Goal: Download file/media

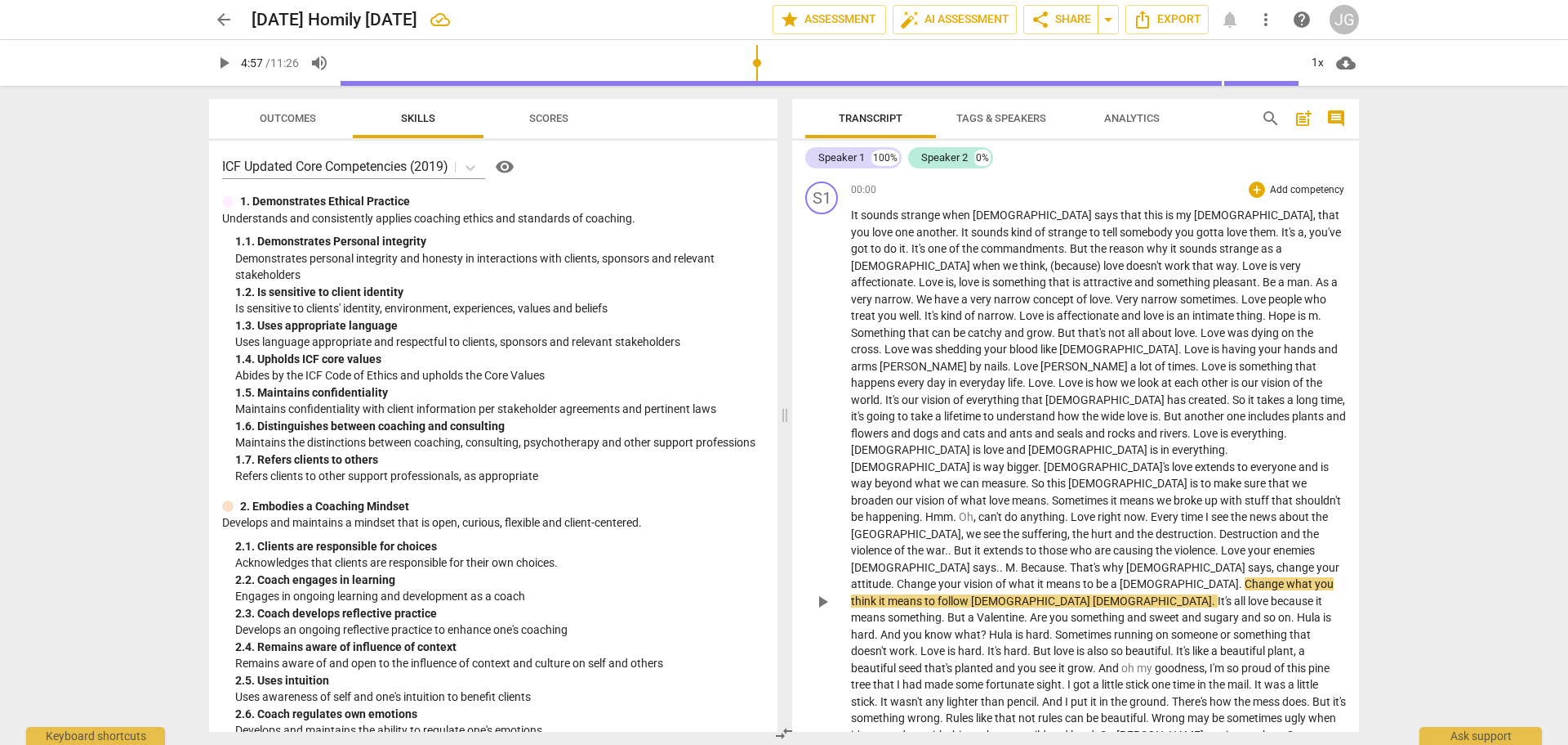
click at [1151, 510] on span "Every" at bounding box center [1166, 516] width 30 height 13
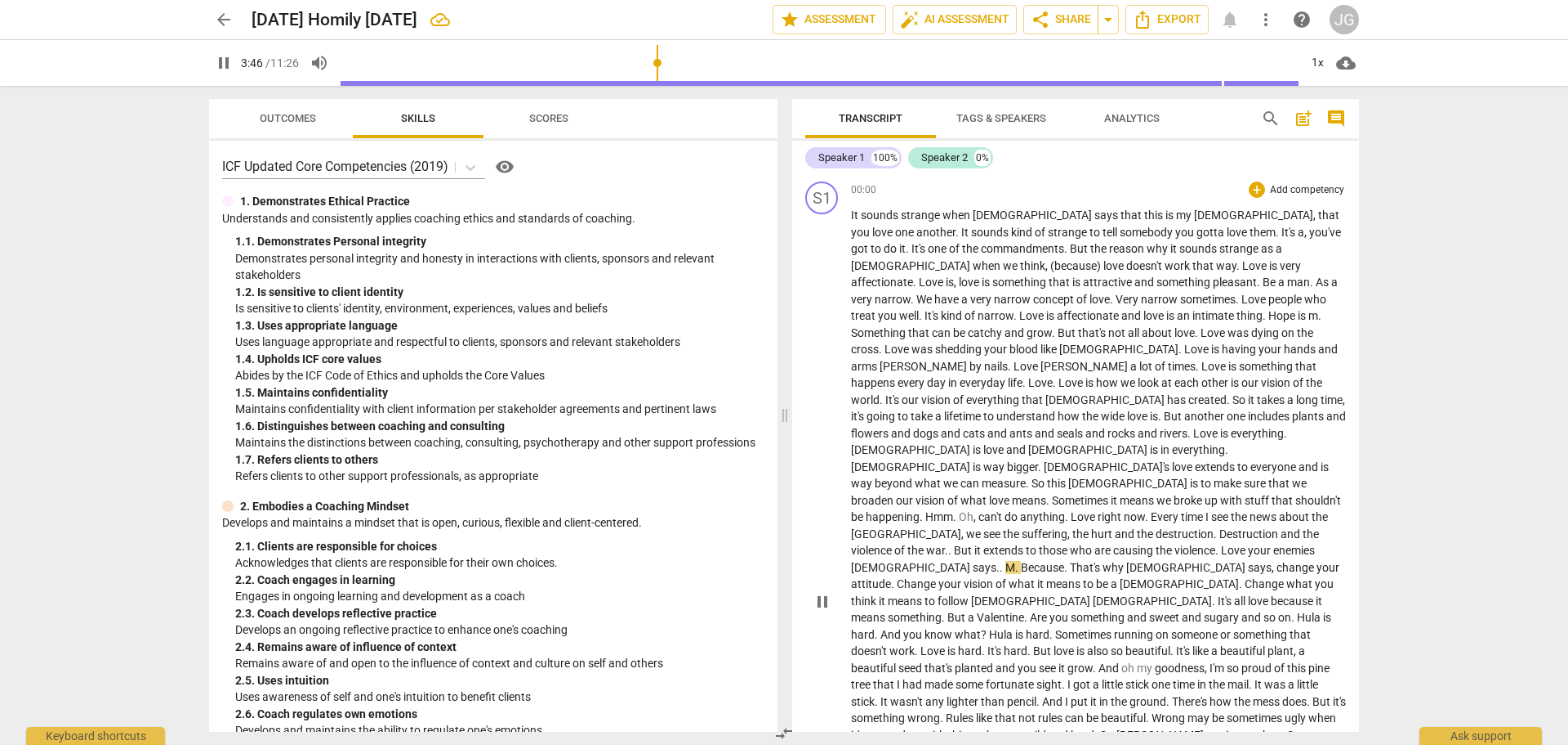
click at [1072, 527] on span "the" at bounding box center [1081, 533] width 19 height 13
click at [1281, 527] on span "and" at bounding box center [1292, 533] width 22 height 13
type input "224"
click at [873, 544] on span "." at bounding box center [872, 550] width 4 height 13
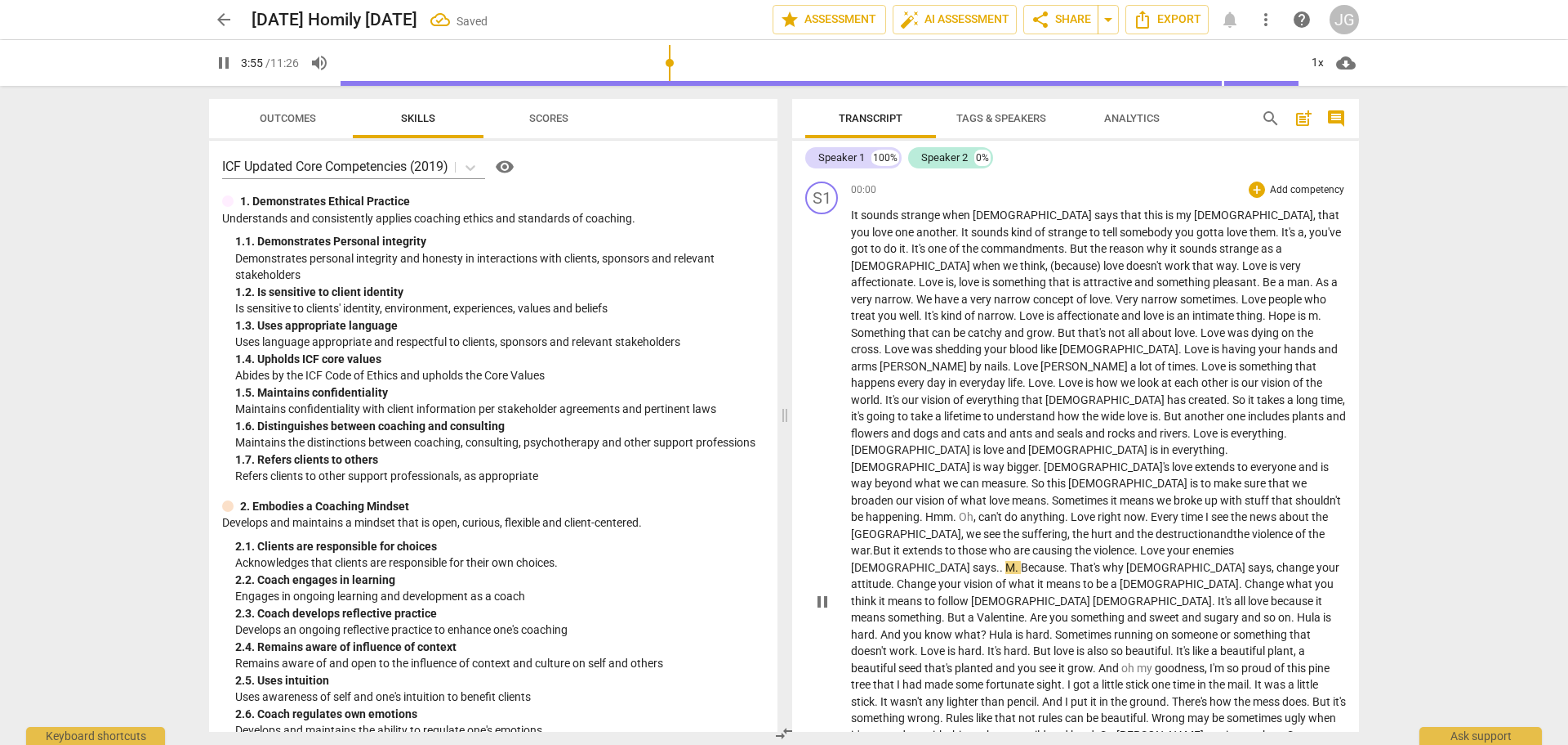
click at [1156, 527] on span "destruction" at bounding box center [1186, 533] width 58 height 13
click at [1252, 527] on span "violence" at bounding box center [1273, 533] width 43 height 13
click at [870, 544] on span "war" at bounding box center [860, 550] width 19 height 13
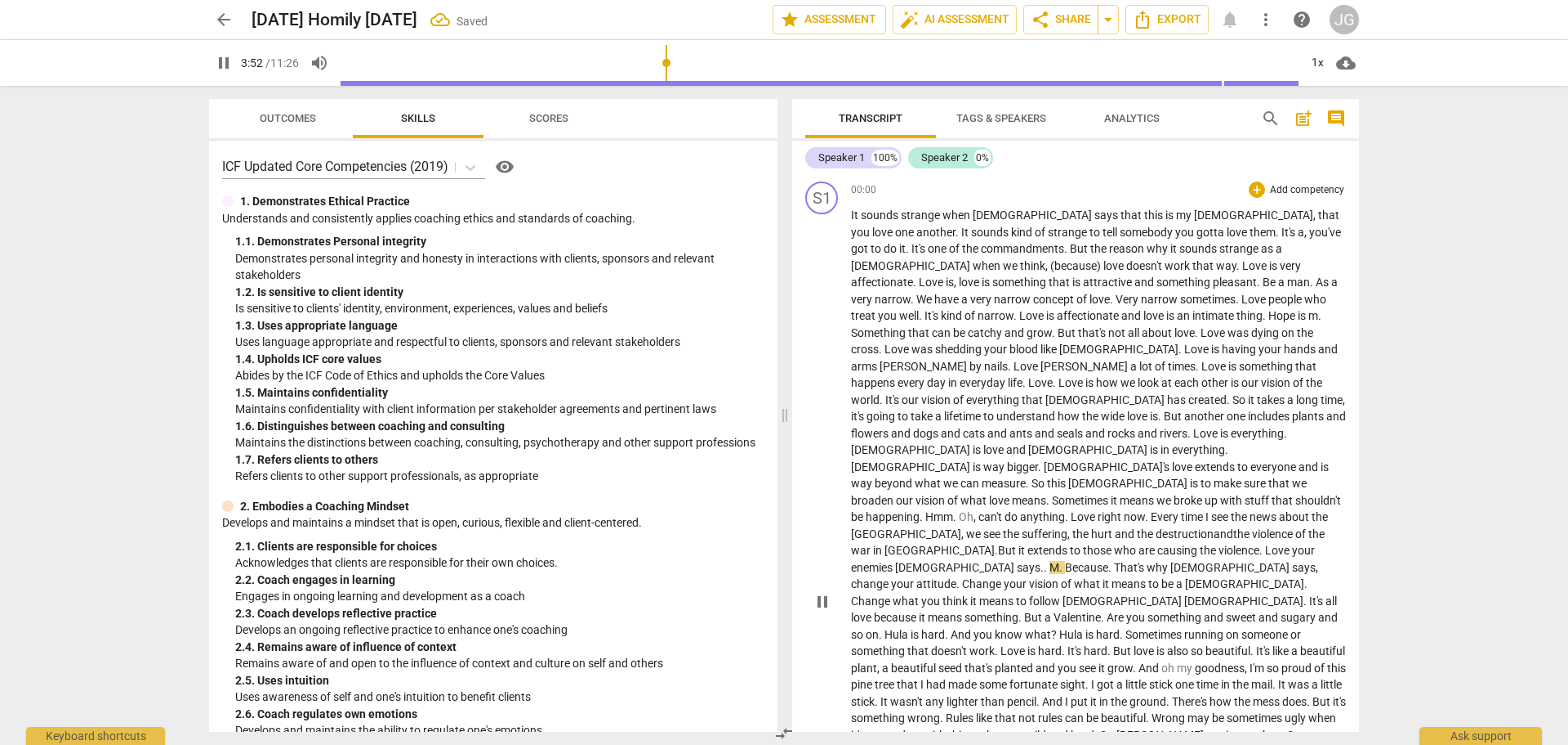
click at [995, 544] on span "war in [GEOGRAPHIC_DATA]" at bounding box center [923, 550] width 143 height 13
click at [998, 544] on span "." at bounding box center [997, 550] width 4 height 13
click at [1050, 561] on span "." at bounding box center [1047, 567] width 5 height 13
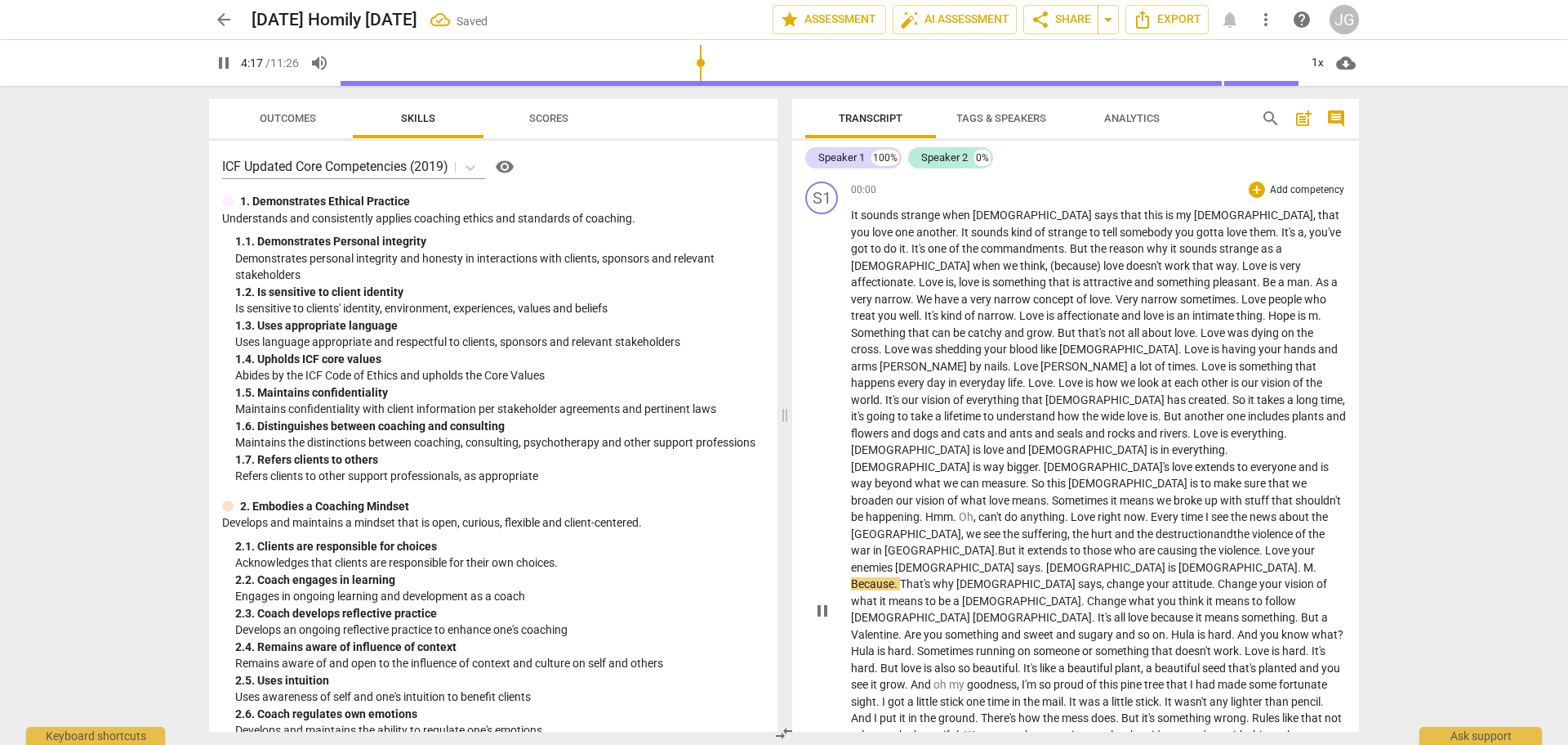
click at [1219, 544] on span "violence" at bounding box center [1240, 550] width 41 height 13
click at [1296, 561] on span ". [DEMOGRAPHIC_DATA] is [DEMOGRAPHIC_DATA]." at bounding box center [1170, 567] width 260 height 13
click at [1028, 544] on span "extends" at bounding box center [1049, 550] width 42 height 13
click at [1252, 527] on span "violence" at bounding box center [1273, 533] width 43 height 13
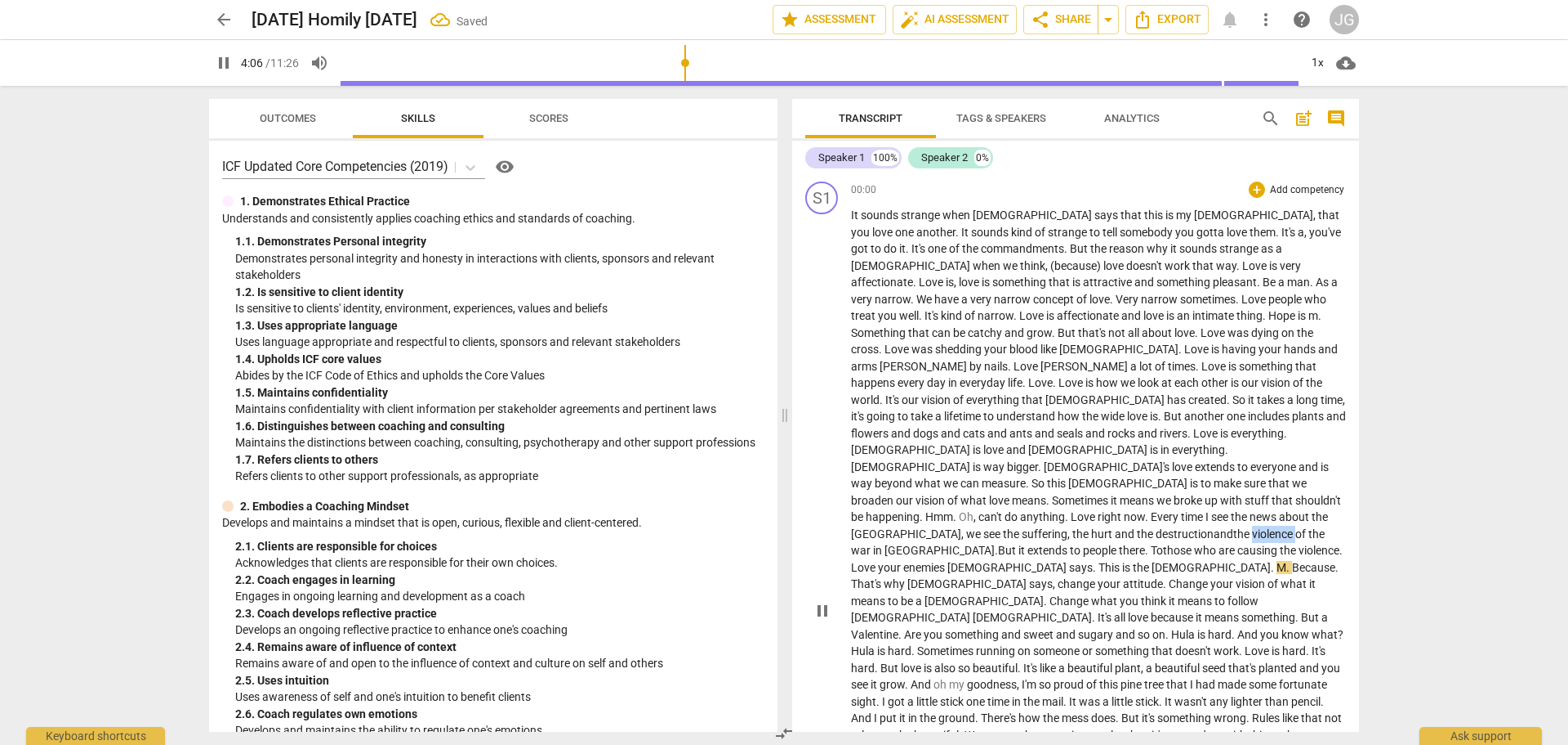
click at [1252, 527] on span "violence" at bounding box center [1273, 533] width 43 height 13
click at [998, 544] on span "But" at bounding box center [1008, 550] width 20 height 13
click at [1268, 491] on p "It sounds strange when [PERSON_NAME] says that this is my commandment , that yo…" at bounding box center [1098, 609] width 495 height 804
click at [1028, 544] on span "extends to people there." at bounding box center [1089, 550] width 123 height 13
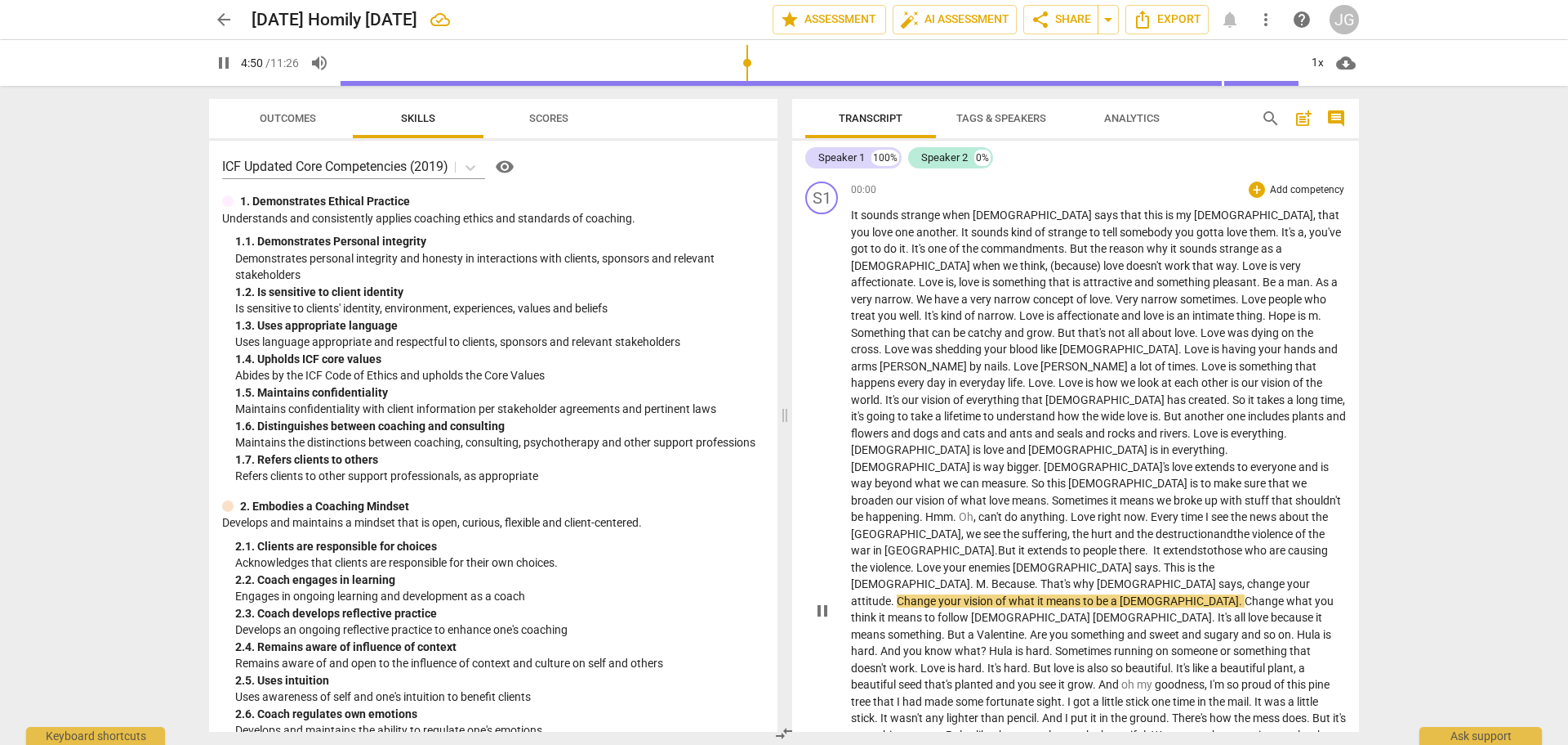
click at [1073, 577] on span "That's" at bounding box center [1056, 583] width 33 height 13
click at [1247, 577] on span "," at bounding box center [1245, 583] width 5 height 13
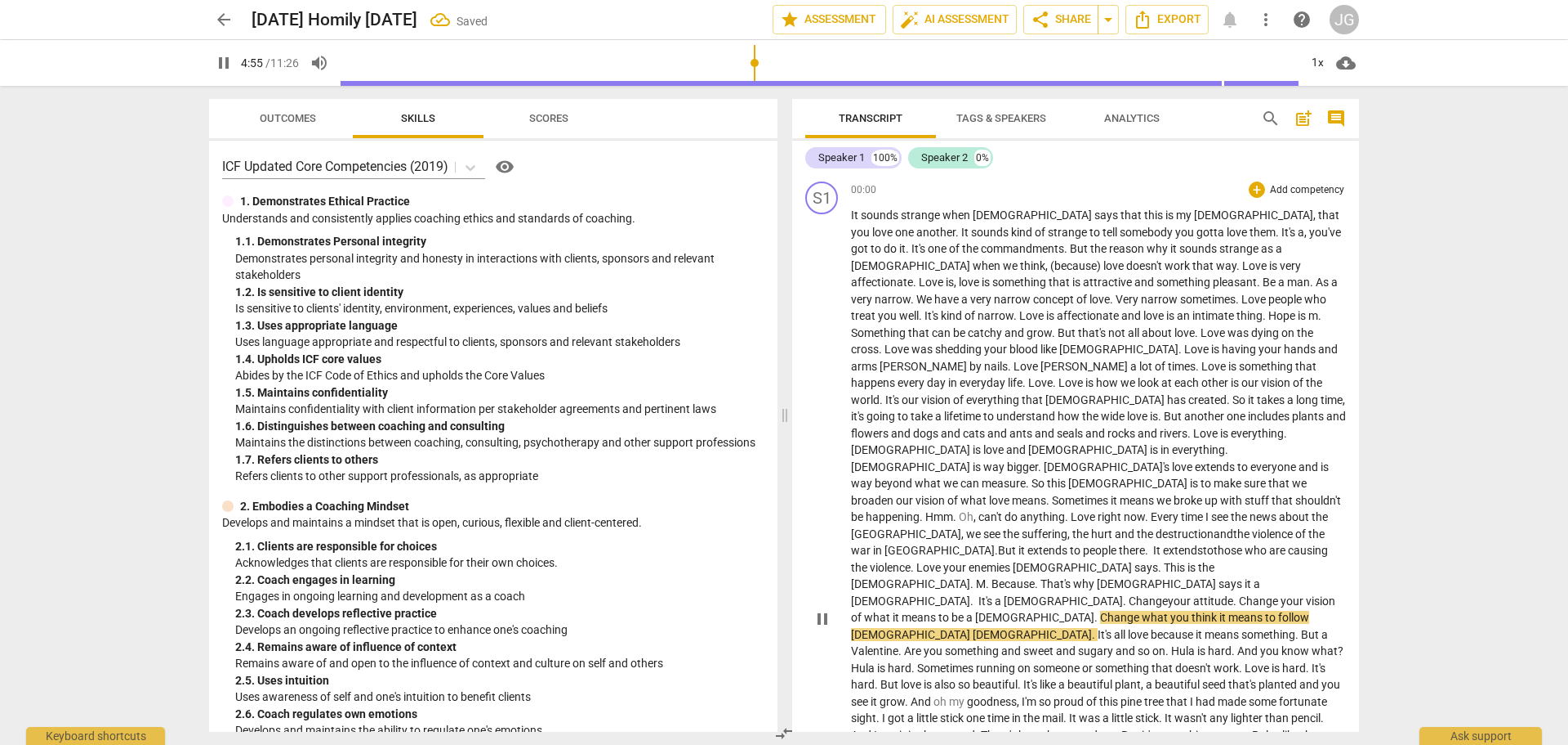
click at [1097, 577] on span "why" at bounding box center [1085, 583] width 24 height 13
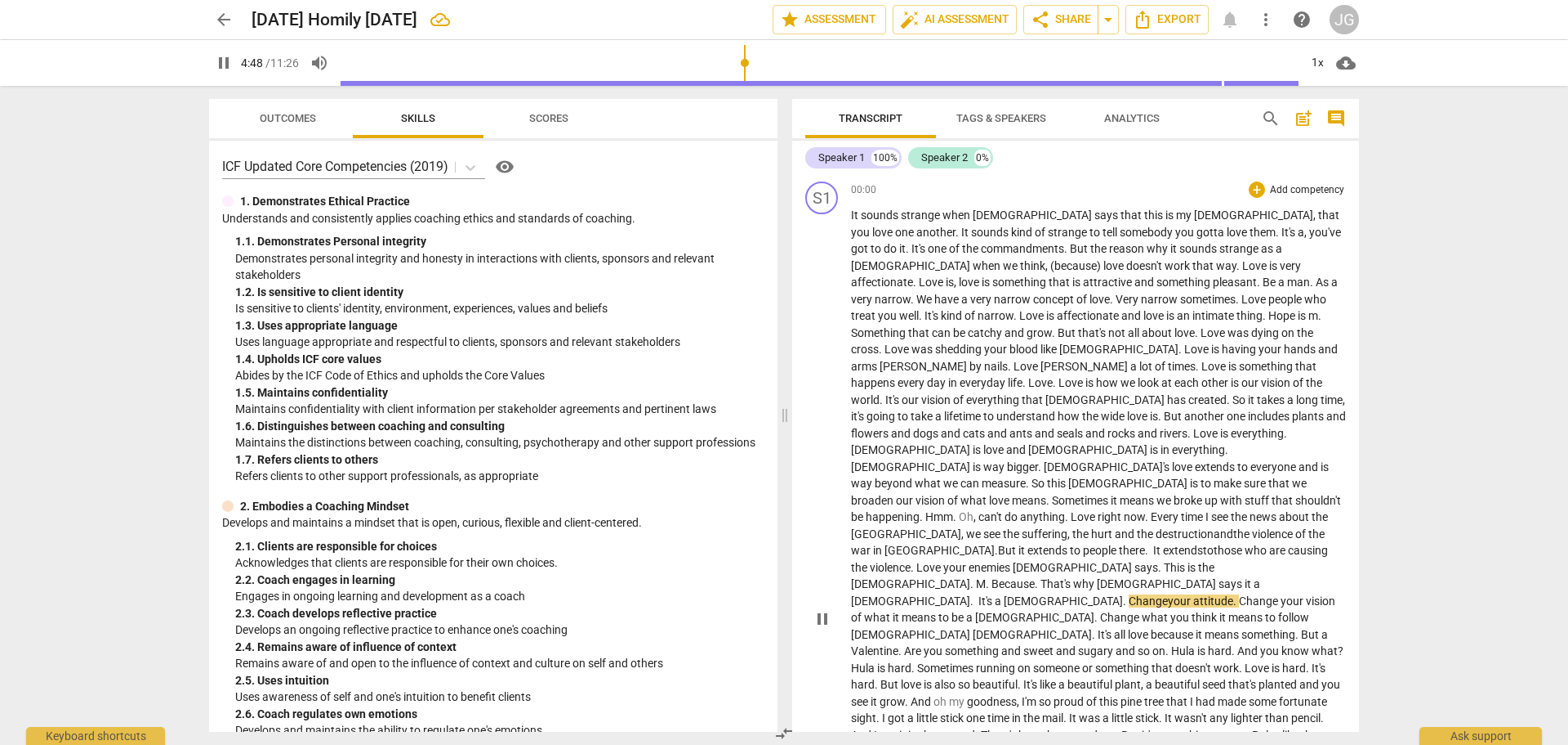
click at [979, 577] on span "says it a [DEMOGRAPHIC_DATA]. It's a [DEMOGRAPHIC_DATA]." at bounding box center [1055, 592] width 409 height 30
click at [1126, 594] on span at bounding box center [1127, 601] width 3 height 13
click at [1338, 566] on p "It sounds strange when [PERSON_NAME] says that this is my commandment , that yo…" at bounding box center [1098, 617] width 495 height 821
click at [931, 644] on span "But" at bounding box center [921, 650] width 20 height 13
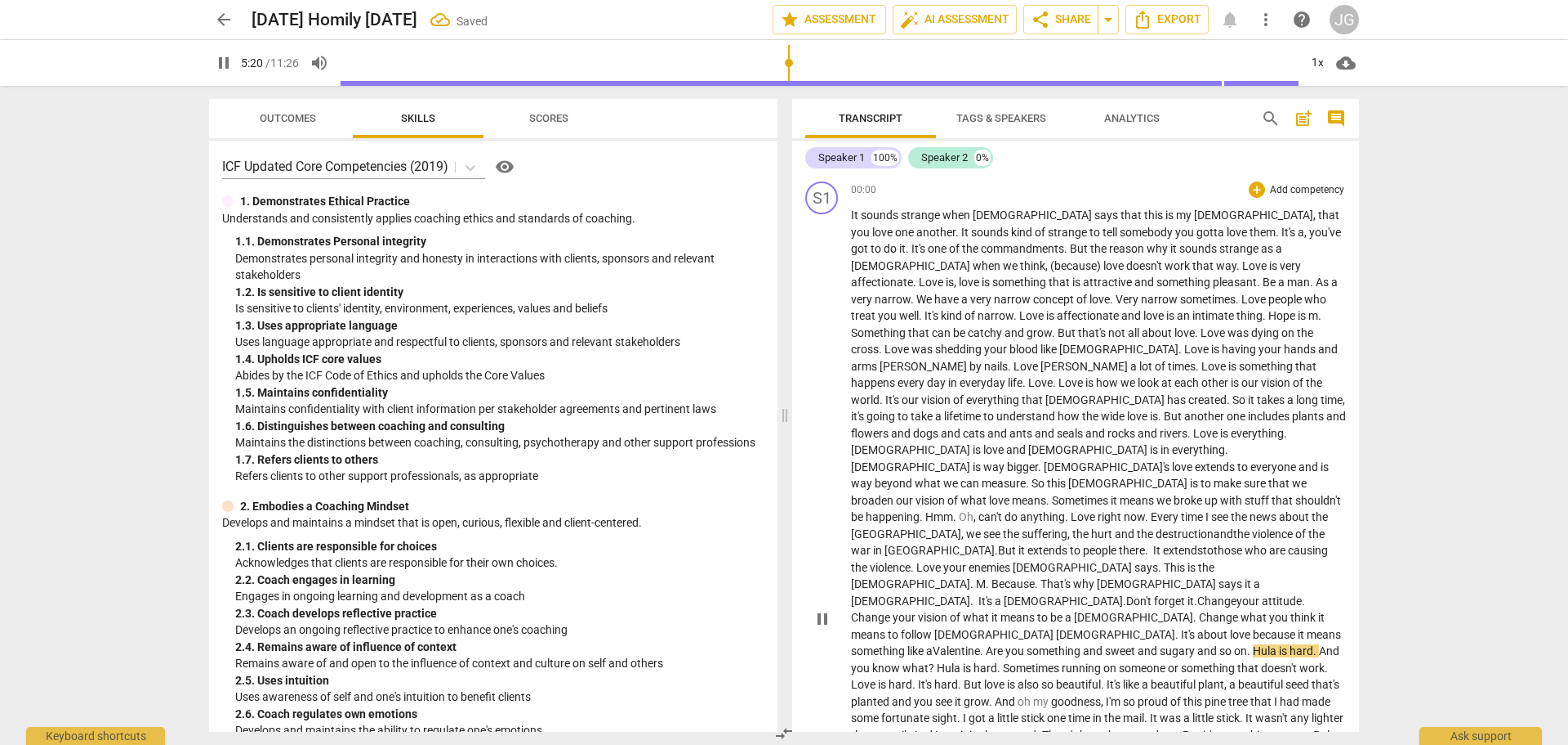
click at [1253, 644] on span "Hula" at bounding box center [1266, 650] width 27 height 13
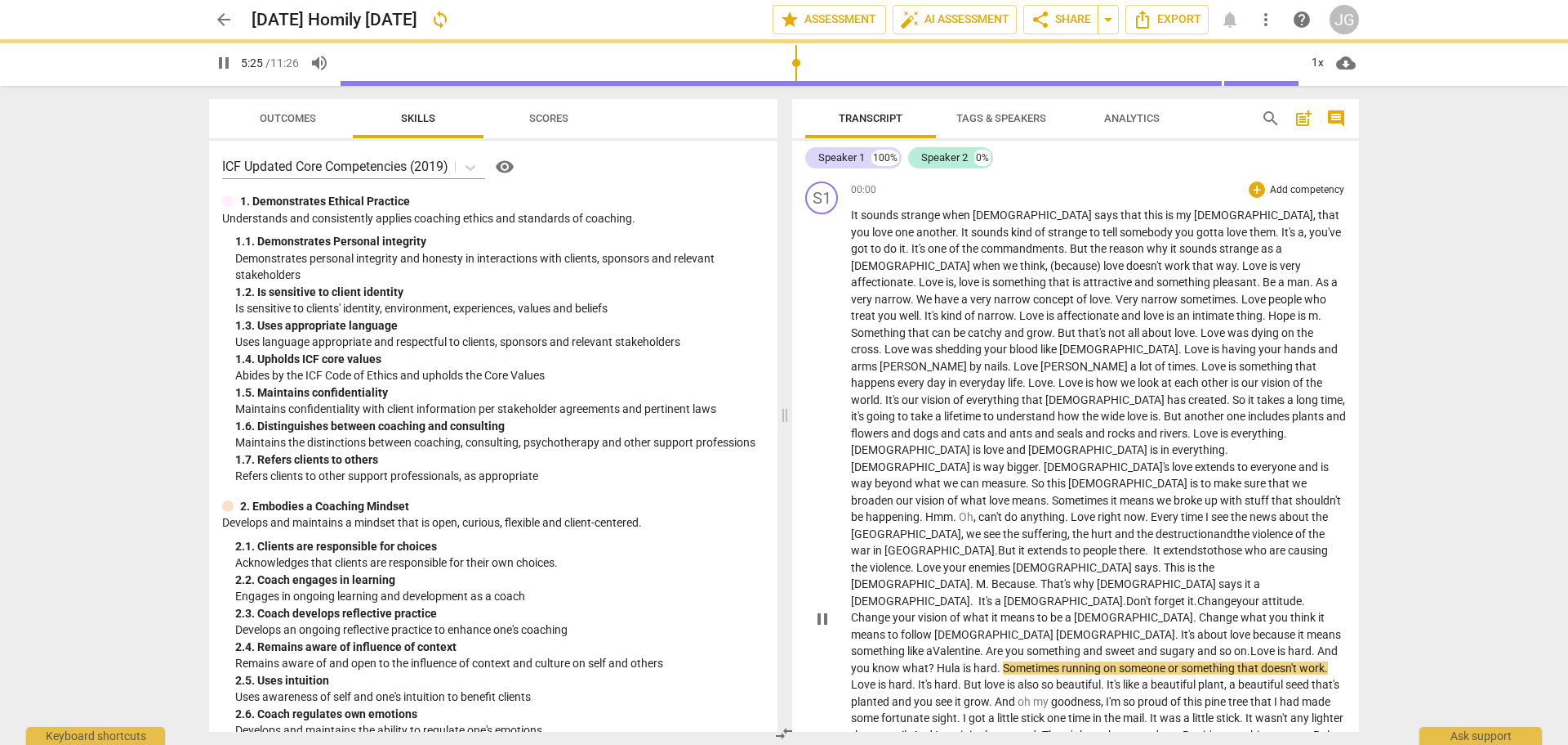
click at [1198, 644] on span "and" at bounding box center [1209, 650] width 22 height 13
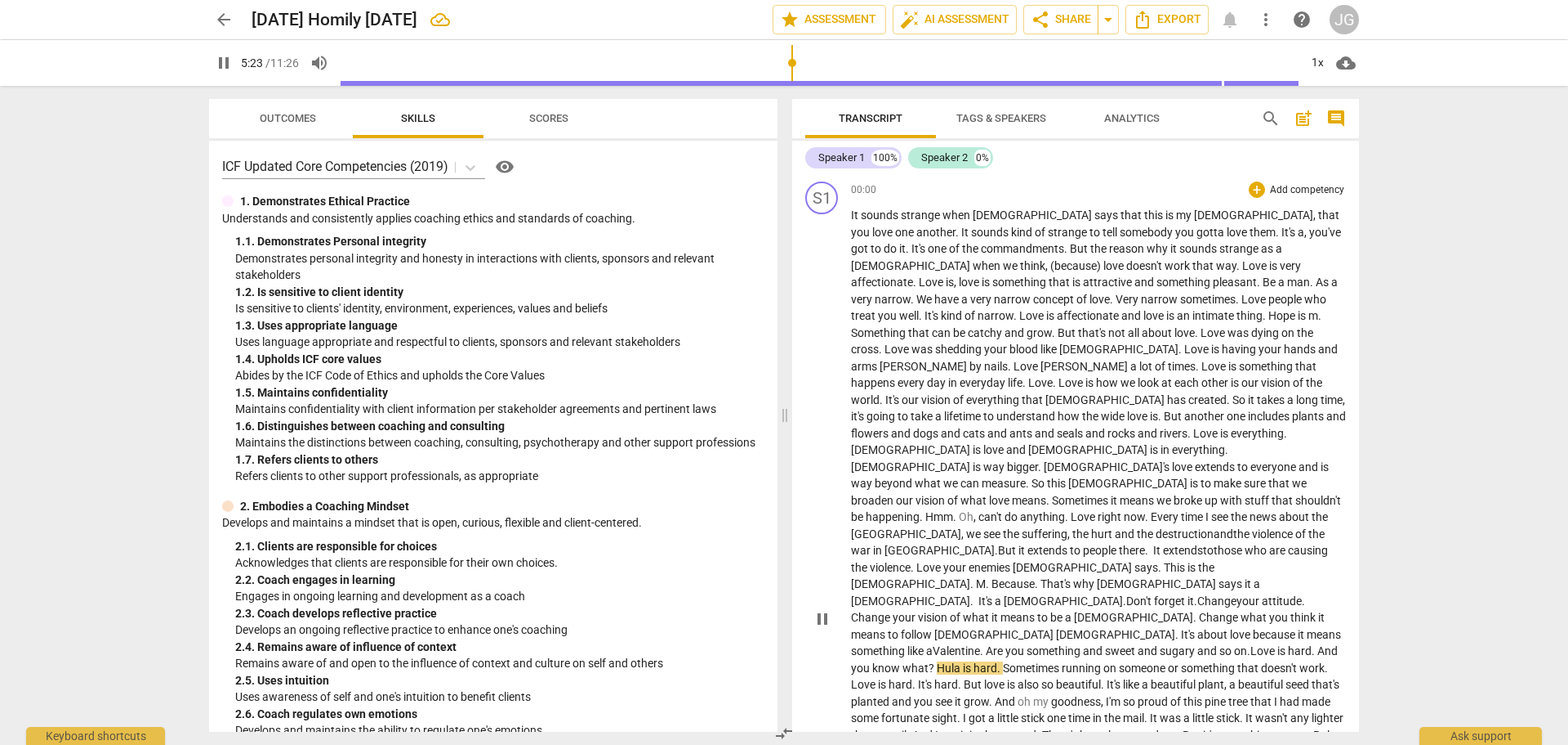
click at [937, 661] on span "?" at bounding box center [932, 667] width 8 height 13
click at [936, 661] on span "Hula" at bounding box center [924, 667] width 24 height 13
click at [1247, 644] on span ". Love" at bounding box center [1261, 650] width 27 height 13
click at [1036, 661] on span "Sometimes" at bounding box center [1006, 667] width 58 height 13
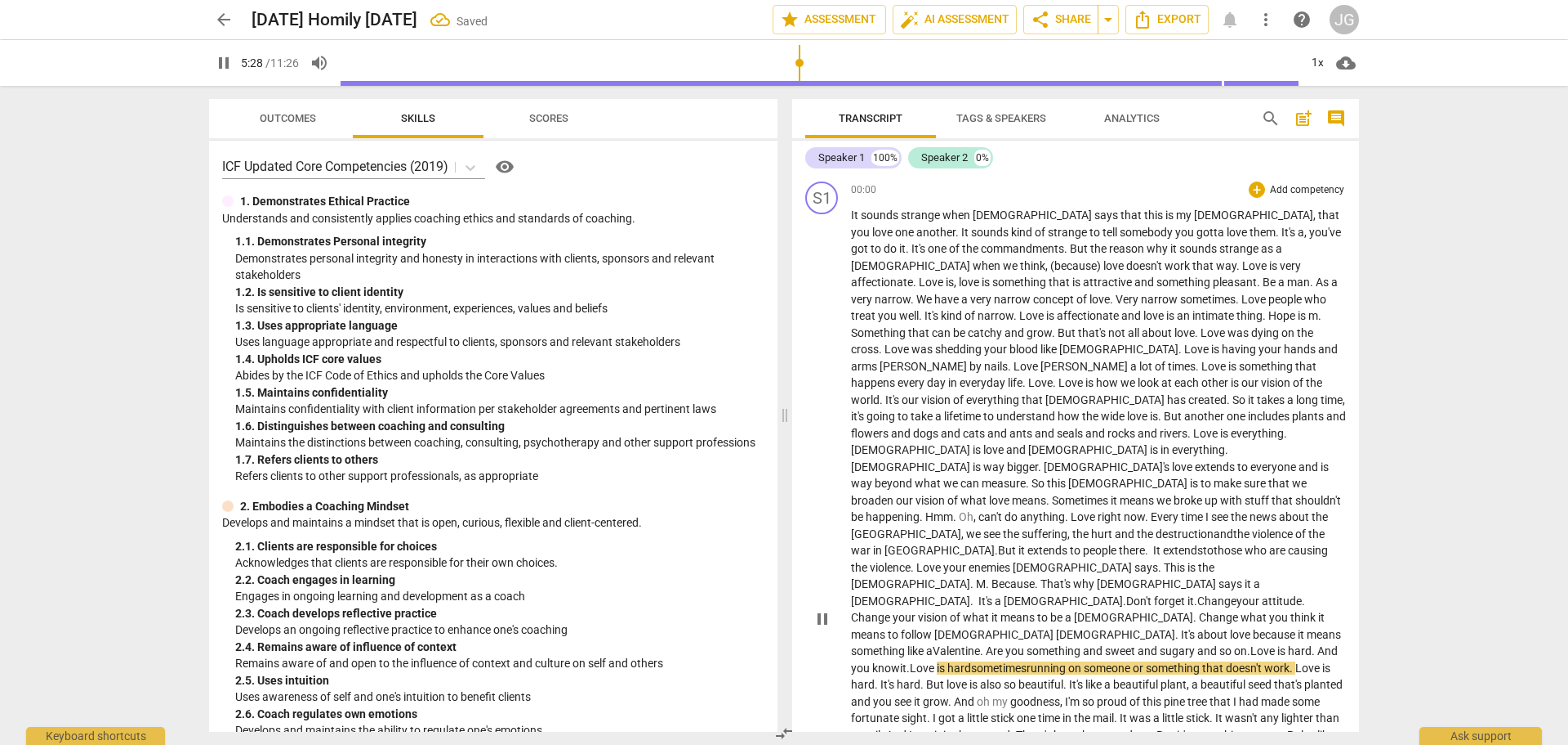
click at [1027, 661] on span "etimes" at bounding box center [1010, 667] width 34 height 13
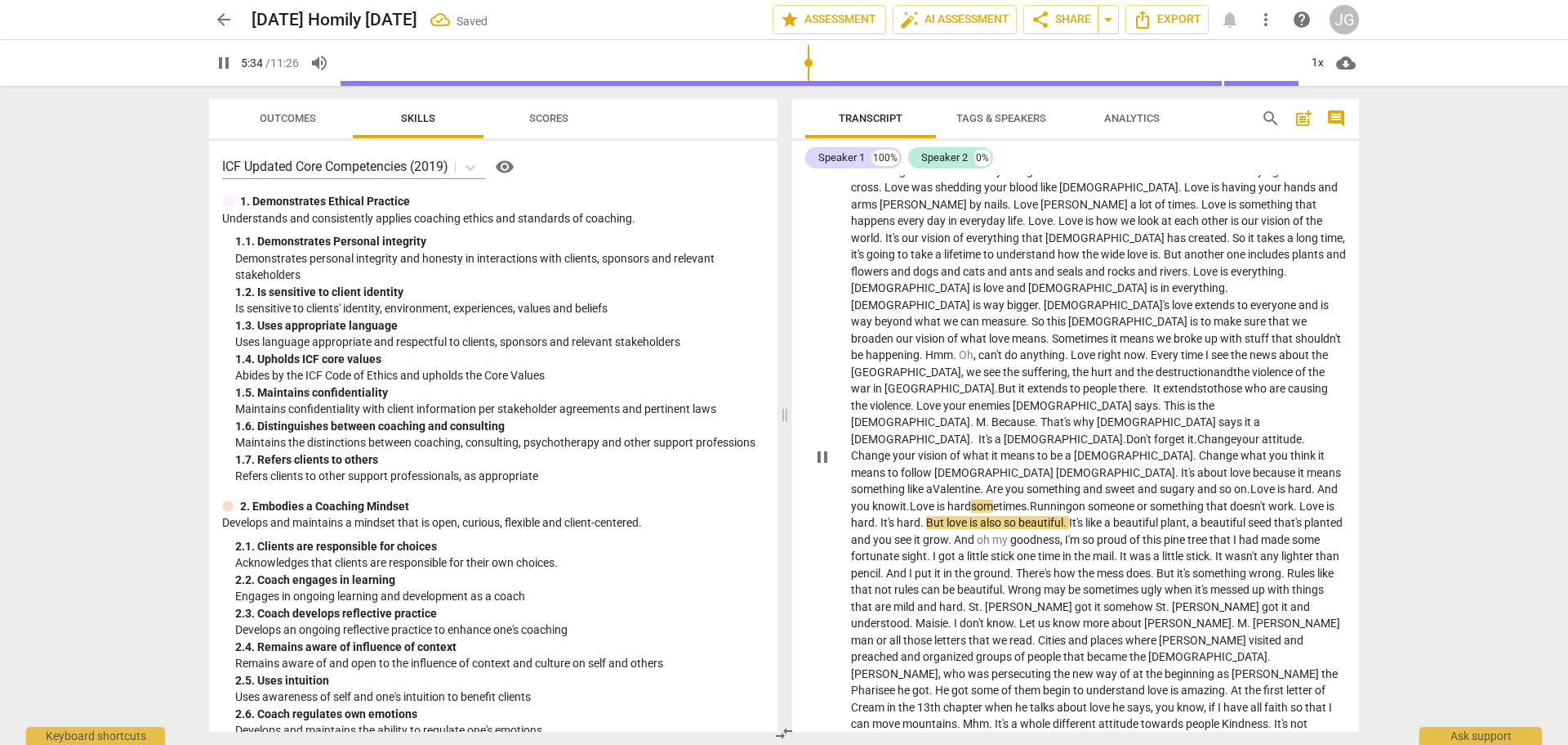
scroll to position [164, 0]
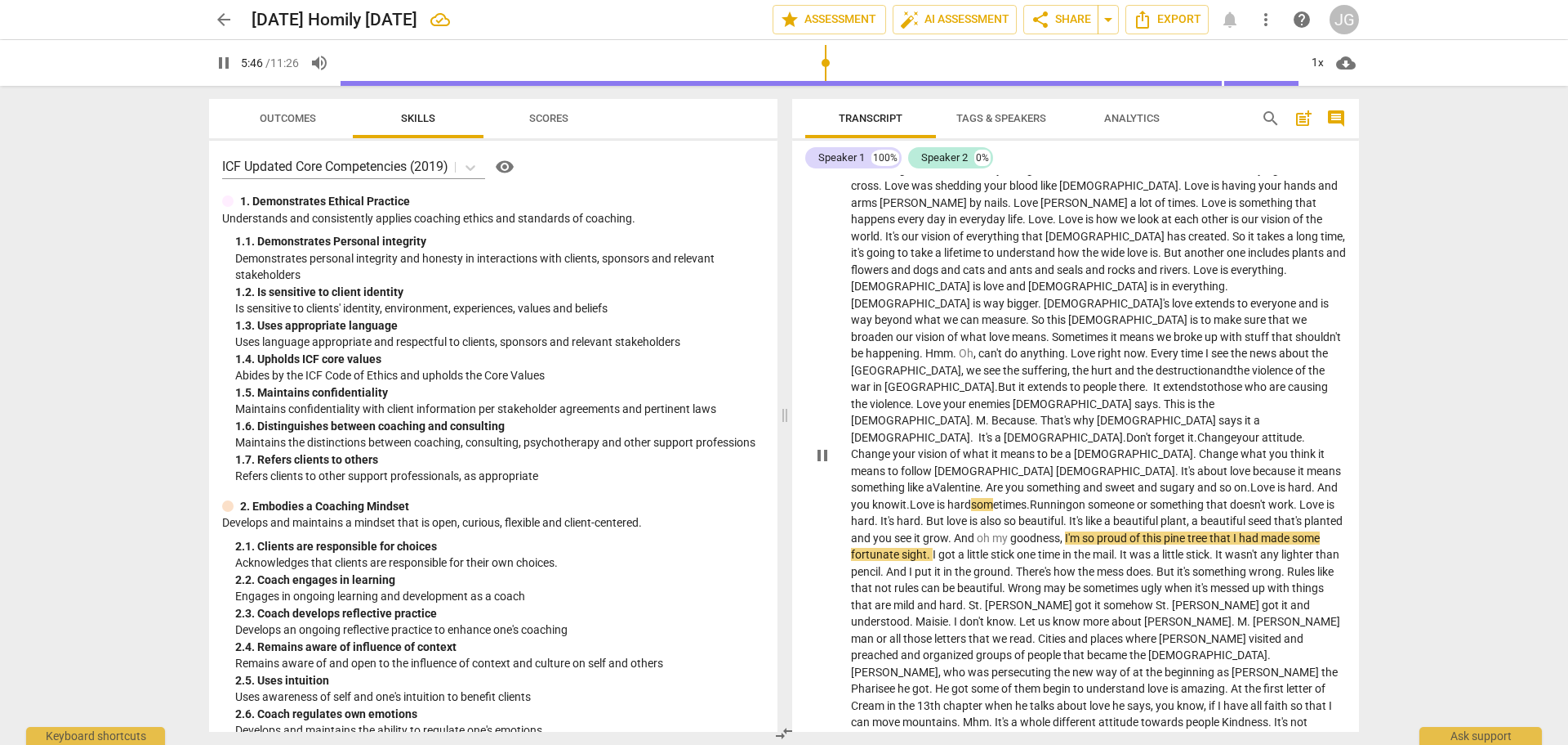
click at [894, 532] on span "you" at bounding box center [884, 538] width 21 height 13
click at [1013, 532] on span "oh" at bounding box center [1006, 538] width 16 height 13
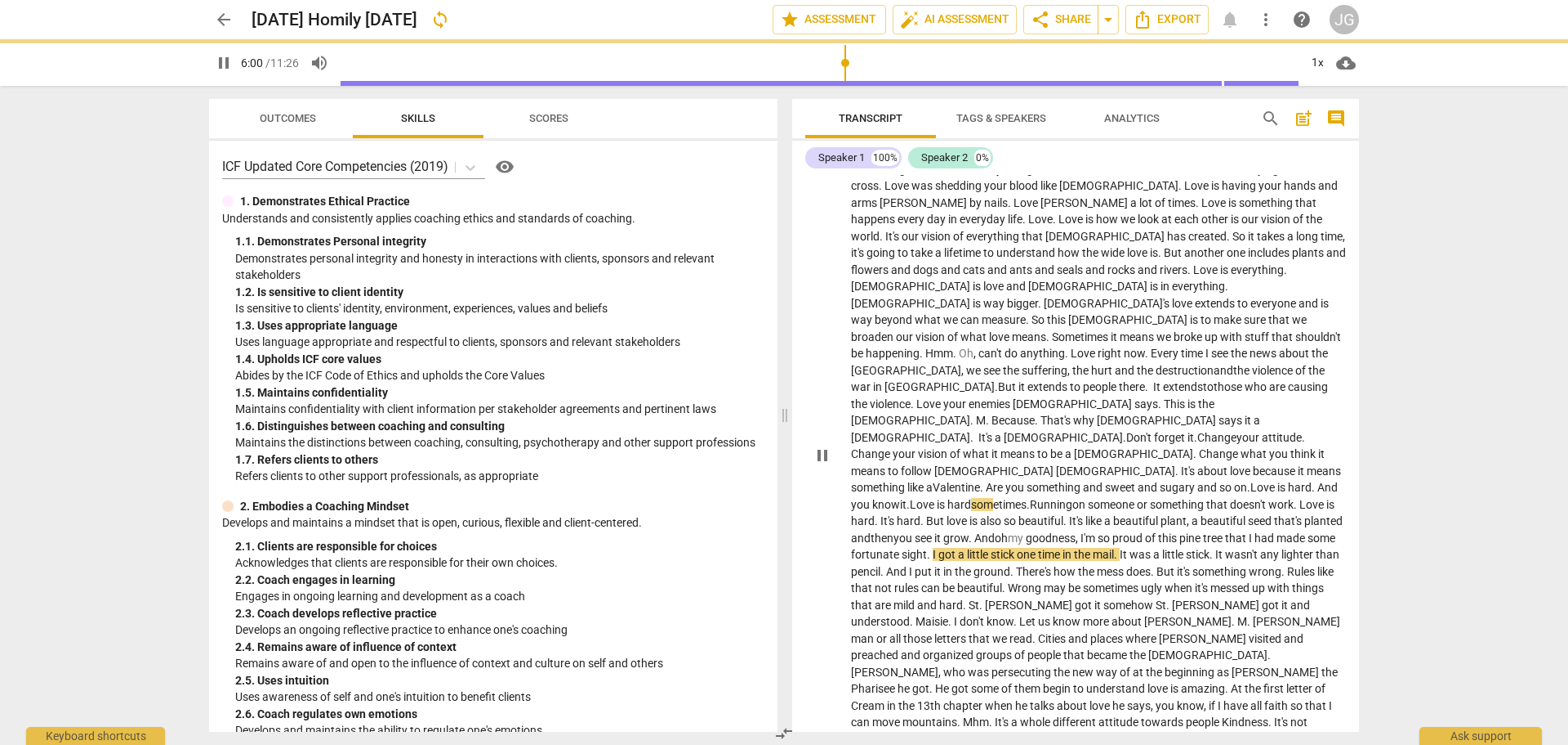
click at [915, 532] on span "you" at bounding box center [904, 538] width 21 height 13
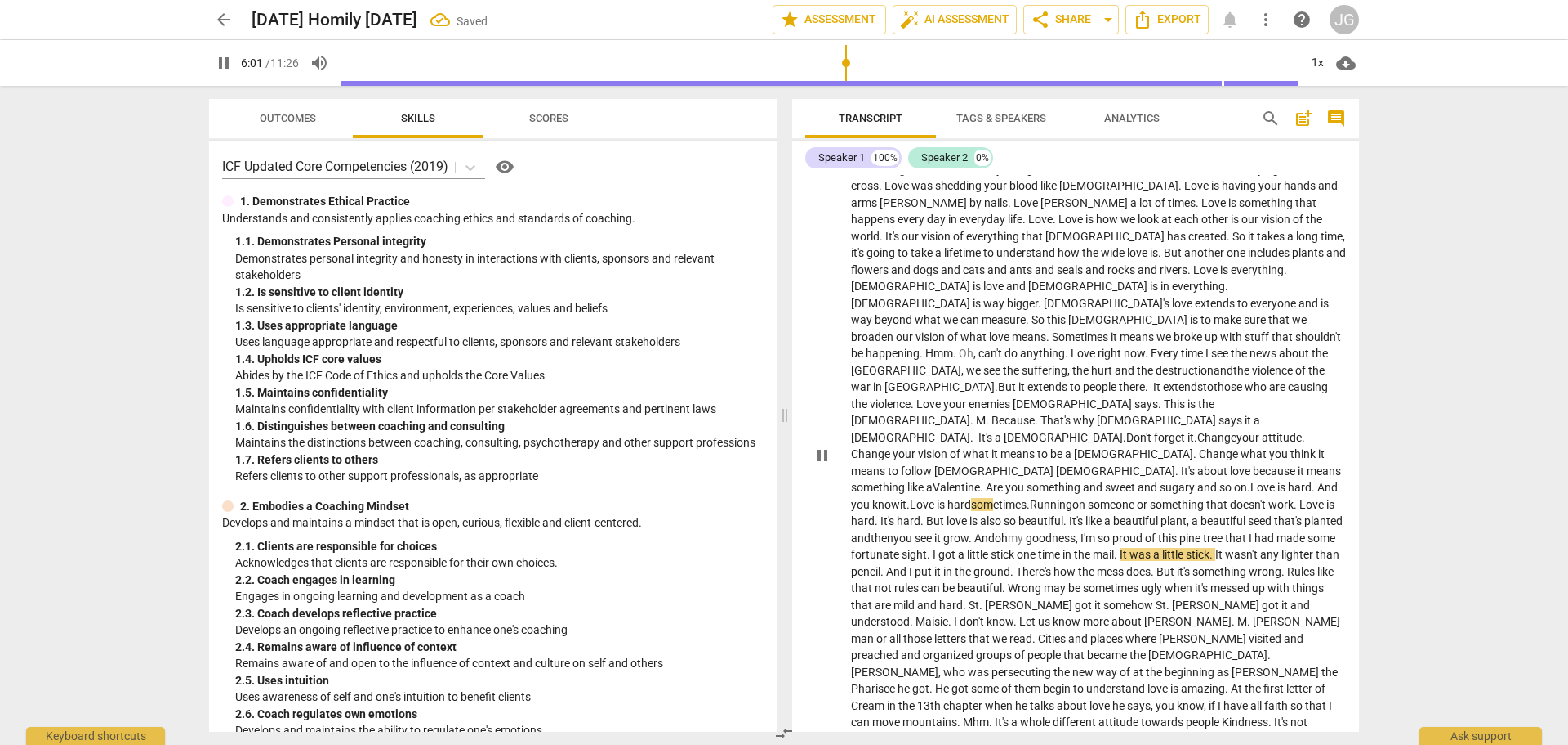
click at [915, 532] on span "you" at bounding box center [904, 538] width 21 height 13
click at [1325, 470] on p "It sounds strange when [PERSON_NAME] says that this is my commandment , that yo…" at bounding box center [1098, 454] width 495 height 821
click at [1224, 532] on span "that" at bounding box center [1235, 538] width 24 height 13
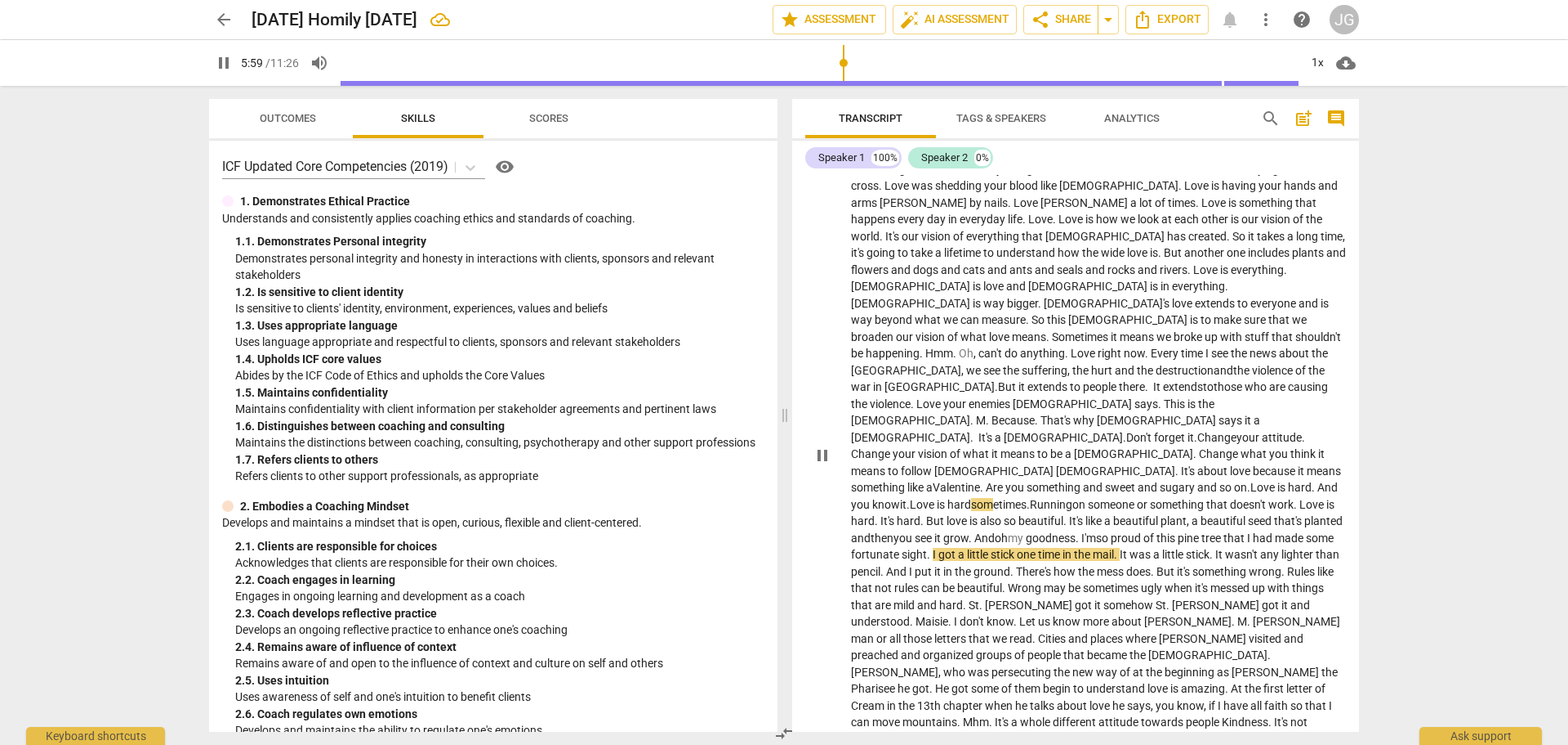
click at [1253, 532] on span "had" at bounding box center [1263, 538] width 22 height 13
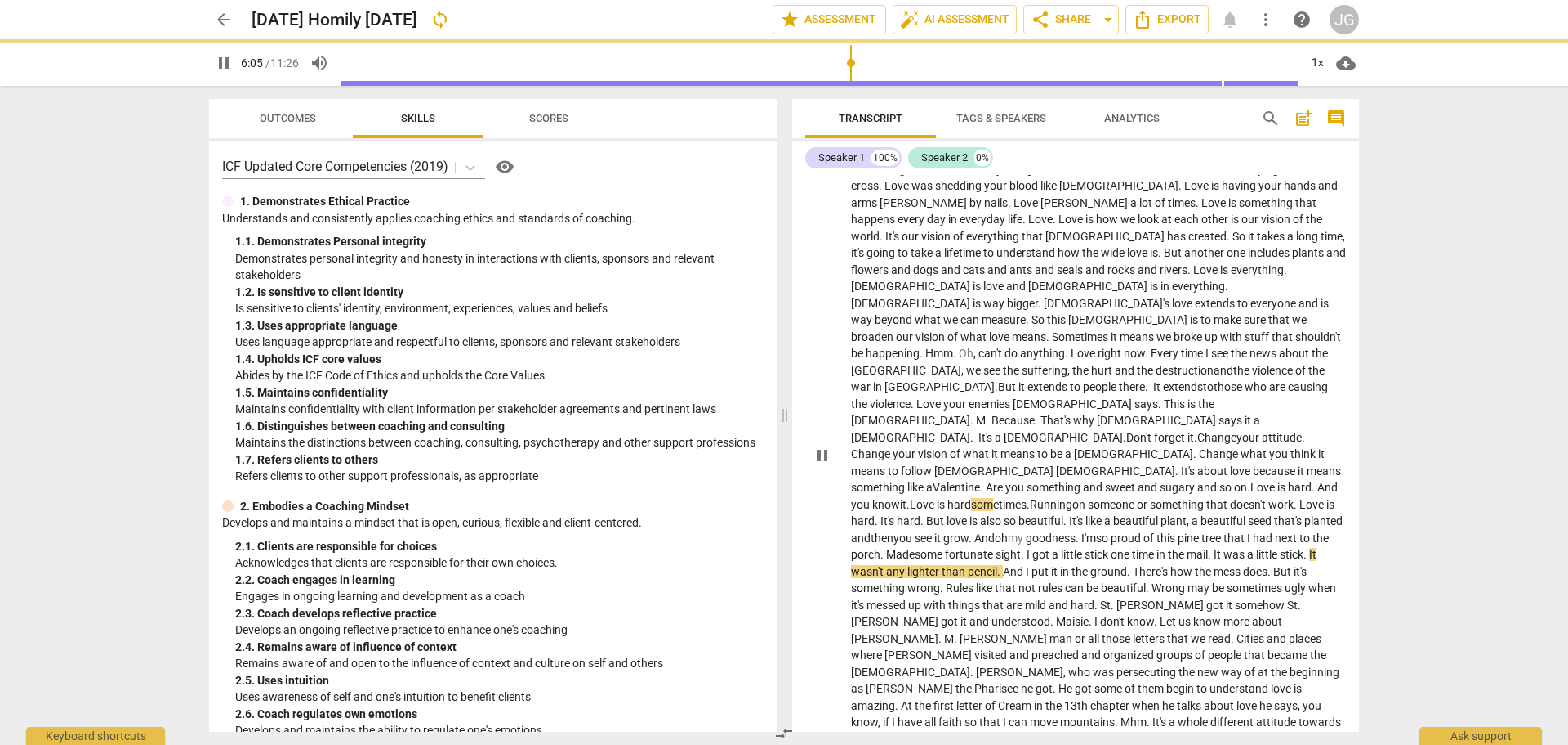
click at [1096, 532] on span "so" at bounding box center [1103, 538] width 15 height 13
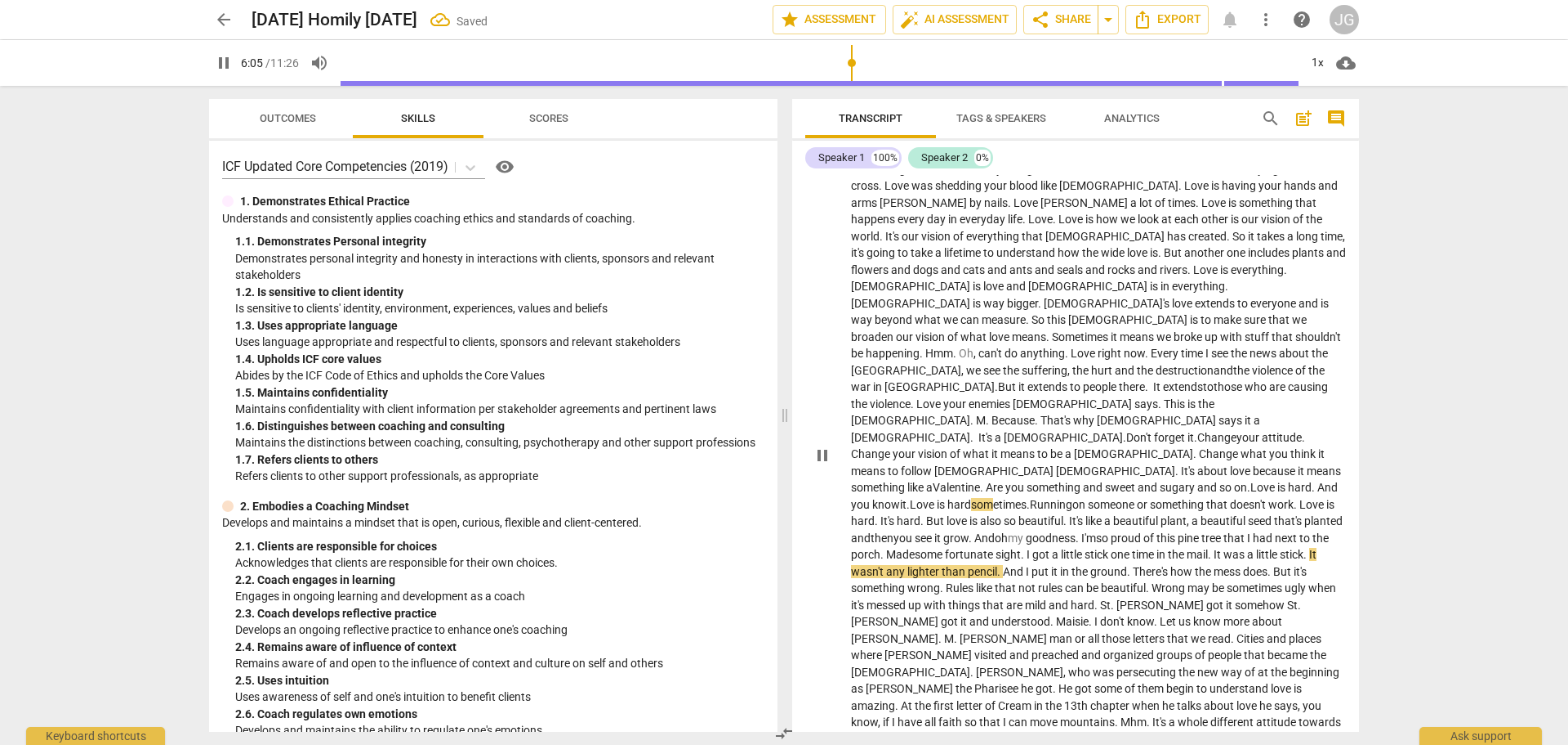
click at [1096, 532] on span "so" at bounding box center [1103, 538] width 15 height 13
click at [1079, 532] on span at bounding box center [1080, 538] width 3 height 13
click at [1247, 532] on span "I" at bounding box center [1250, 538] width 5 height 13
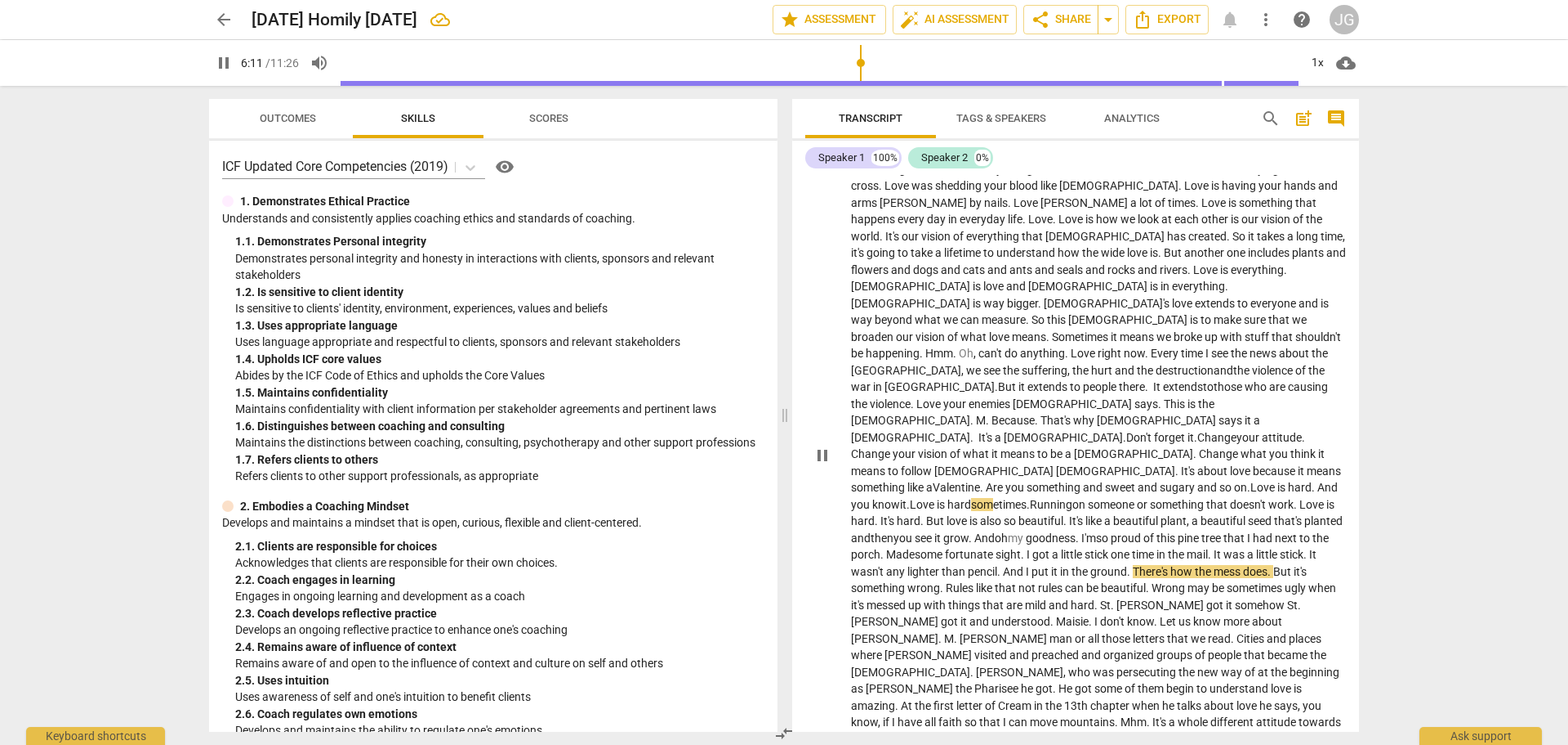
click at [1133, 565] on span "There's" at bounding box center [1152, 571] width 37 height 13
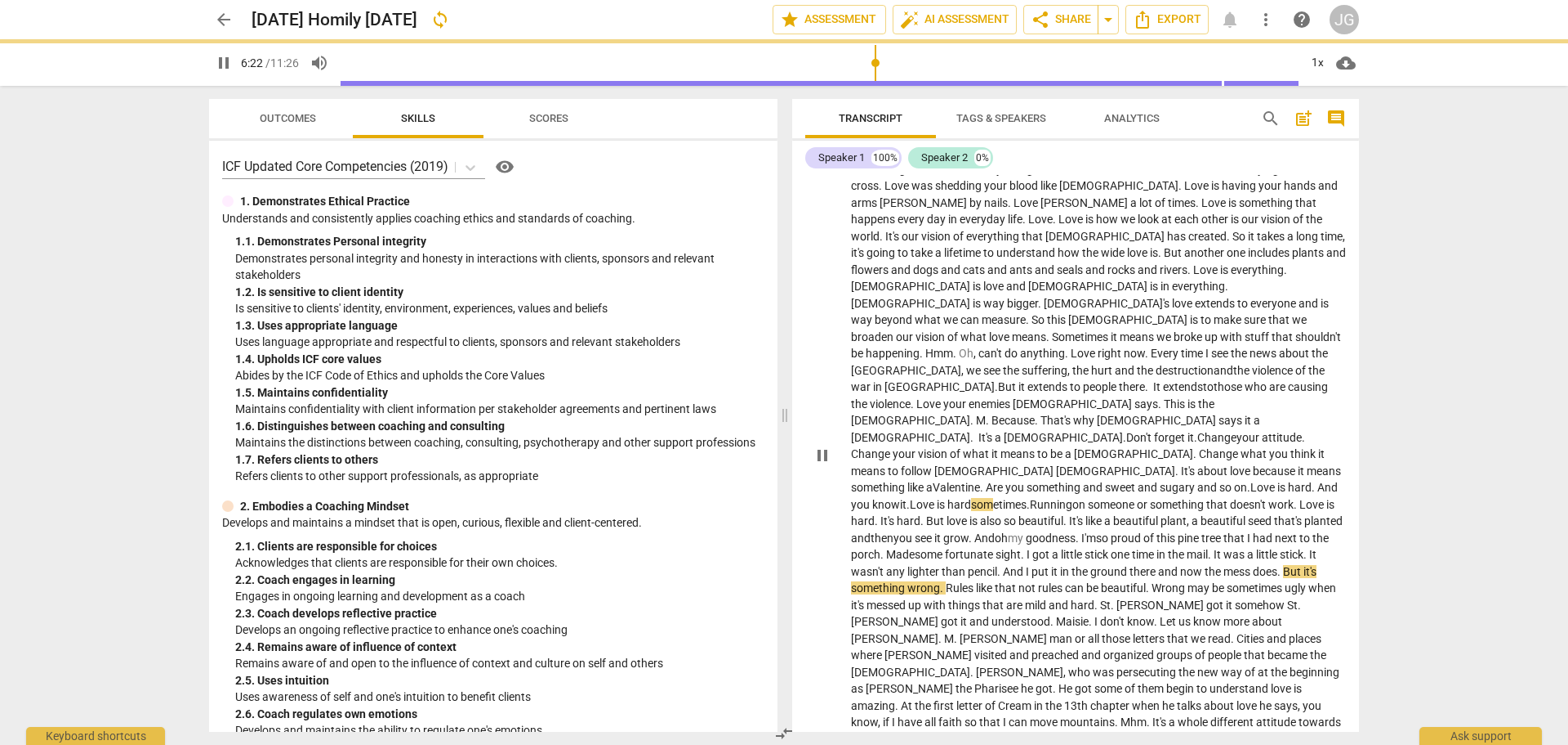
click at [968, 565] on span "pencil" at bounding box center [982, 571] width 29 height 13
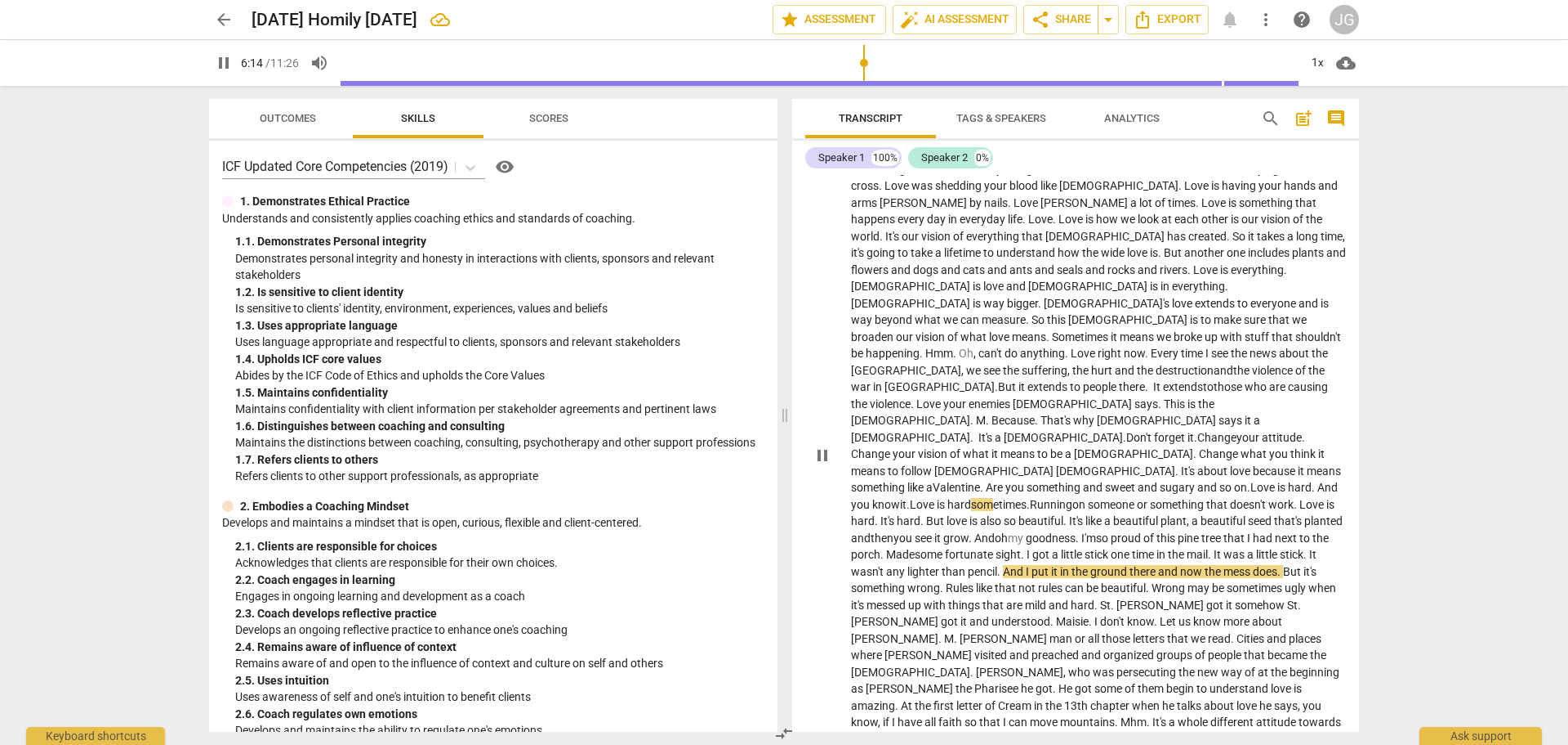
click at [1187, 565] on span "ow" at bounding box center [1196, 571] width 18 height 13
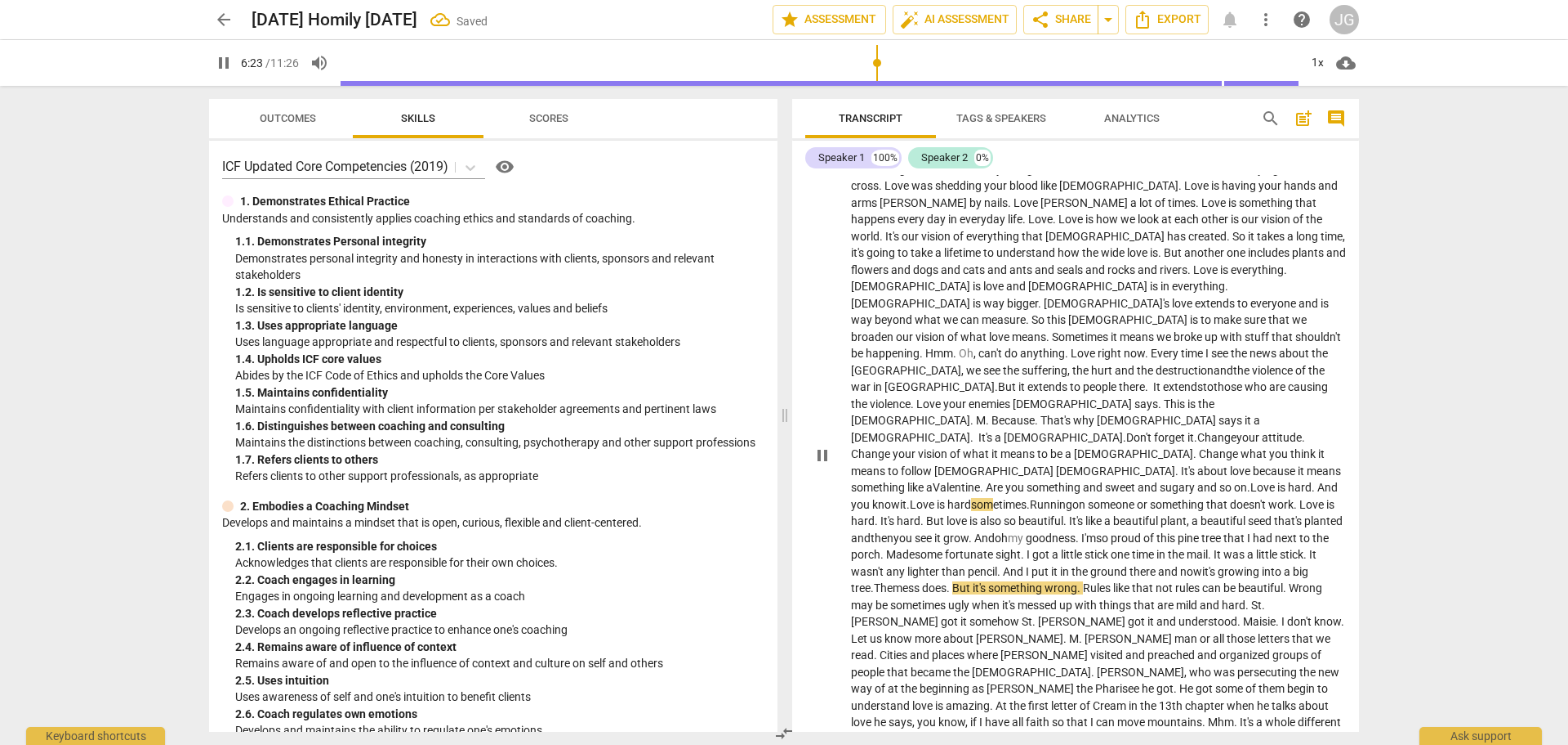
click at [953, 581] on span "." at bounding box center [949, 587] width 5 height 13
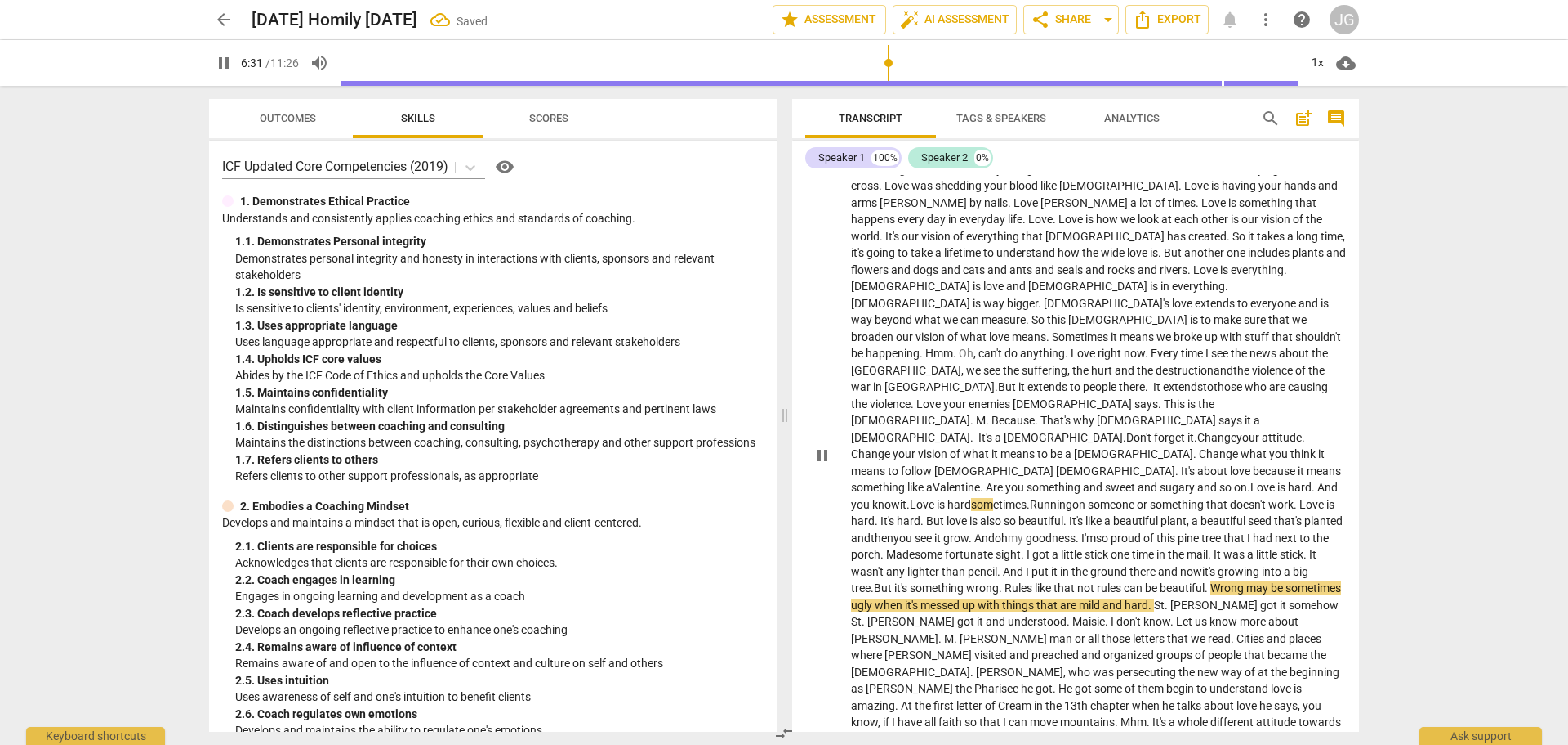
click at [1003, 565] on span "And" at bounding box center [1015, 571] width 23 height 13
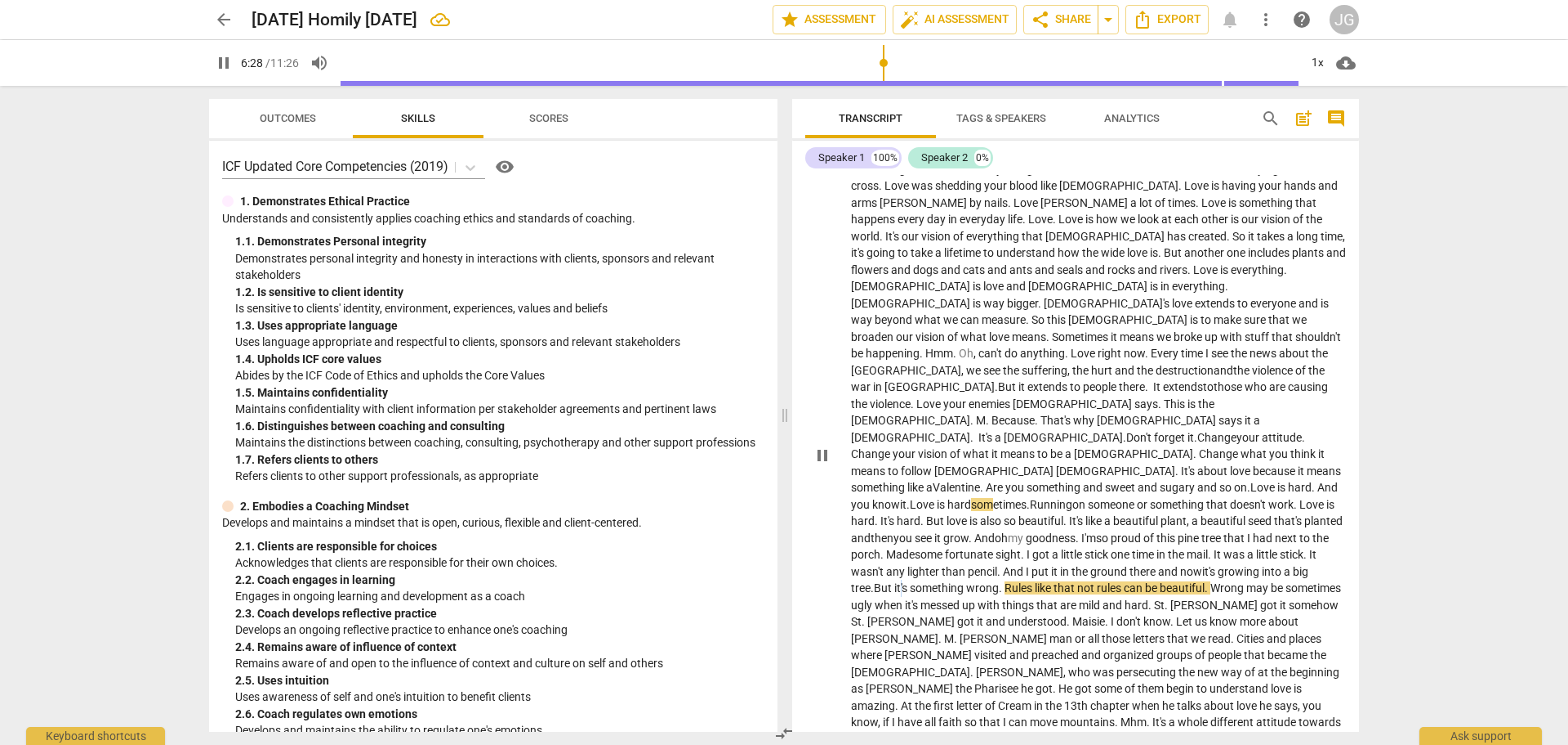
click at [910, 581] on span "it's" at bounding box center [902, 587] width 16 height 13
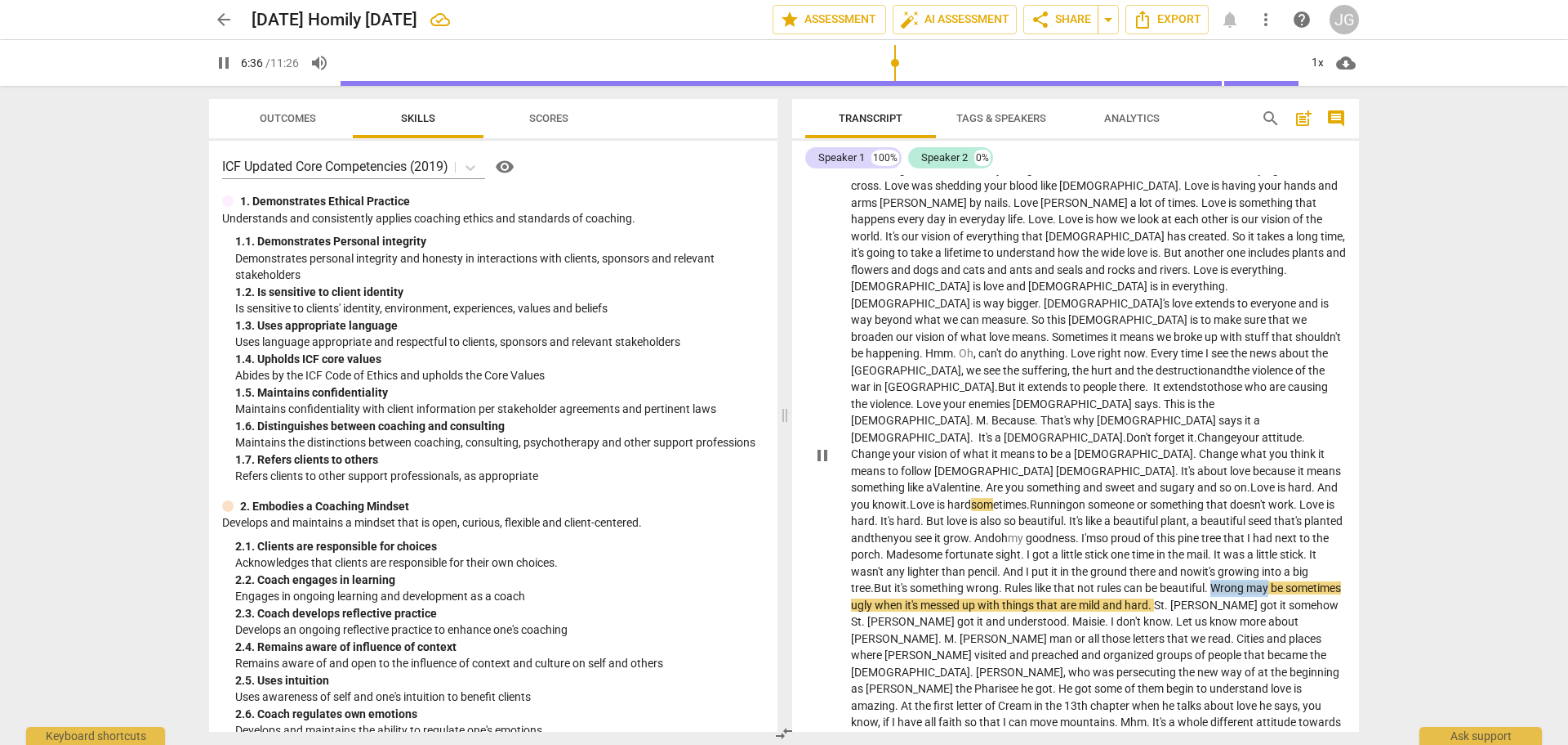
drag, startPoint x: 1211, startPoint y: 535, endPoint x: 1157, endPoint y: 536, distance: 54.0
click at [1157, 536] on p "It sounds strange when [PERSON_NAME] says that this is my commandment , that yo…" at bounding box center [1098, 454] width 495 height 821
click at [1002, 598] on span "things" at bounding box center [1019, 604] width 35 height 13
click at [1079, 598] on span "mild" at bounding box center [1091, 604] width 24 height 13
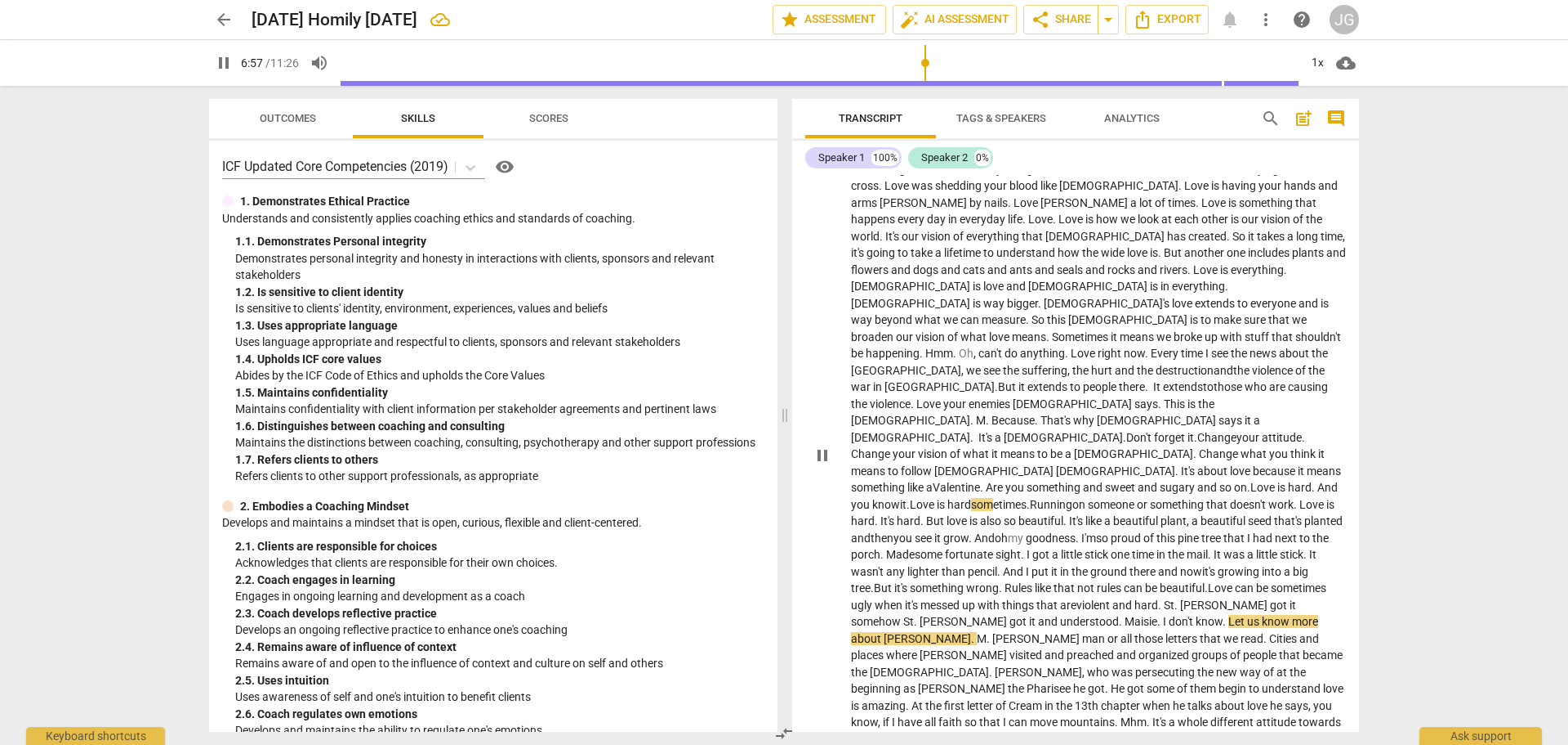
click at [1157, 615] on span "." at bounding box center [1160, 621] width 5 height 13
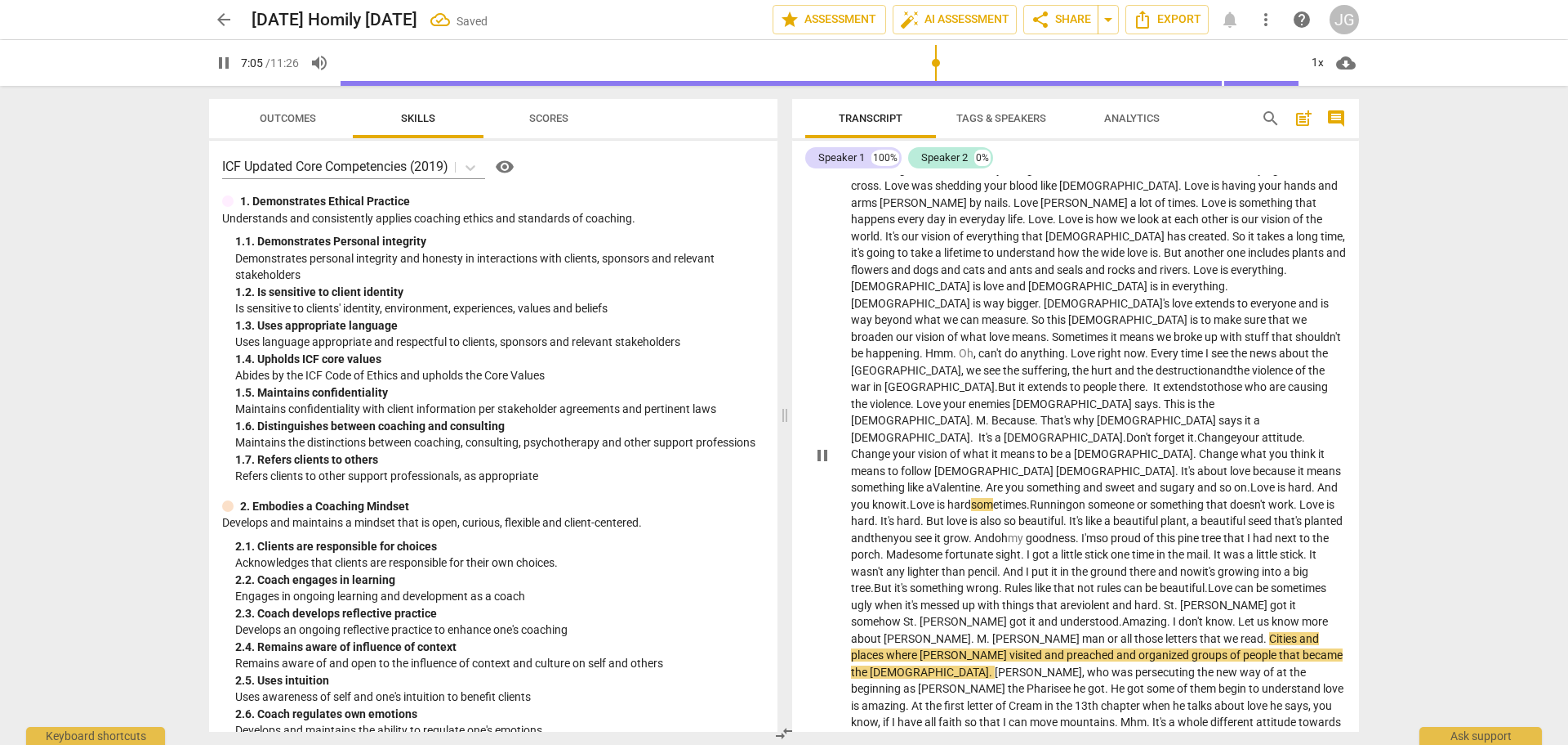
click at [1200, 632] on span "that" at bounding box center [1211, 638] width 24 height 13
click at [1270, 632] on span "Cities" at bounding box center [1285, 638] width 30 height 13
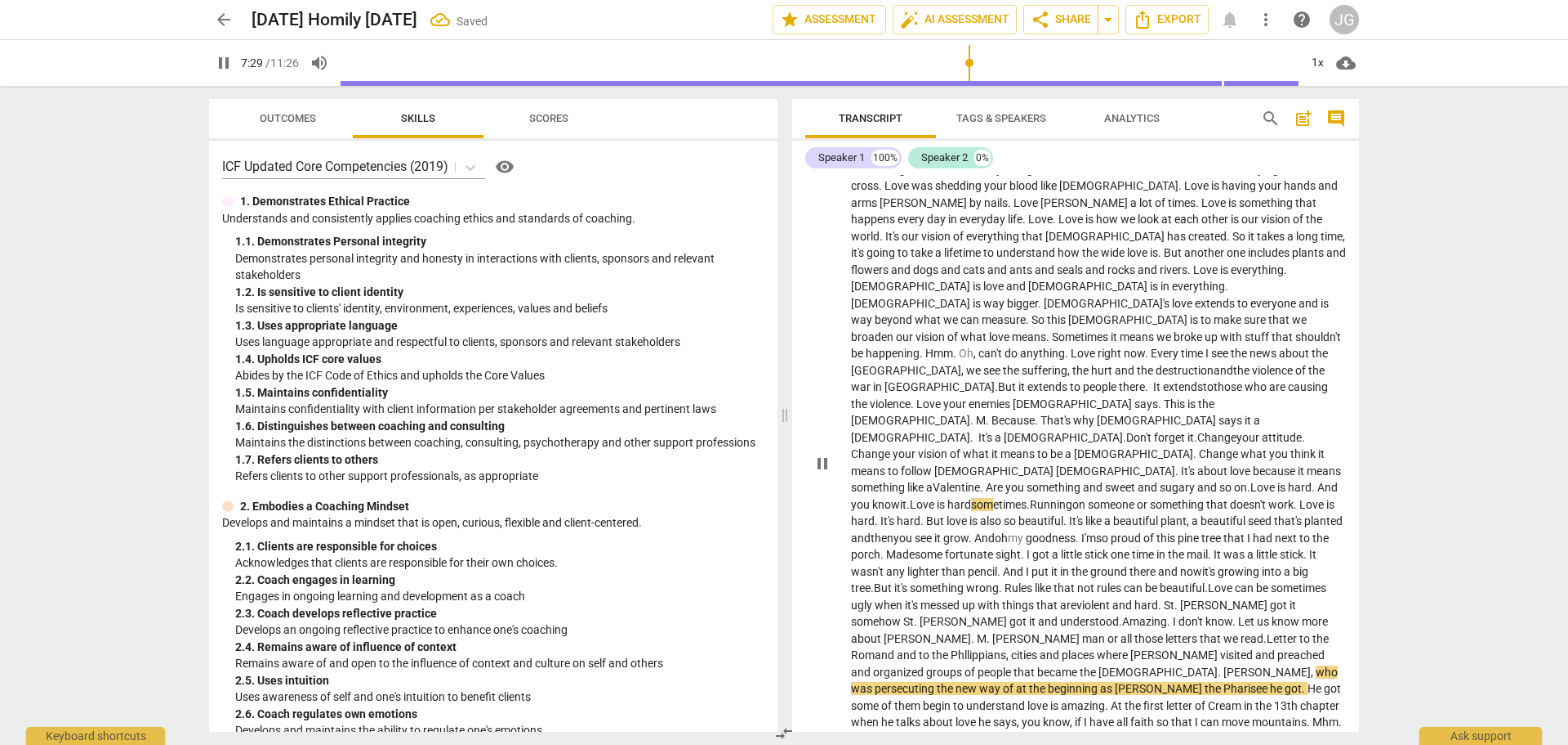
click at [1061, 632] on span ". Letter to the Romand and to the Phllippians, c" at bounding box center [1090, 647] width 478 height 30
click at [1119, 615] on span ". Amazing" at bounding box center [1143, 621] width 48 height 13
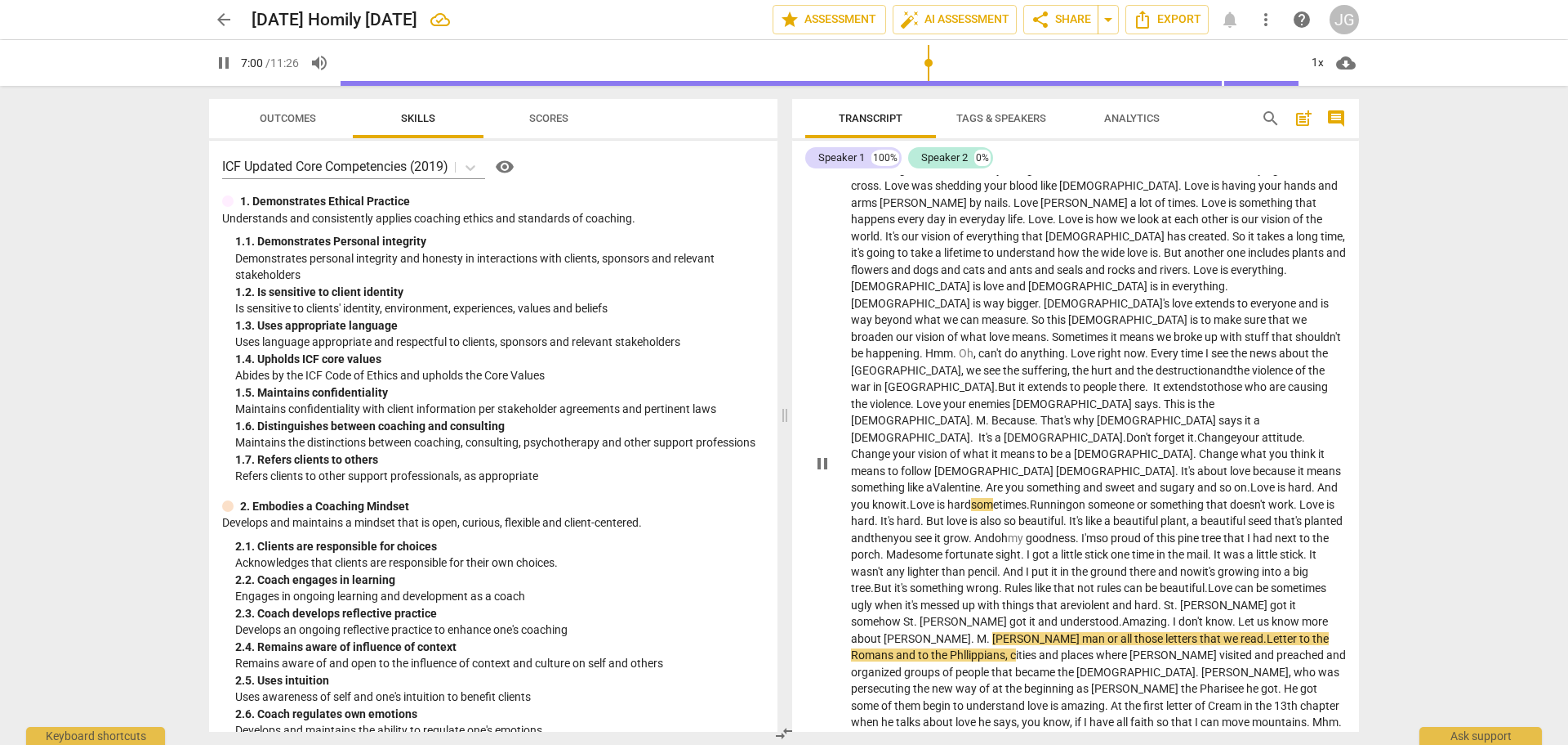
click at [1206, 615] on span "know" at bounding box center [1219, 621] width 27 height 13
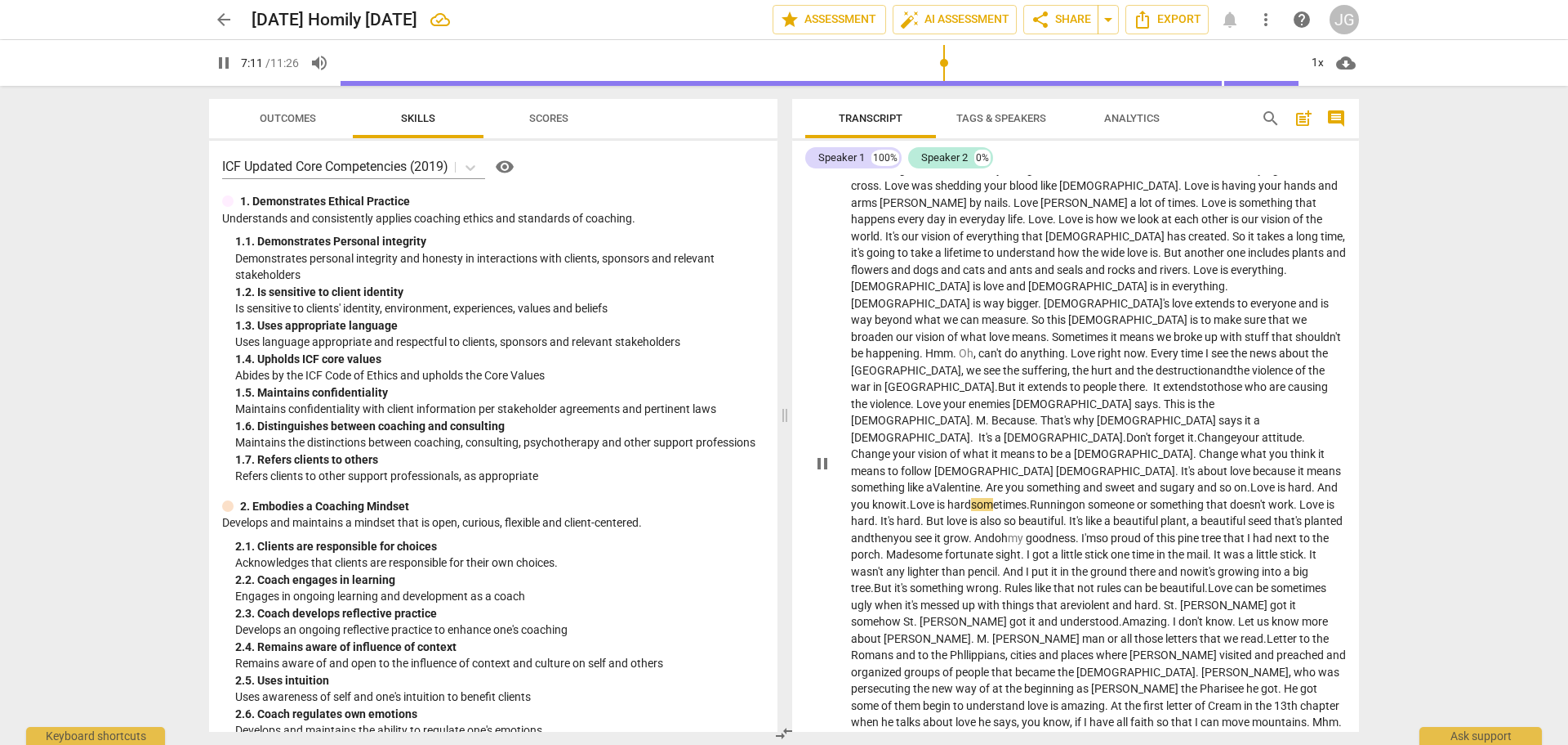
click at [1177, 632] on span ". Letter to the [DEMOGRAPHIC_DATA] and to the Phllippians, c" at bounding box center [1090, 647] width 478 height 30
click at [1065, 632] on span ". Letter to the [DEMOGRAPHIC_DATA] and to the Phllippians, and the letter to th…" at bounding box center [1095, 655] width 490 height 47
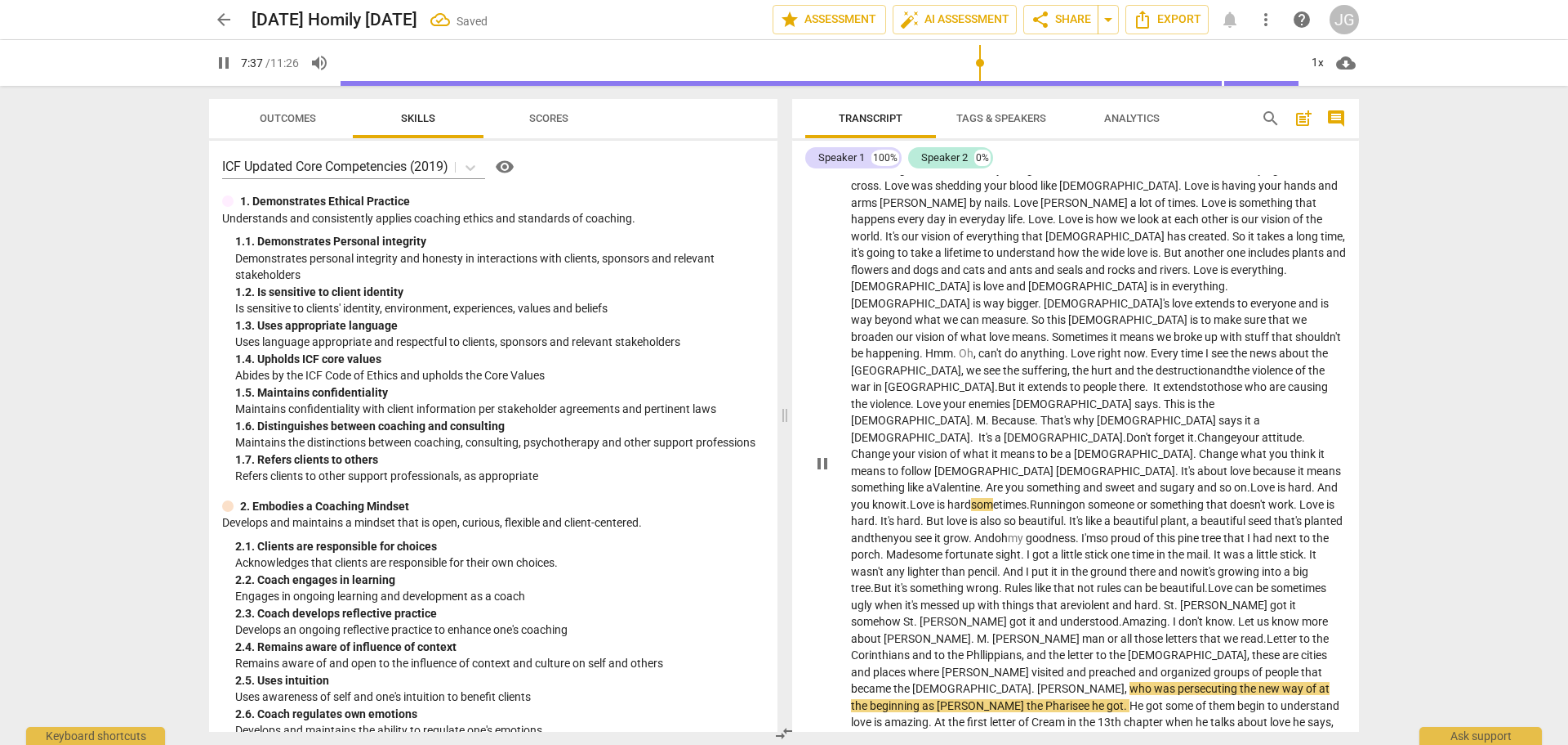
click at [937, 699] on span "[PERSON_NAME]" at bounding box center [981, 705] width 89 height 13
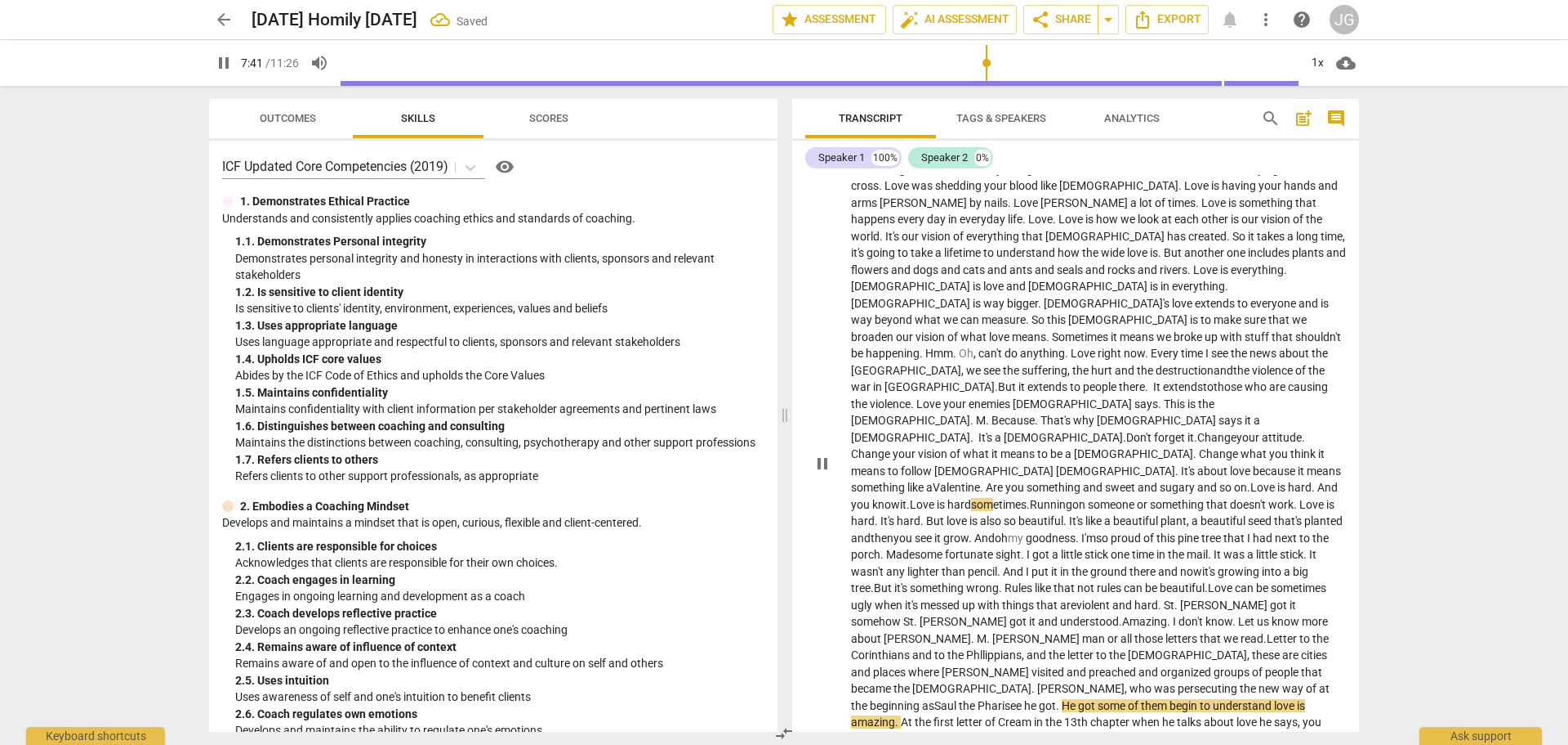
click at [1056, 699] on span "." at bounding box center [1059, 705] width 5 height 13
click at [1071, 699] on span "got" at bounding box center [1081, 705] width 19 height 13
click at [1039, 699] on span "got" at bounding box center [1047, 705] width 17 height 13
click at [1270, 699] on span "love" at bounding box center [1281, 705] width 23 height 13
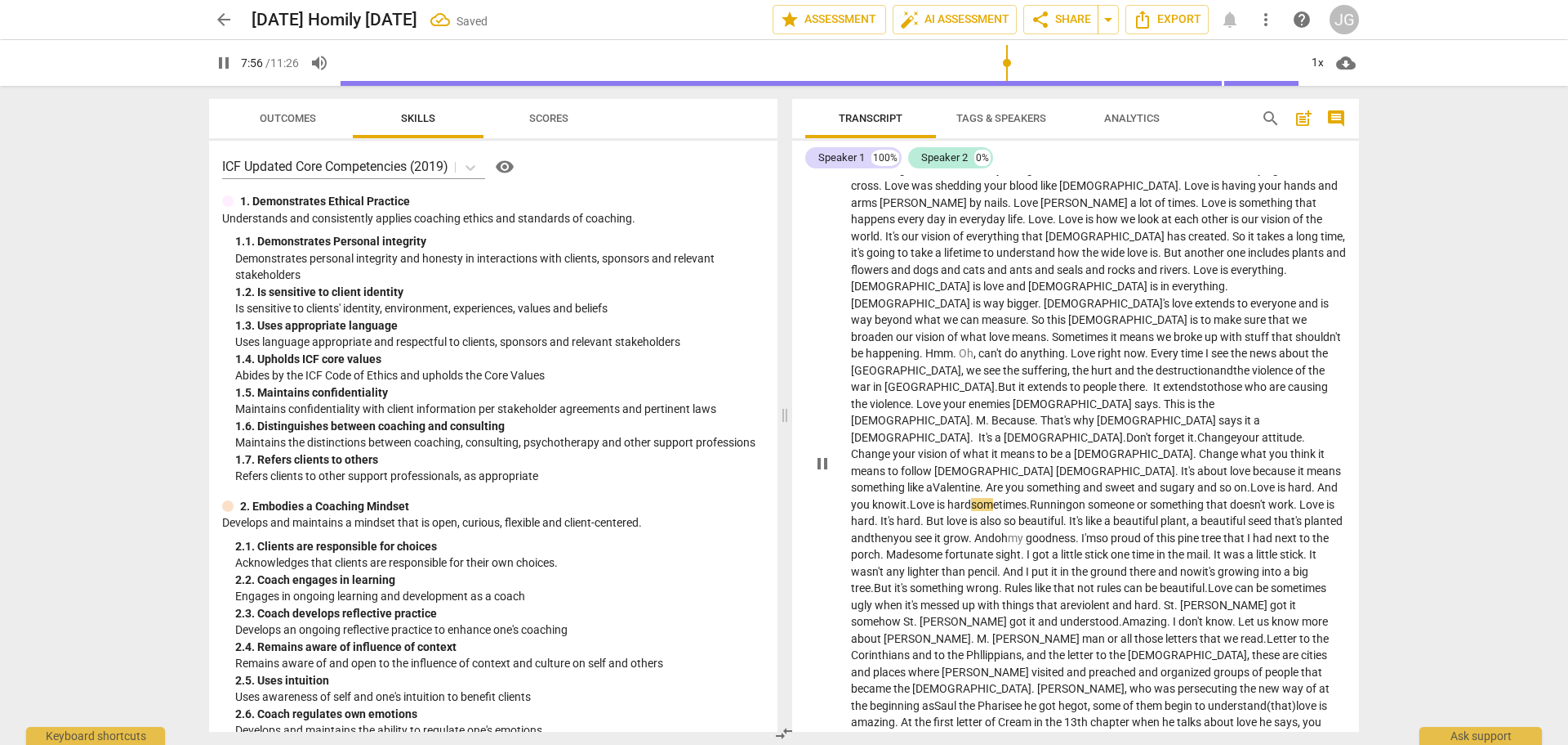
click at [998, 715] on span "Cream" at bounding box center [1016, 721] width 36 height 13
click at [915, 715] on span "the" at bounding box center [923, 721] width 19 height 13
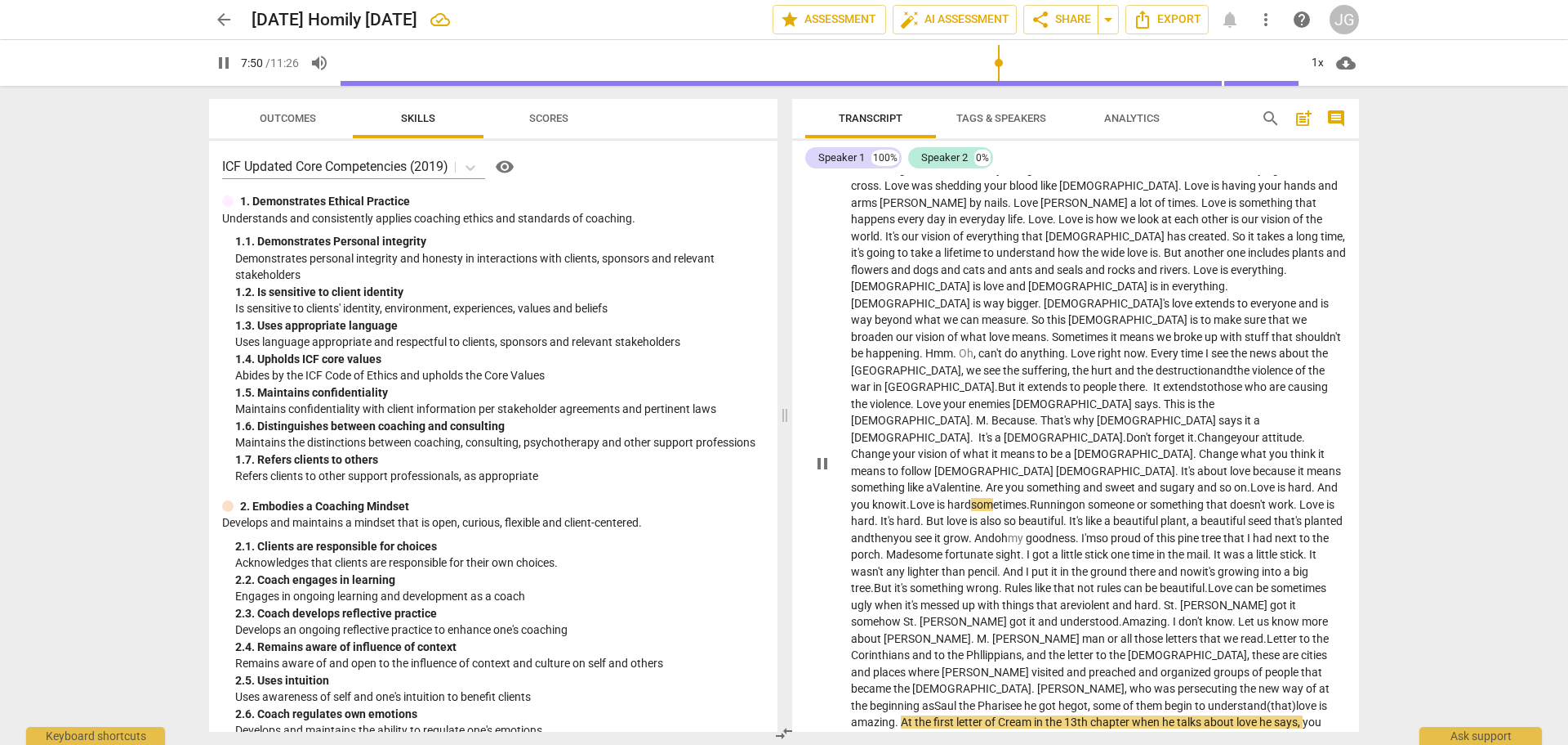
click at [998, 715] on span "Cream" at bounding box center [1016, 721] width 36 height 13
click at [872, 733] on span "you" at bounding box center [861, 739] width 21 height 13
click at [1196, 733] on span "." at bounding box center [1199, 739] width 5 height 13
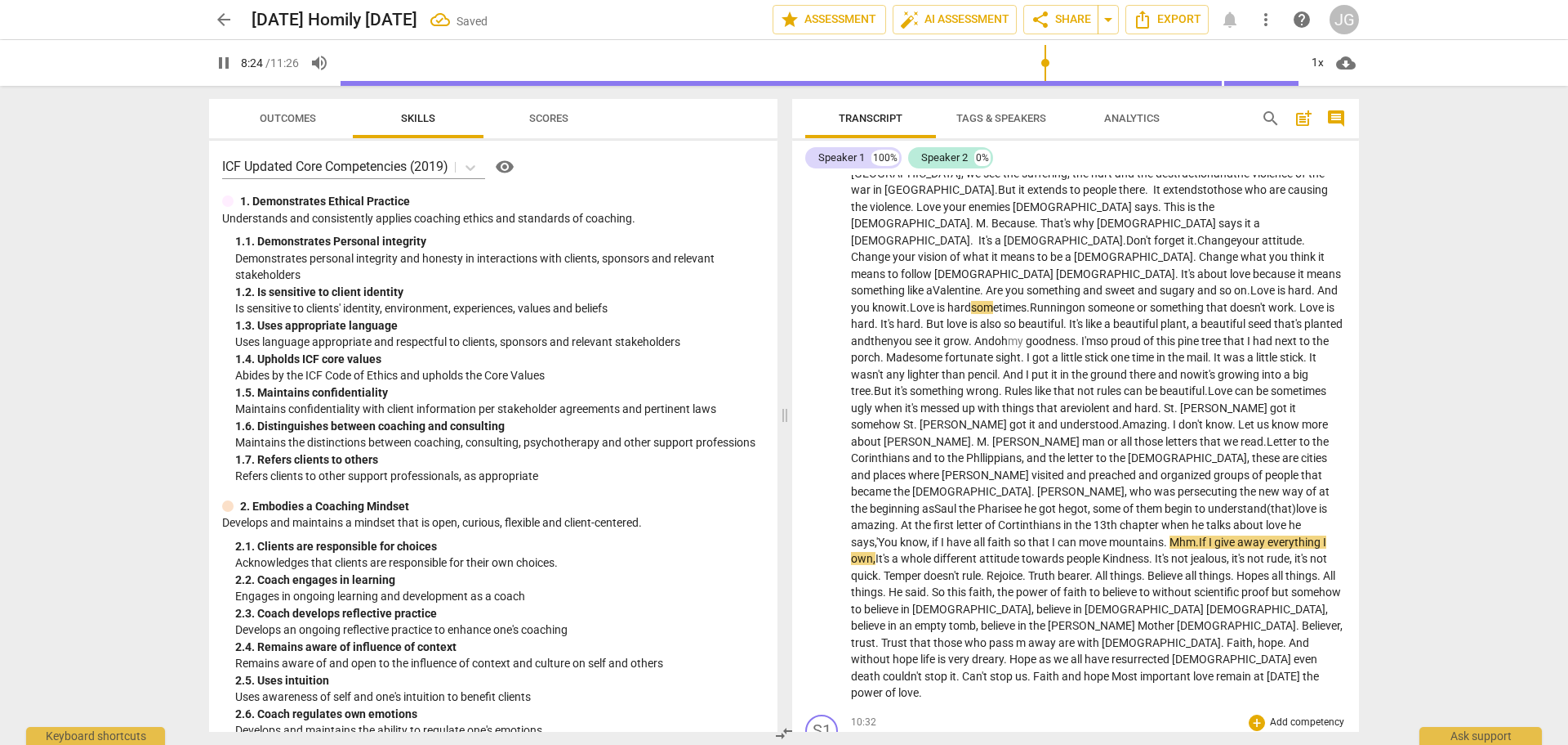
scroll to position [321, 0]
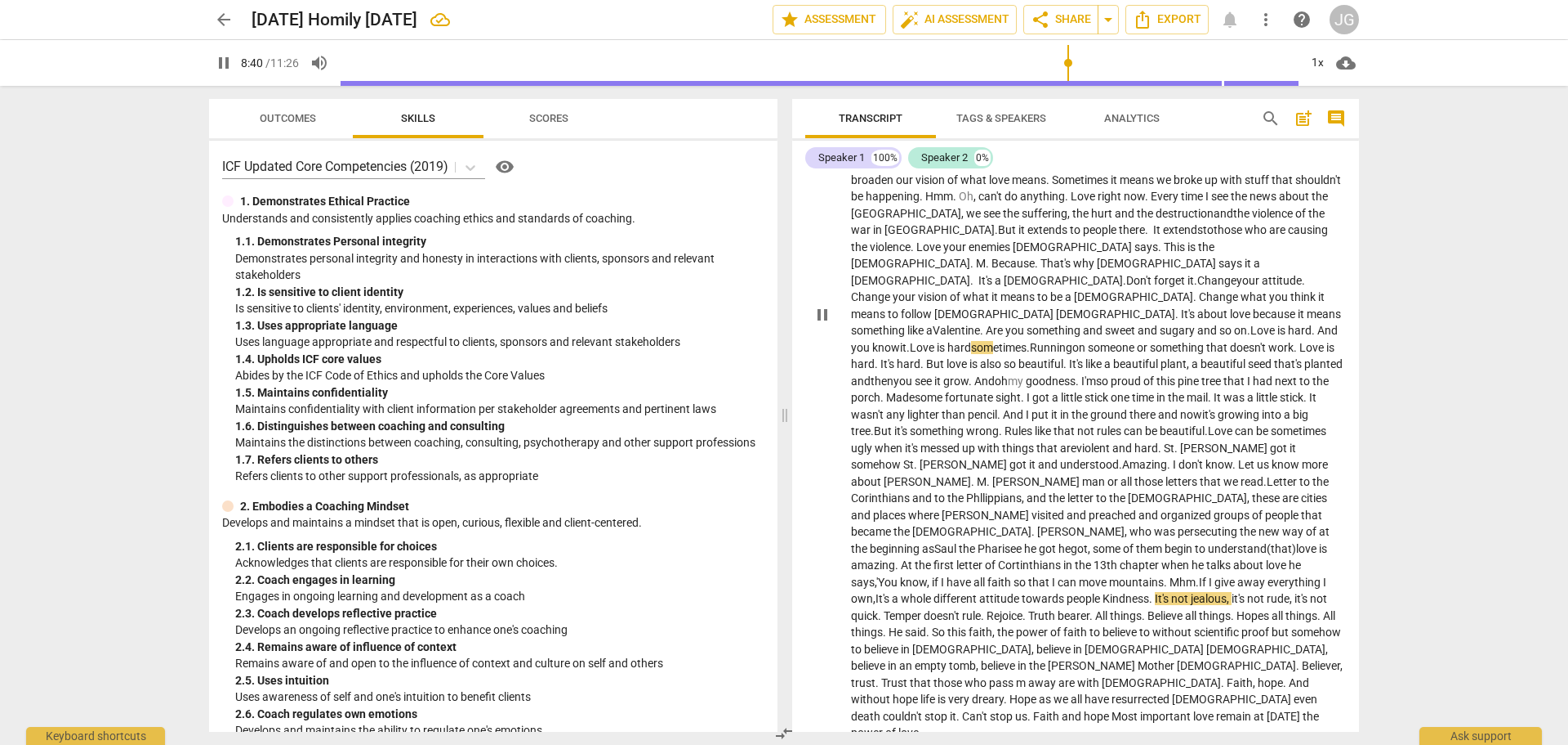
click at [892, 592] on span "It's" at bounding box center [884, 598] width 16 height 13
click at [946, 609] on span "Temper" at bounding box center [966, 615] width 40 height 13
click at [1121, 609] on span "bearer" at bounding box center [1137, 615] width 32 height 13
click at [1050, 609] on span "Rejoice in the truth." at bounding box center [1099, 615] width 97 height 13
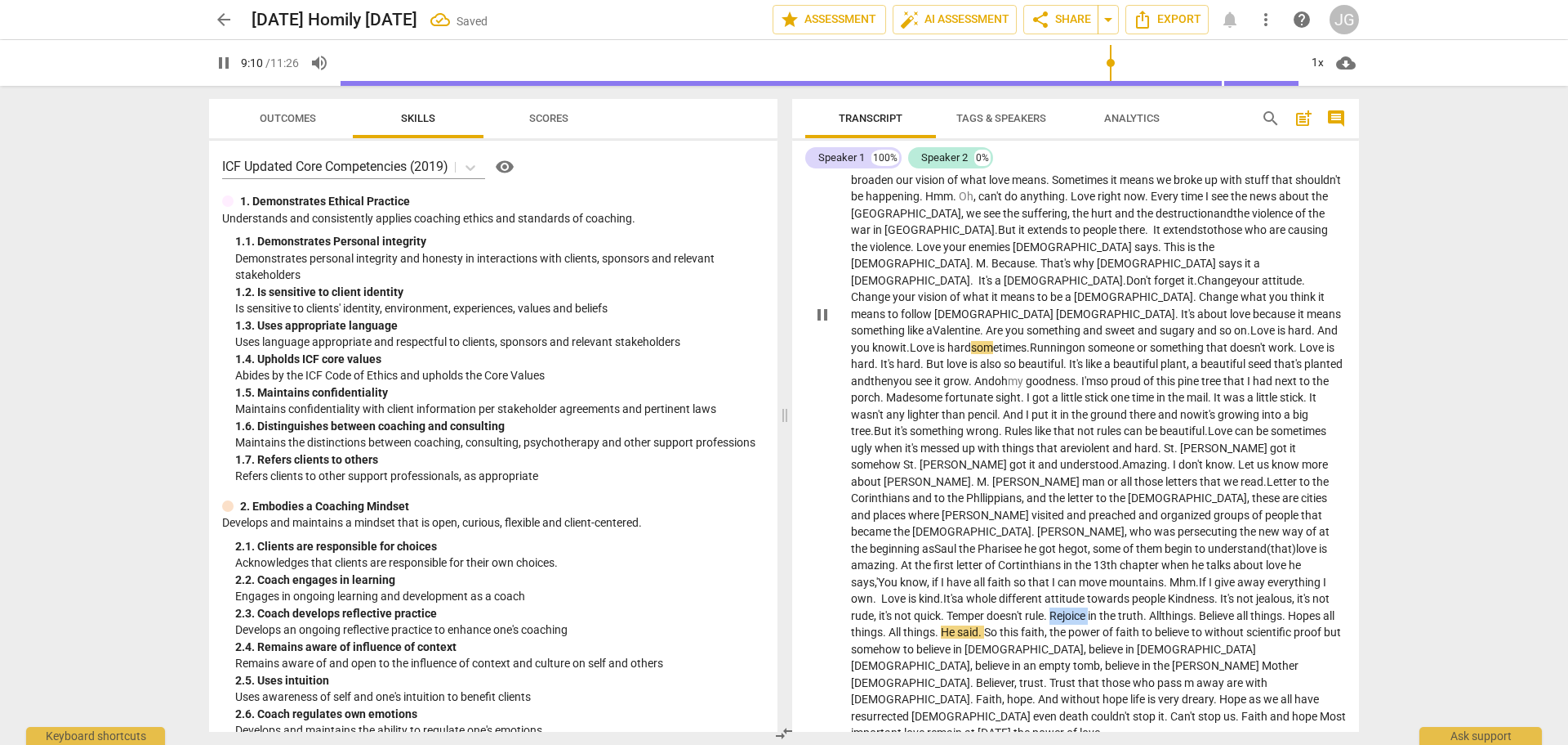
click at [1050, 609] on span "Rejoice in the truth." at bounding box center [1099, 615] width 97 height 13
click at [1147, 609] on span at bounding box center [1147, 615] width 3 height 13
click at [1189, 609] on span "things" at bounding box center [1205, 615] width 32 height 13
click at [1057, 609] on span "Rejoice in the truth. bears" at bounding box center [1114, 615] width 128 height 13
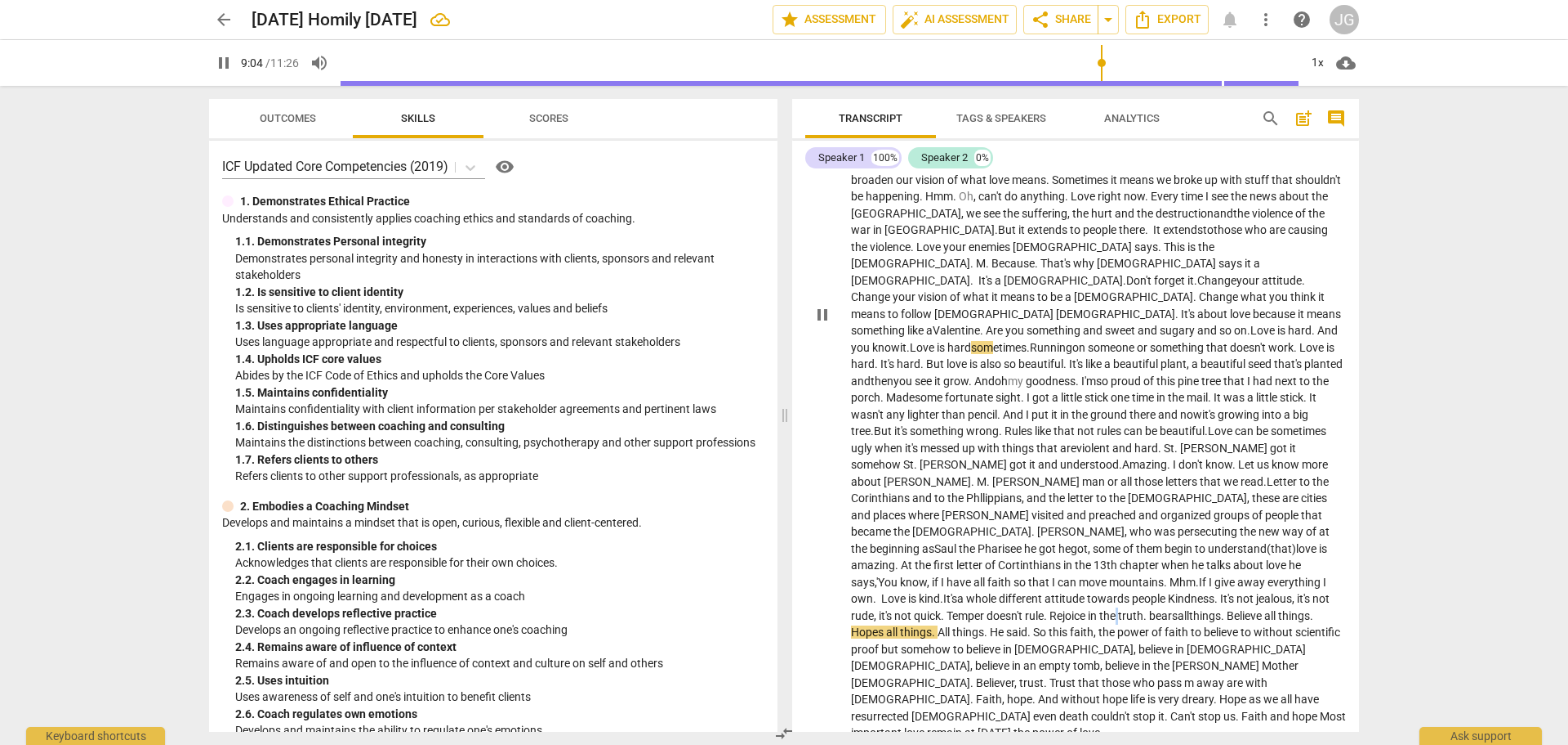
click at [1057, 609] on span "Rejoice in the truth. bears" at bounding box center [1114, 615] width 128 height 13
click at [932, 625] on span "." at bounding box center [935, 632] width 5 height 13
click at [1029, 625] on span "He" at bounding box center [1037, 632] width 16 height 13
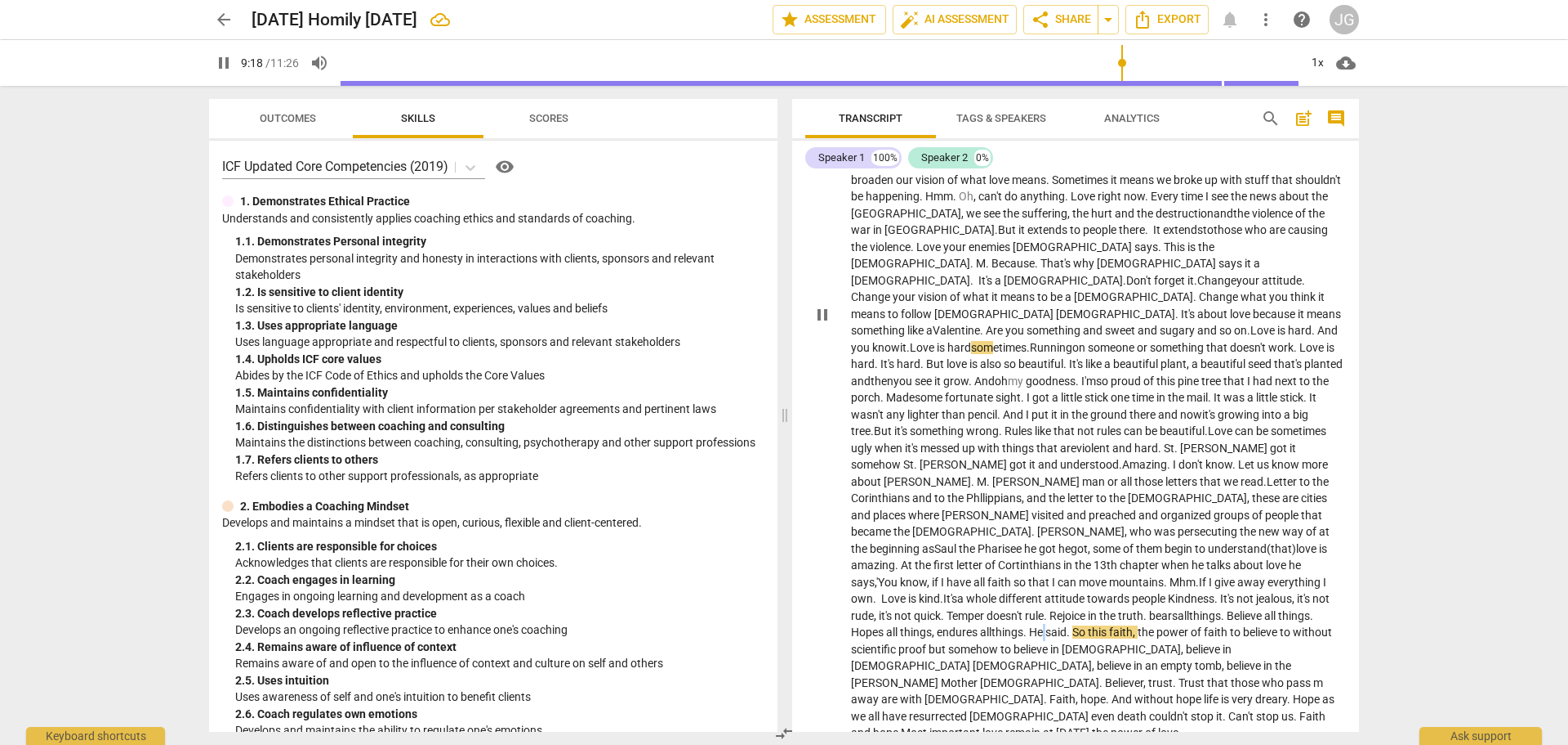
click at [1029, 625] on span "He" at bounding box center [1037, 632] width 16 height 13
click at [1144, 676] on span "," at bounding box center [1147, 682] width 5 height 13
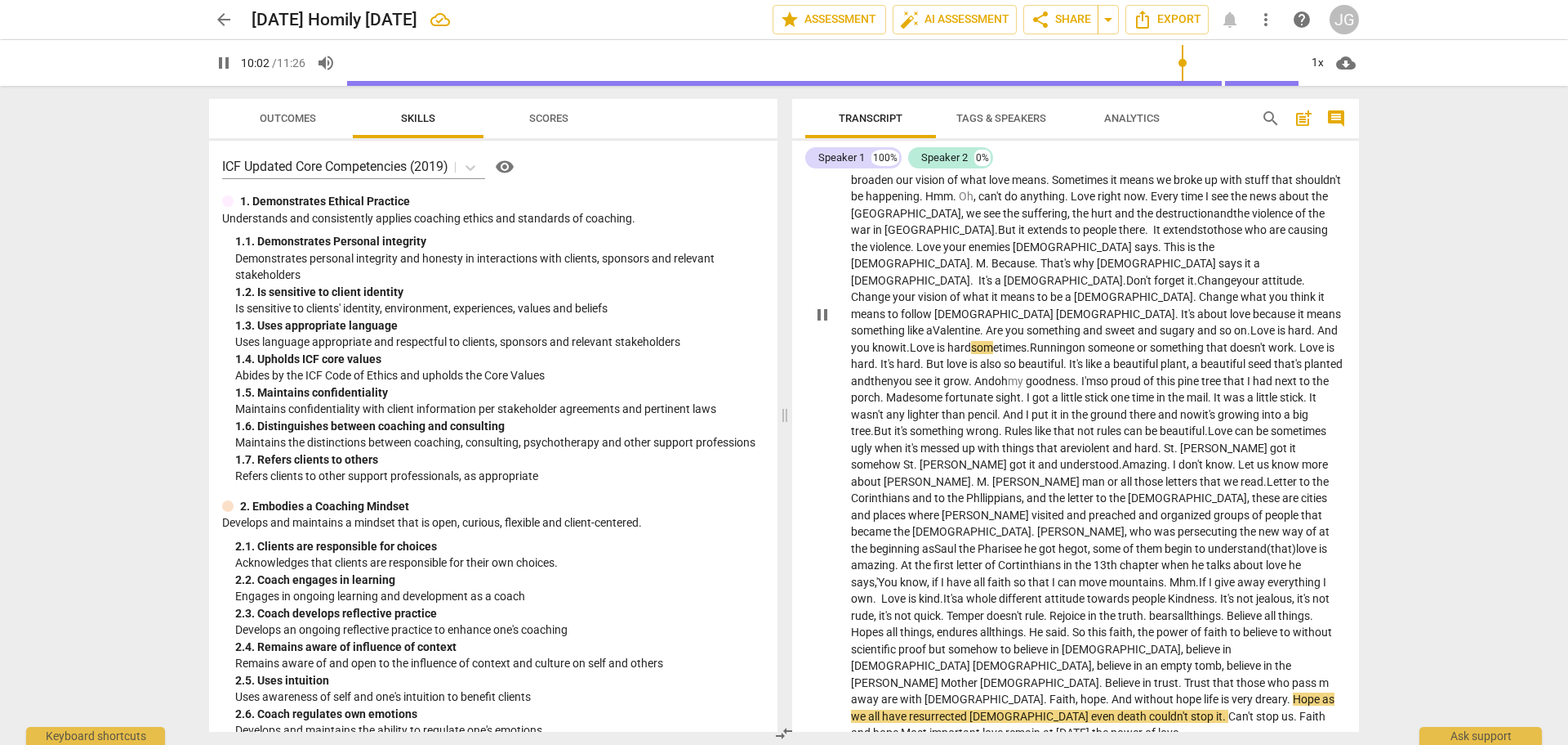
click at [1106, 692] on span "." at bounding box center [1108, 698] width 5 height 13
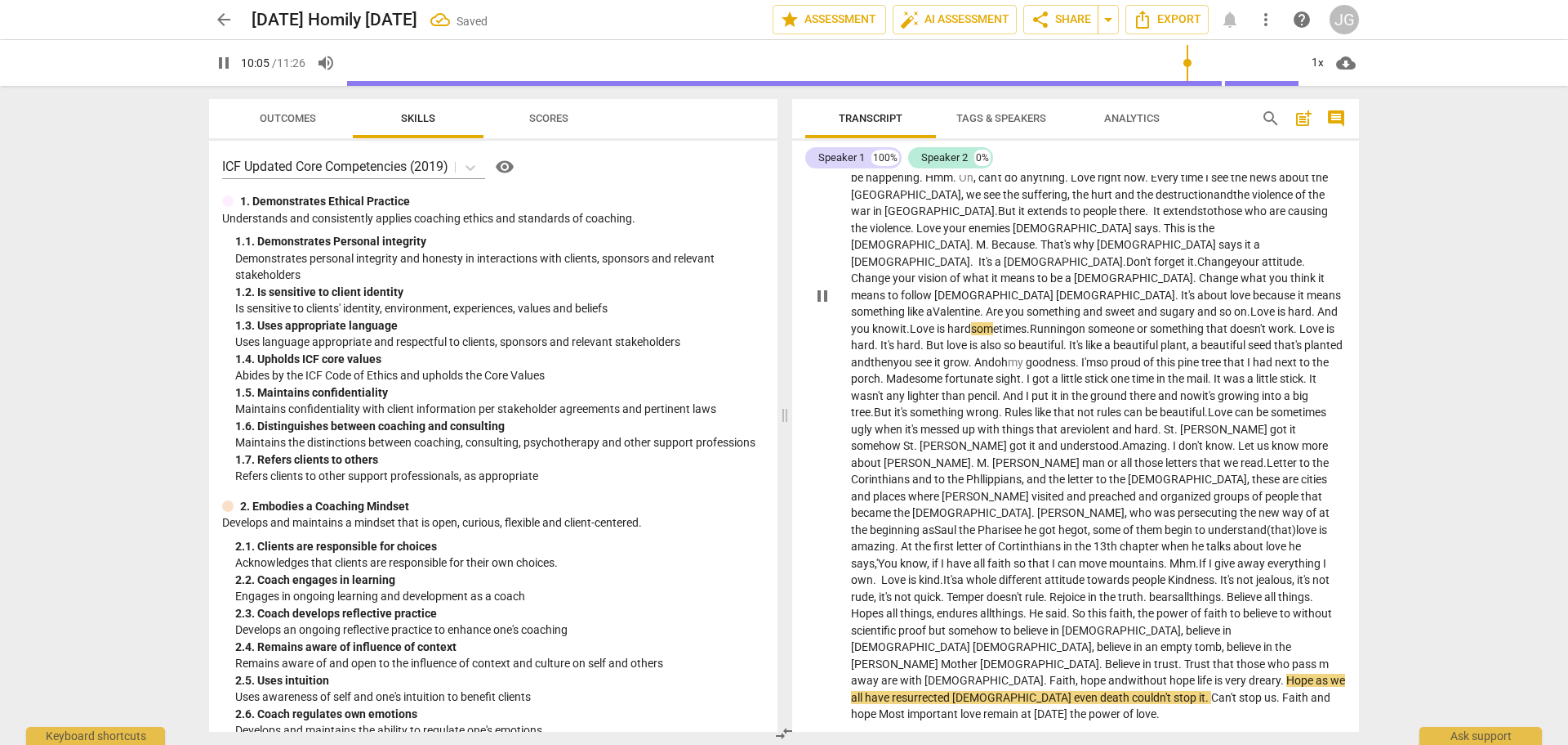
scroll to position [402, 0]
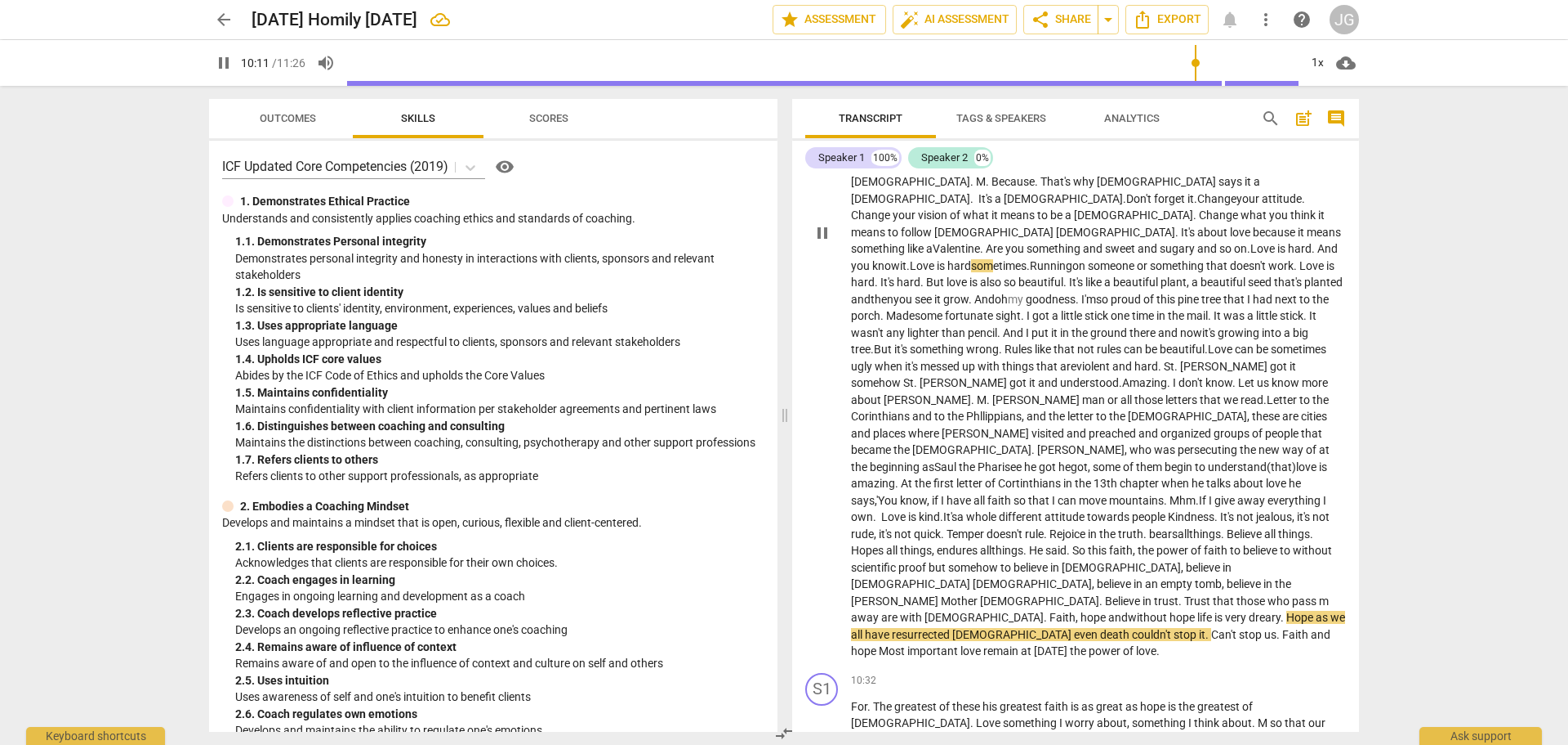
click at [1128, 610] on span "without" at bounding box center [1148, 617] width 42 height 13
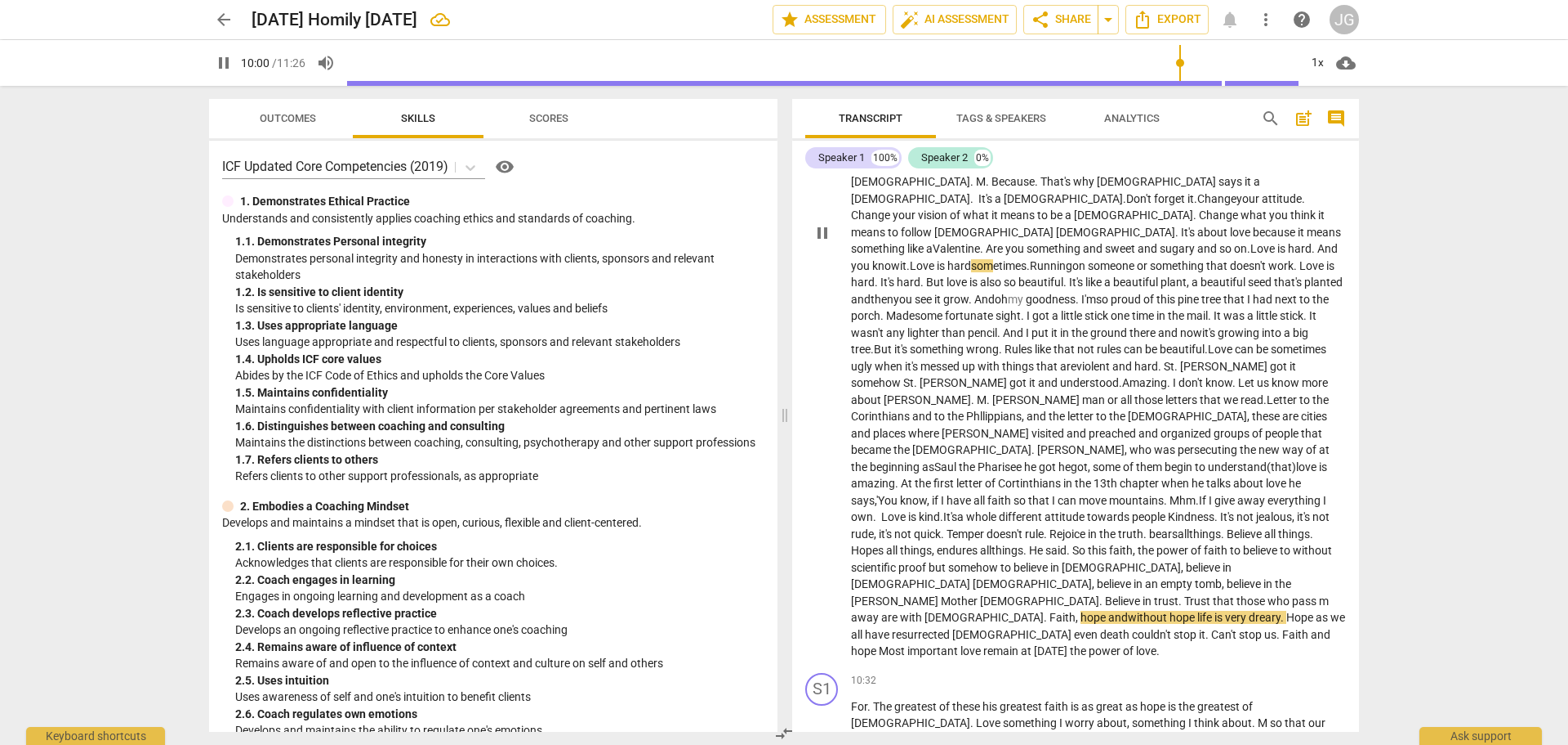
click at [1286, 610] on span "Hope" at bounding box center [1301, 617] width 29 height 13
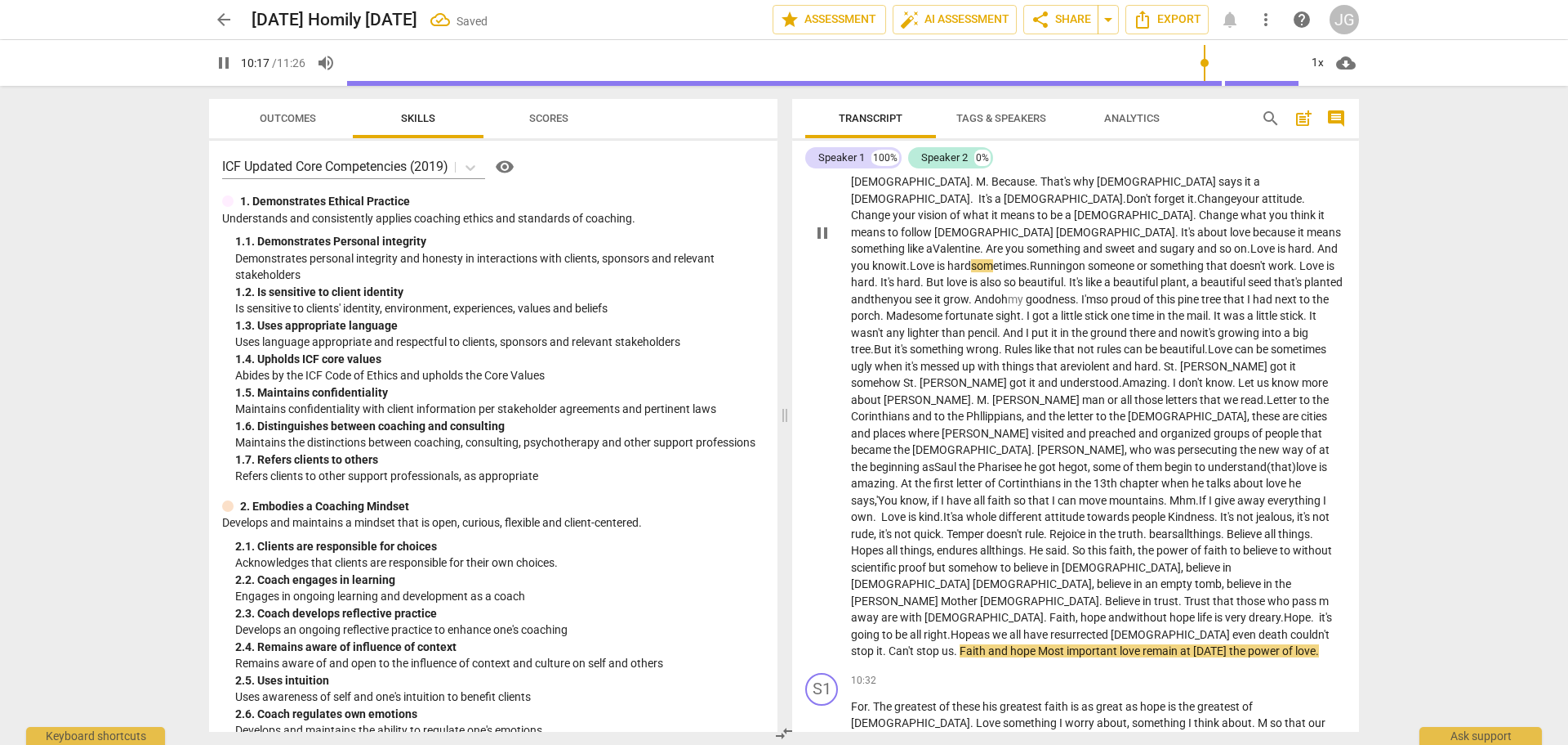
click at [877, 644] on span "stop" at bounding box center [863, 650] width 26 height 13
click at [916, 644] on span "Can't" at bounding box center [902, 650] width 27 height 13
click at [1044, 644] on span "hope" at bounding box center [1030, 650] width 27 height 13
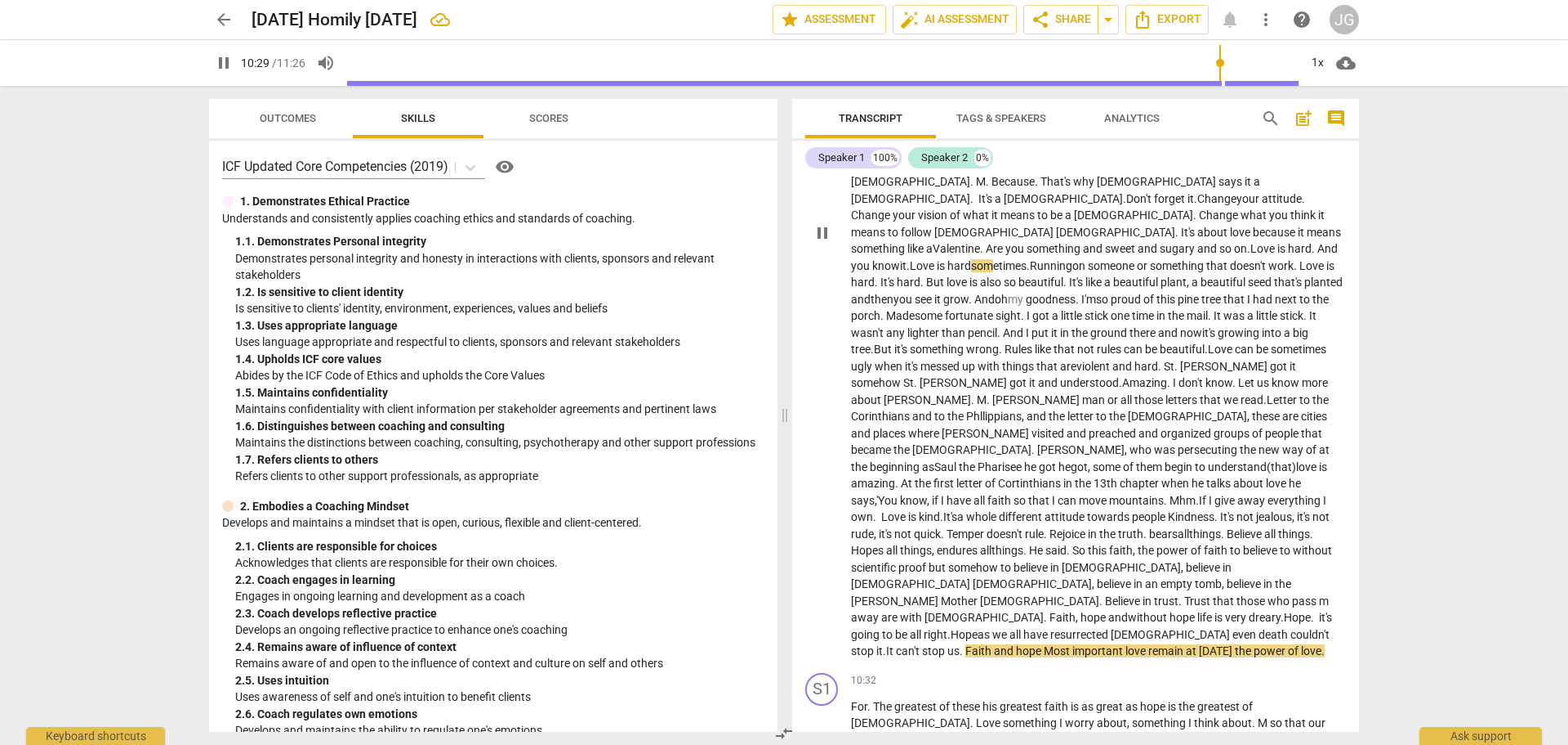
click at [1044, 644] on span "hope" at bounding box center [1030, 650] width 27 height 13
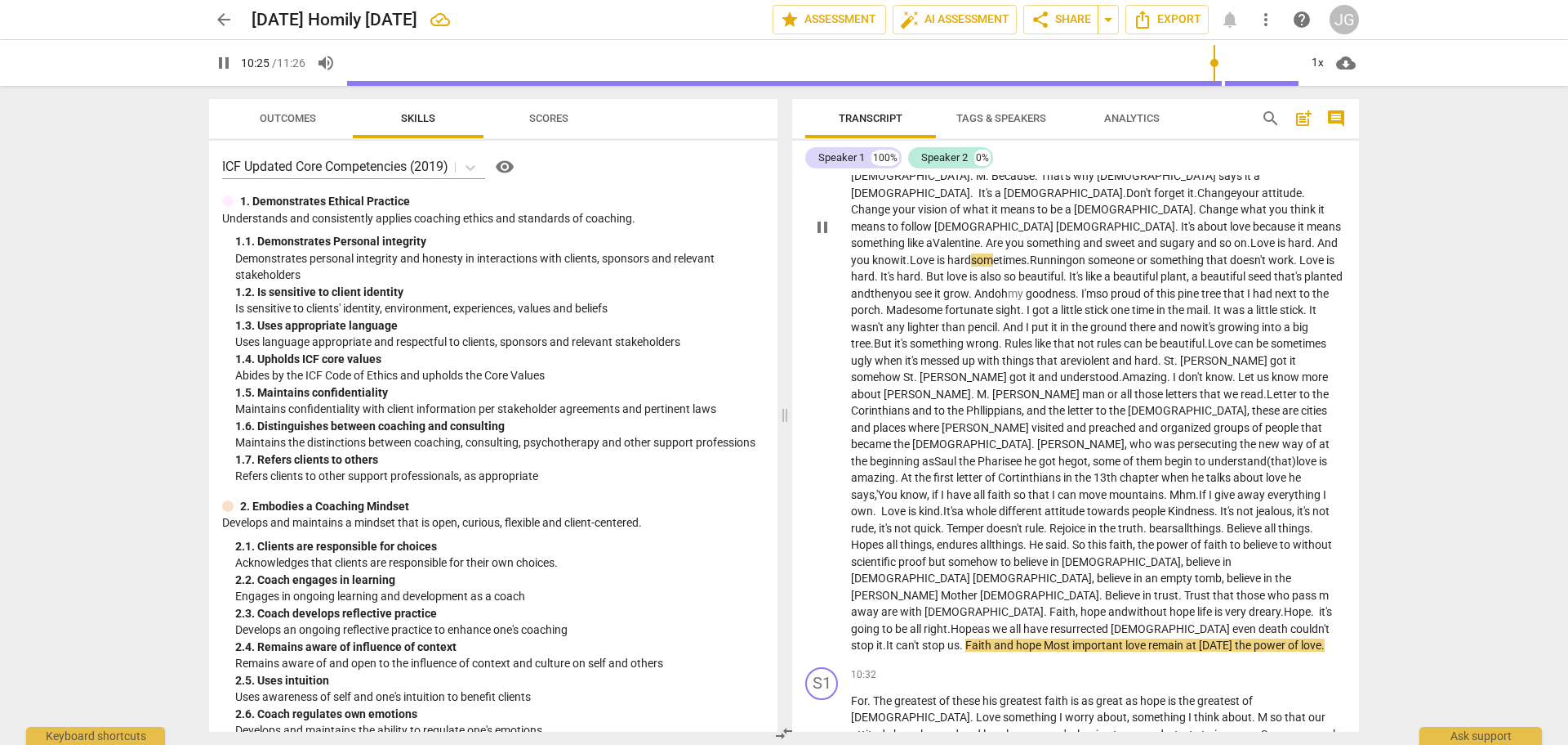
scroll to position [418, 0]
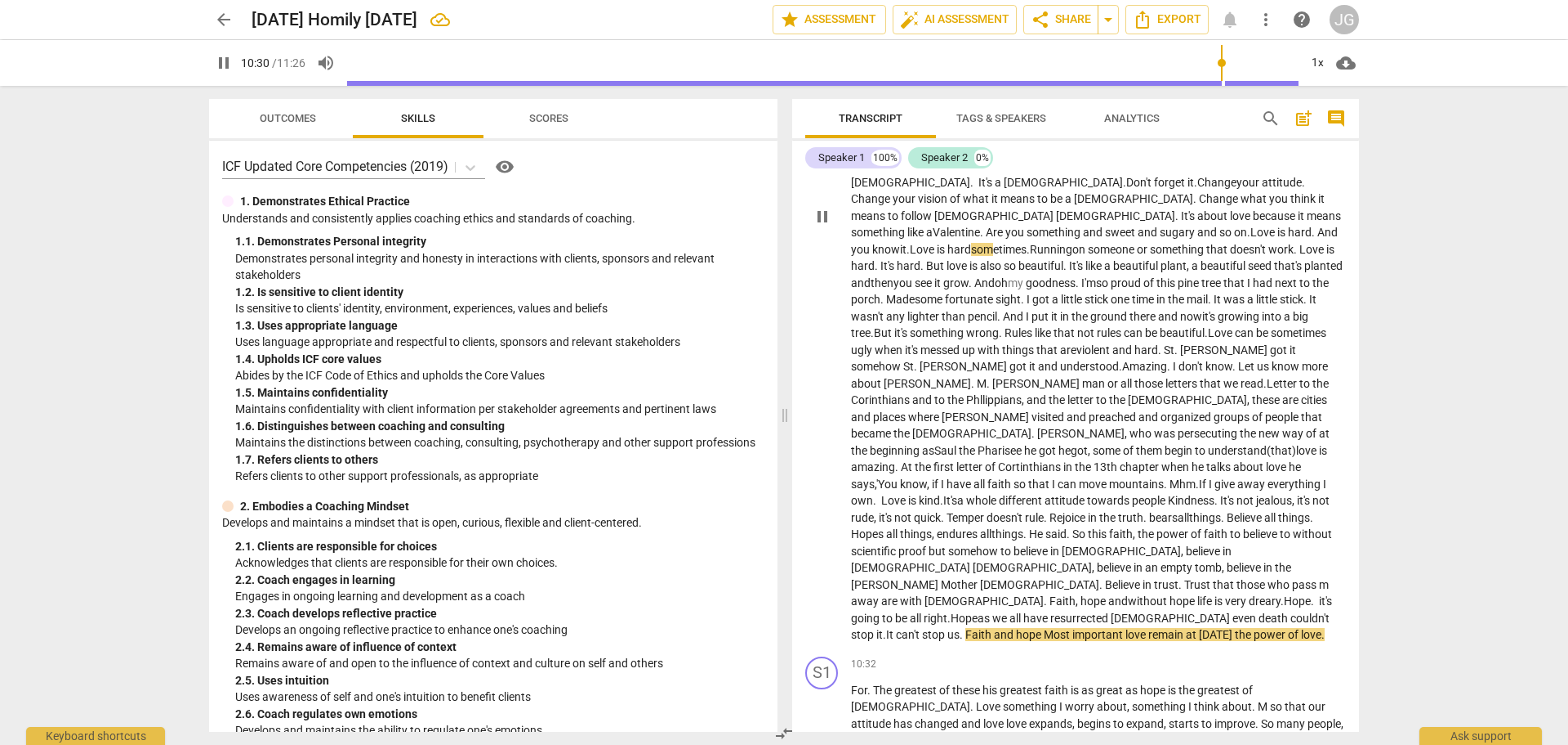
click at [1125, 628] on span "love" at bounding box center [1137, 634] width 23 height 13
drag, startPoint x: 1008, startPoint y: 547, endPoint x: 970, endPoint y: 553, distance: 38.5
click at [970, 553] on p "It sounds strange when [PERSON_NAME] says that this is my commandment , that yo…" at bounding box center [1098, 215] width 495 height 855
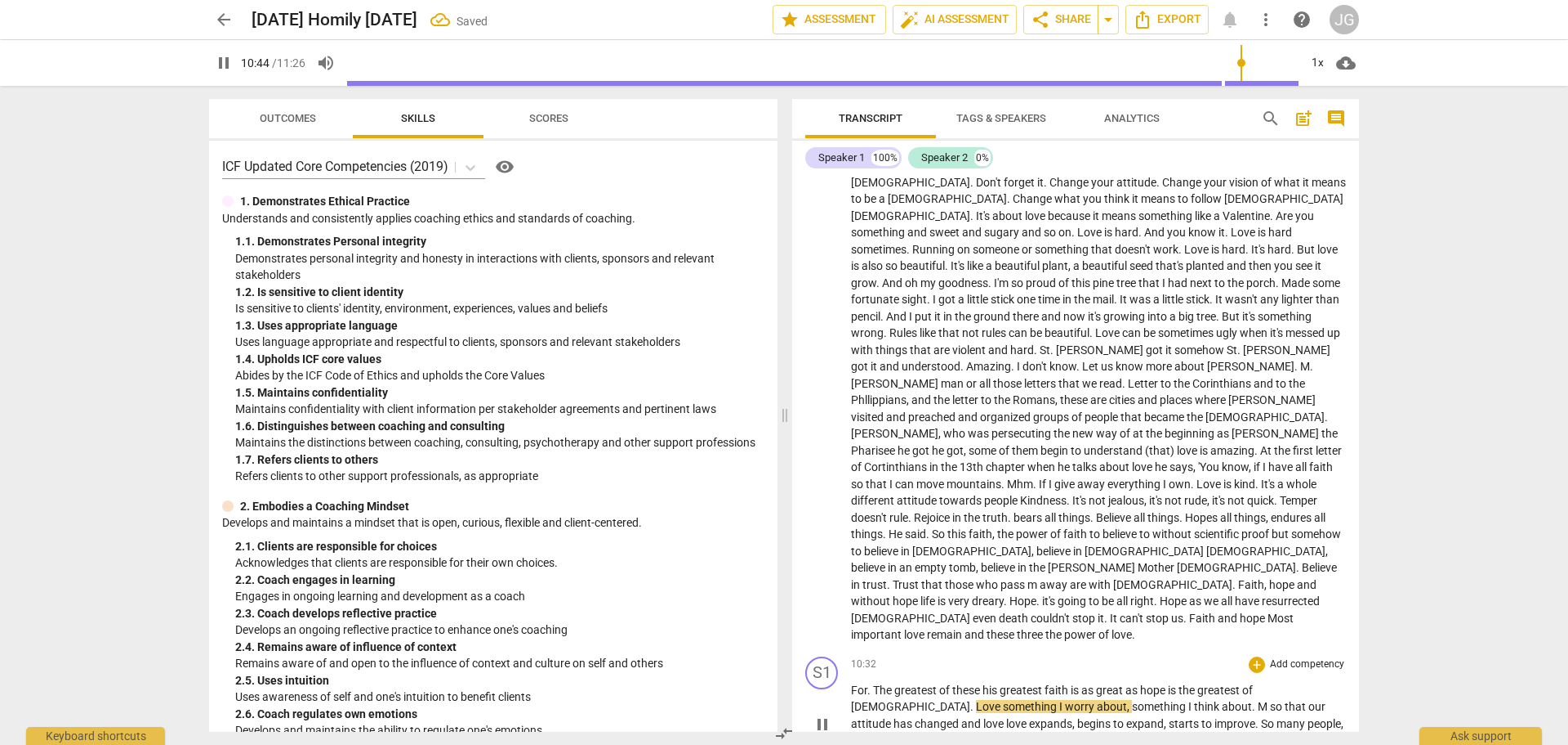
click at [1047, 683] on span "faith" at bounding box center [1058, 689] width 27 height 13
click at [1178, 683] on span "is" at bounding box center [1173, 689] width 11 height 13
click at [927, 683] on span "greatest" at bounding box center [916, 689] width 45 height 13
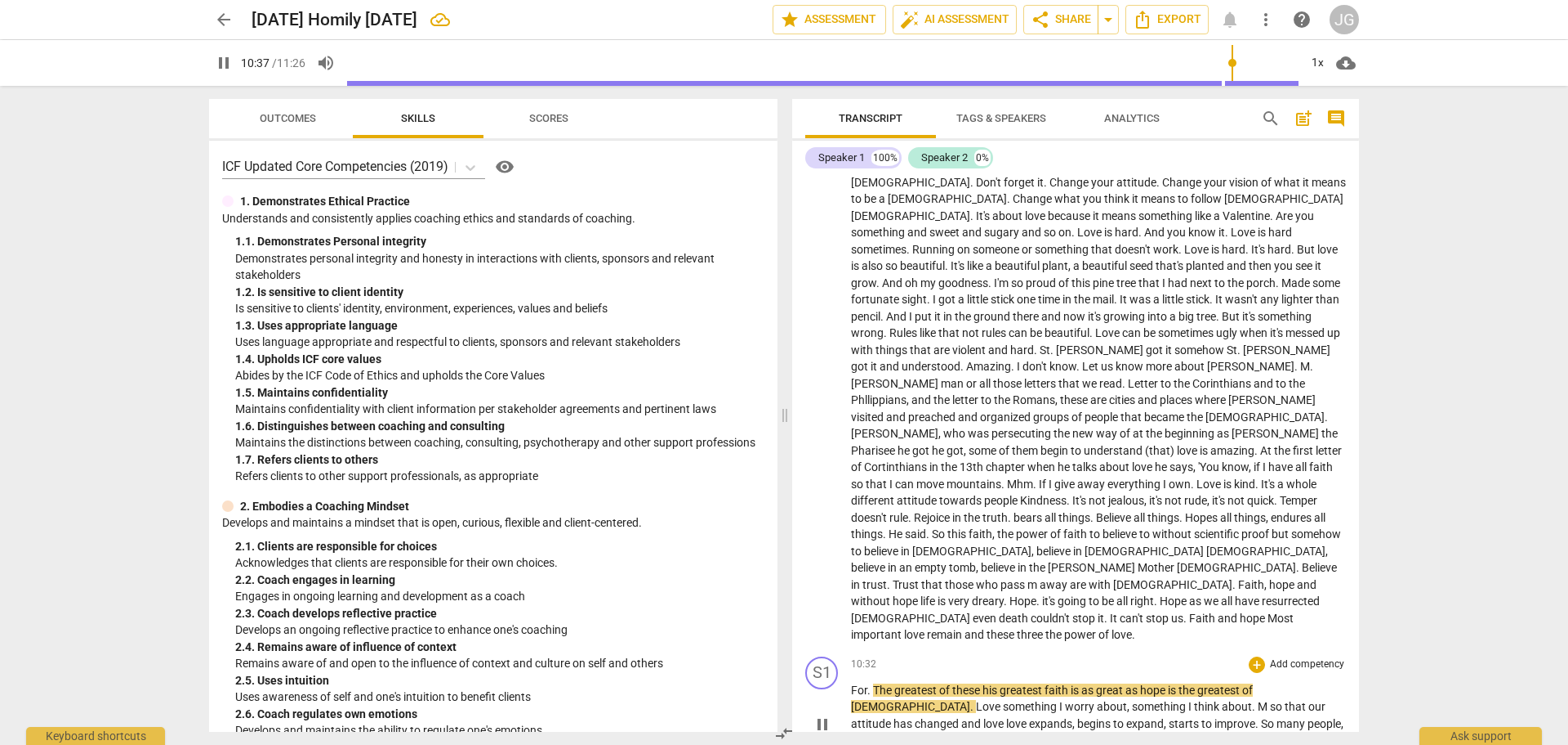
click at [998, 683] on span "his" at bounding box center [991, 689] width 17 height 13
type input "639"
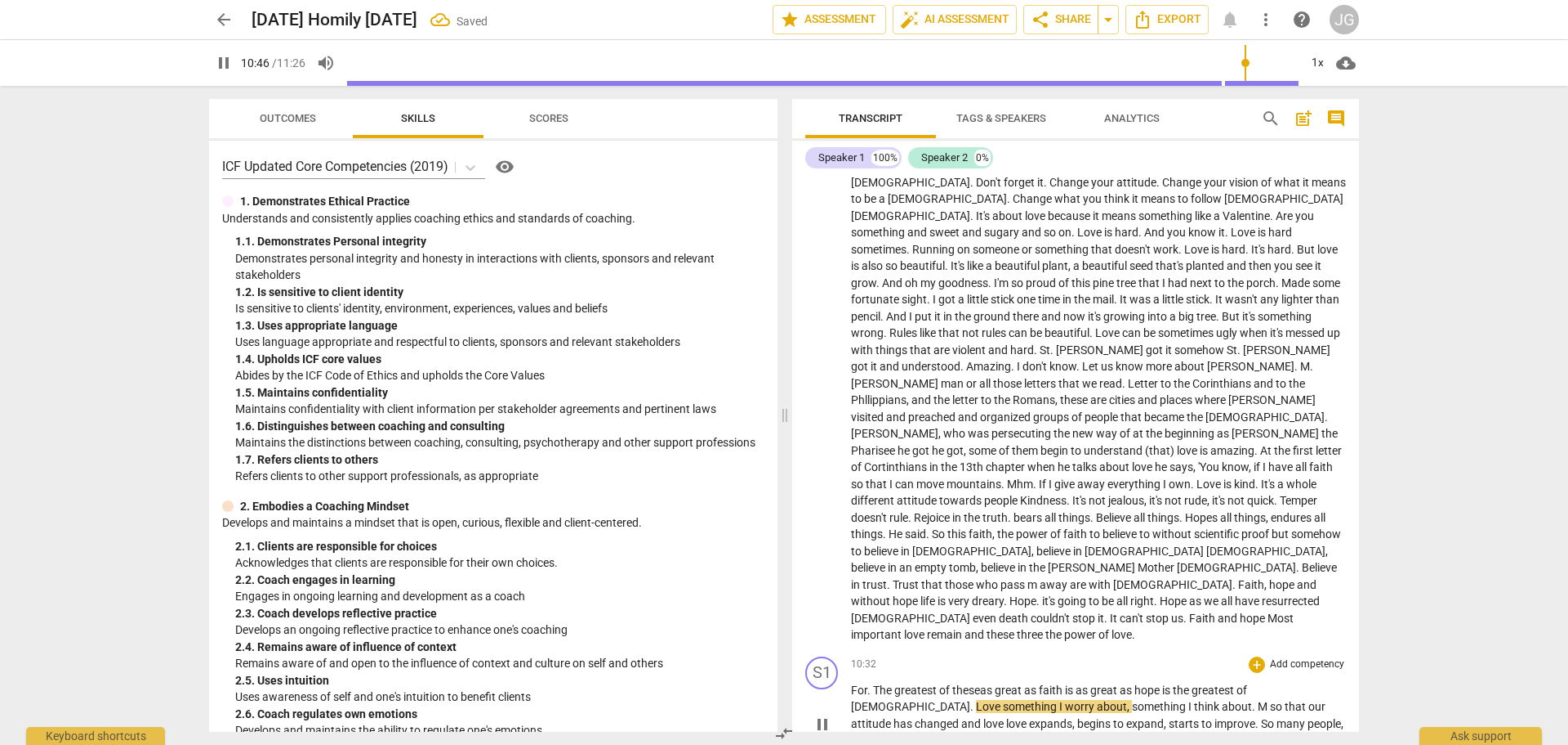
click at [911, 683] on span "greatest" at bounding box center [916, 689] width 45 height 13
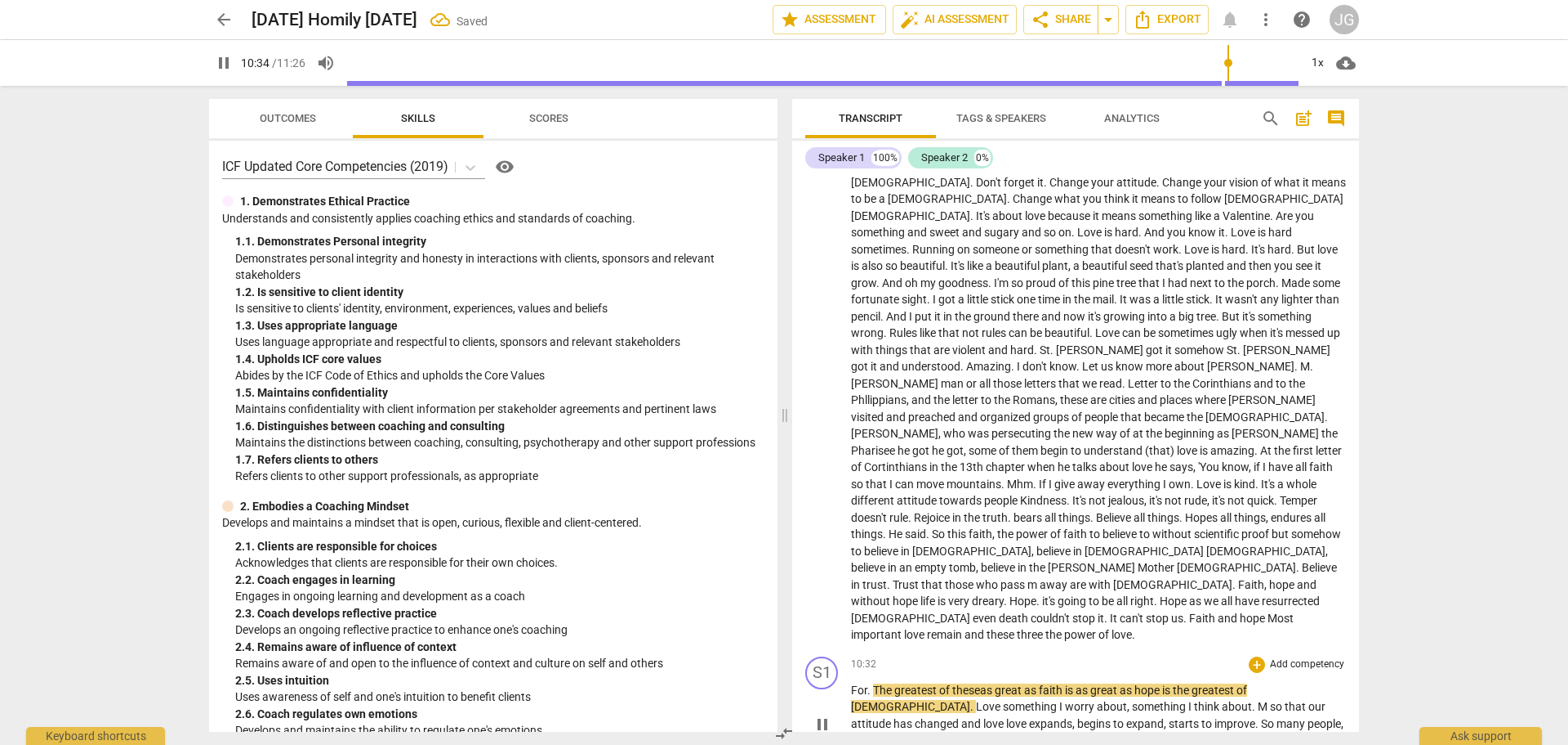
click at [978, 683] on span "these as" at bounding box center [972, 689] width 40 height 13
click at [1078, 683] on span "is" at bounding box center [1073, 689] width 11 height 13
click at [1178, 683] on span "is" at bounding box center [1172, 689] width 11 height 13
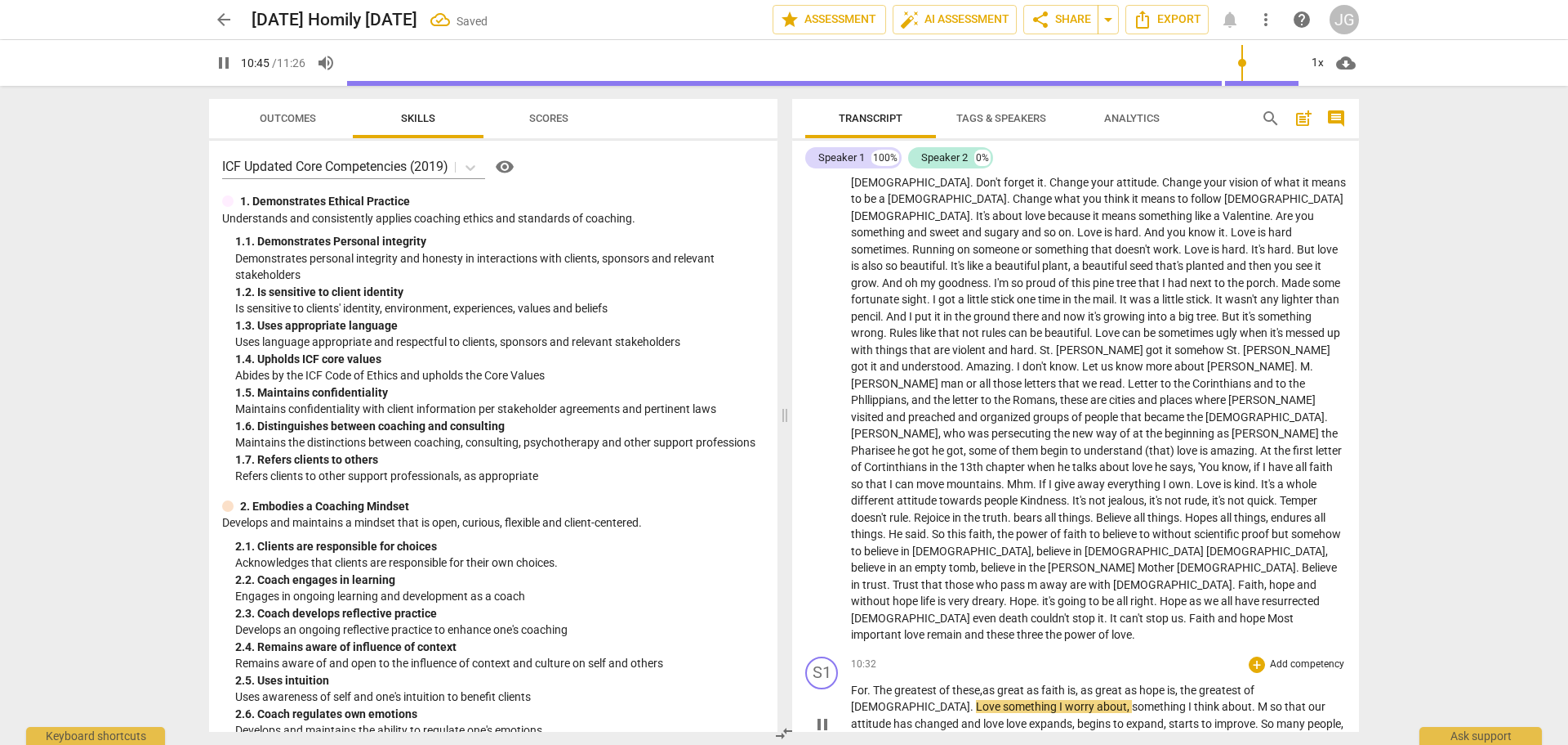
click at [1293, 681] on p "For . The greatest of these, as great as faith is, as great as hope is, the gre…" at bounding box center [1098, 723] width 495 height 84
click at [880, 700] on span "love" at bounding box center [869, 706] width 20 height 13
click at [1218, 683] on span "greatest" at bounding box center [1221, 689] width 45 height 13
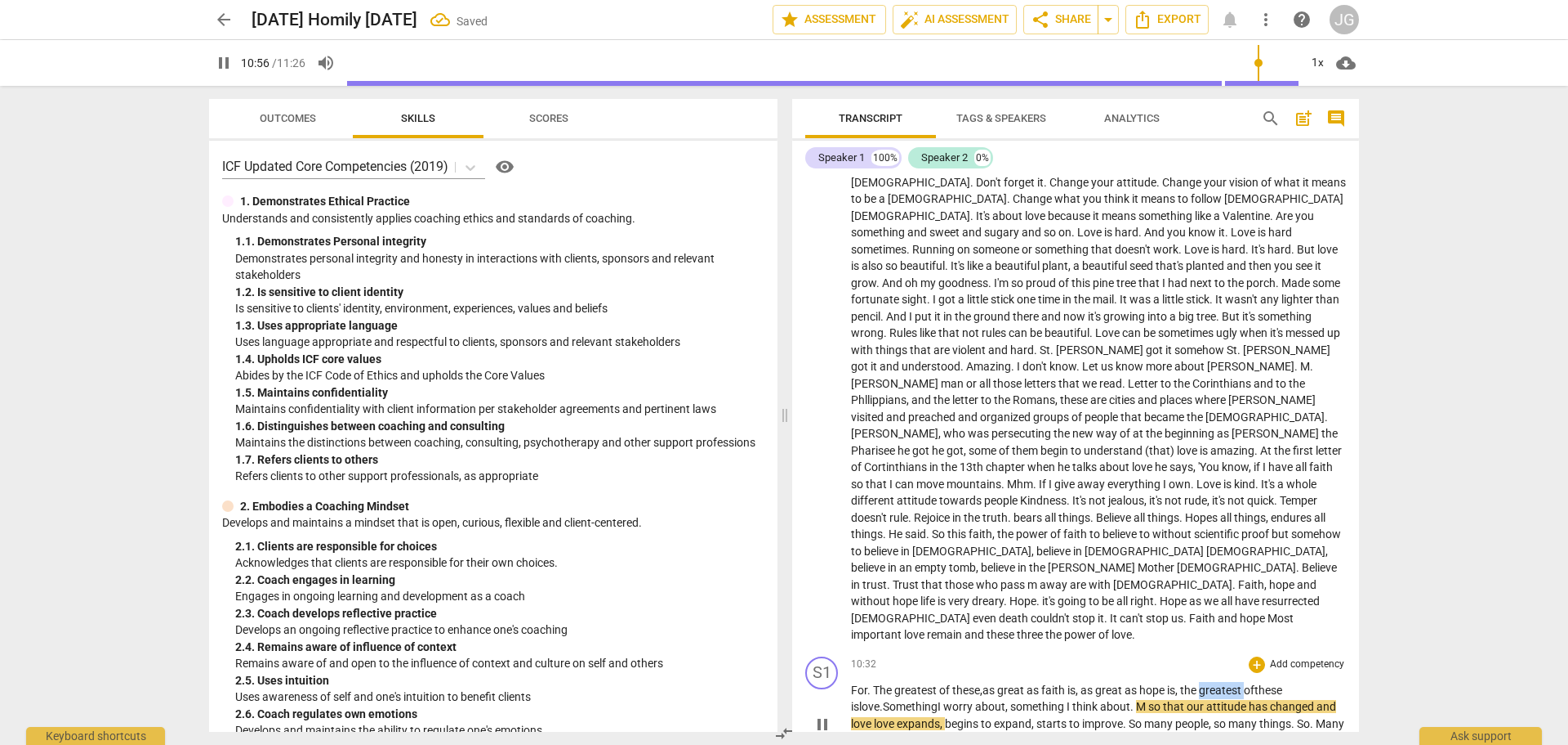
click at [1218, 683] on span "greatest" at bounding box center [1221, 689] width 45 height 13
click at [892, 700] on span "Something" at bounding box center [910, 706] width 55 height 13
click at [885, 683] on span "love. It's a [DEMOGRAPHIC_DATA]." at bounding box center [1096, 698] width 490 height 30
click at [1247, 700] on span "so" at bounding box center [1247, 706] width 15 height 13
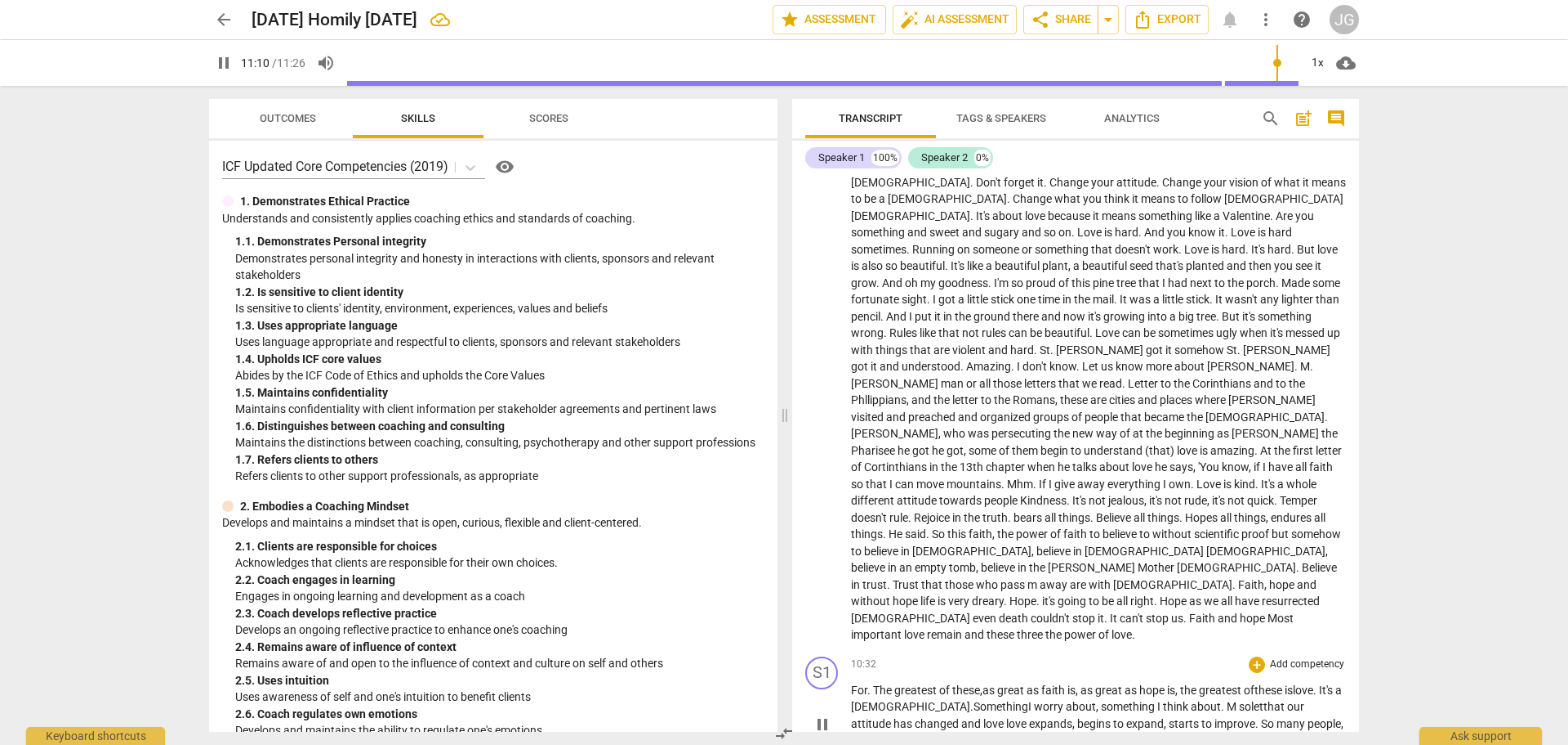
click at [954, 733] on span "." at bounding box center [950, 740] width 5 height 13
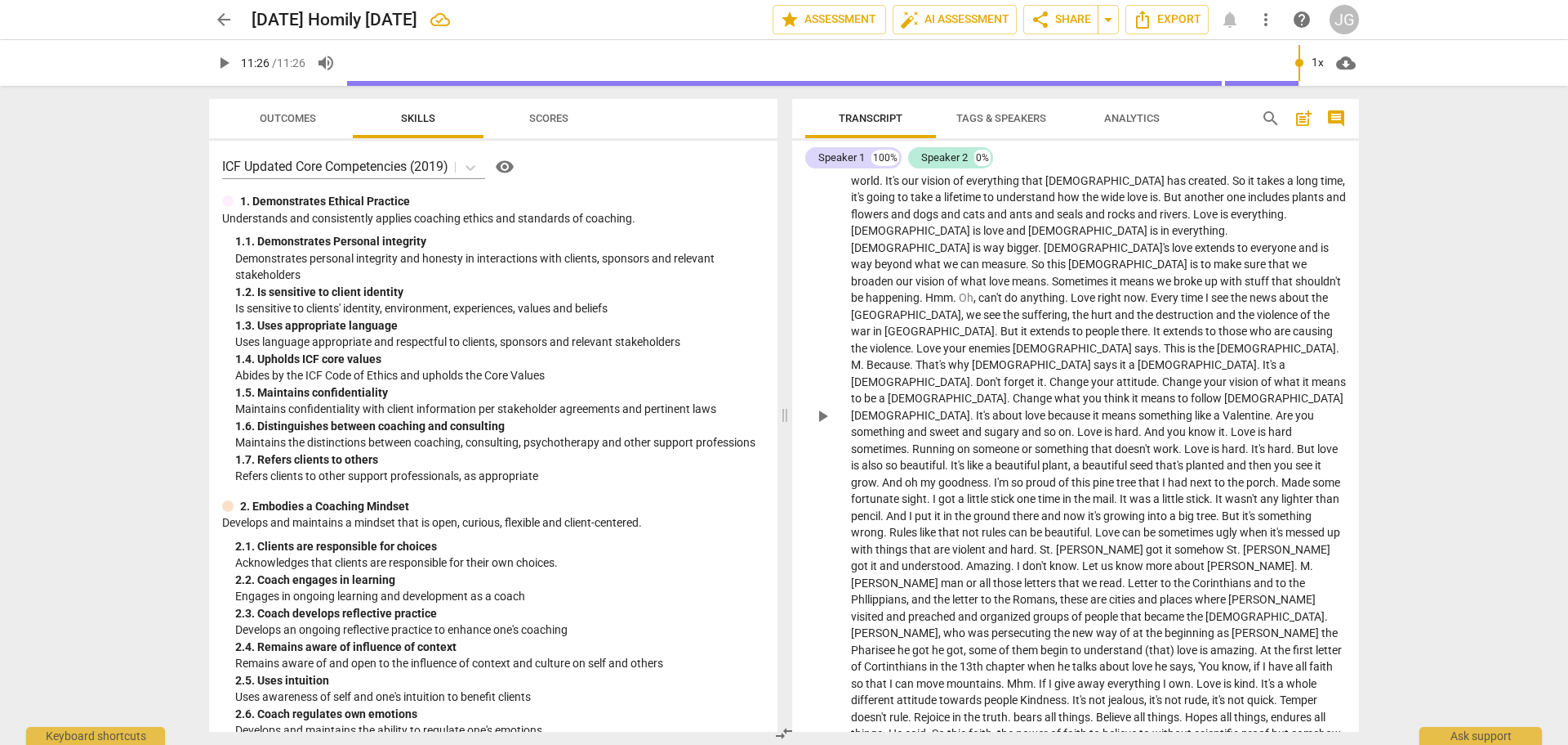
scroll to position [436, 0]
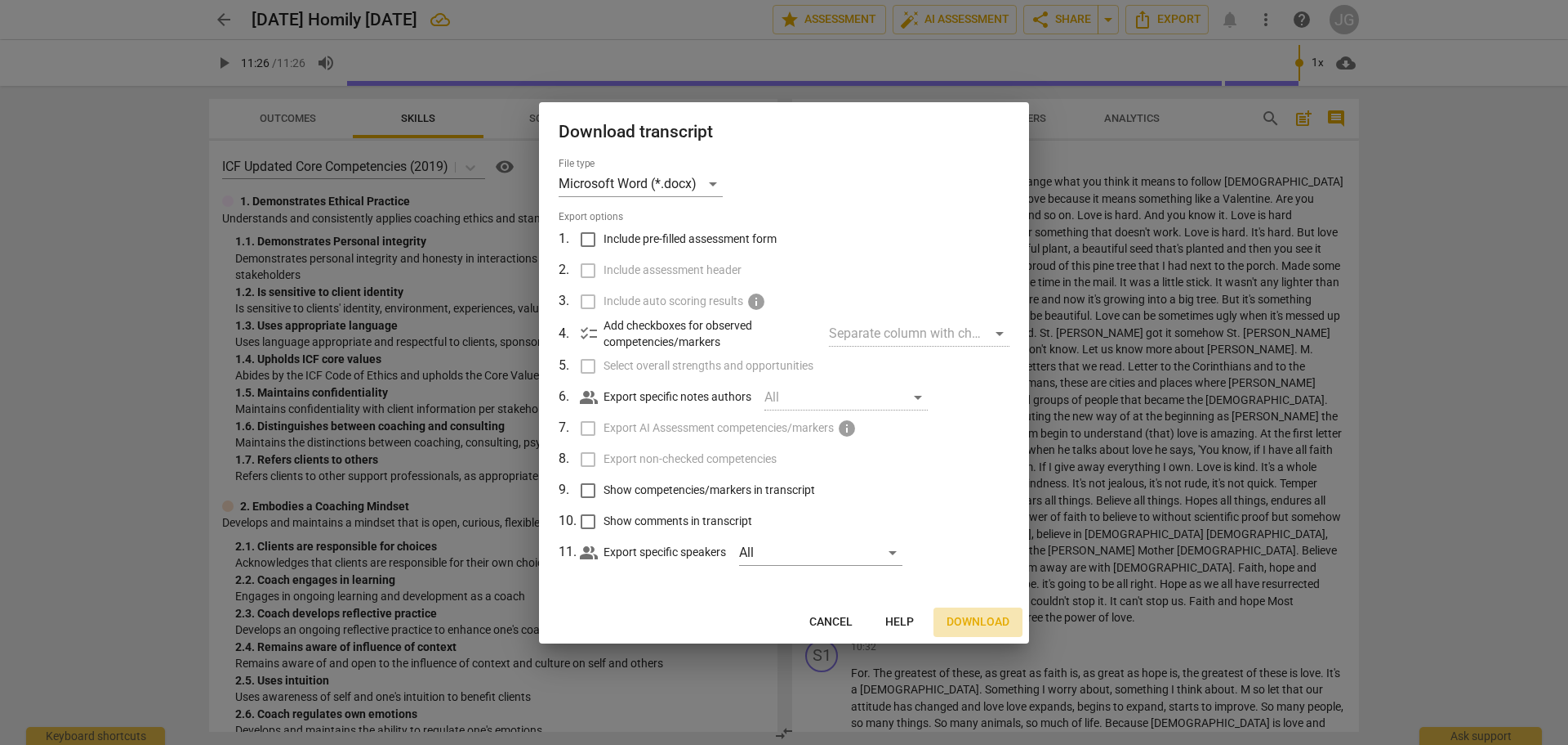
click at [978, 620] on span "Download" at bounding box center [977, 622] width 63 height 16
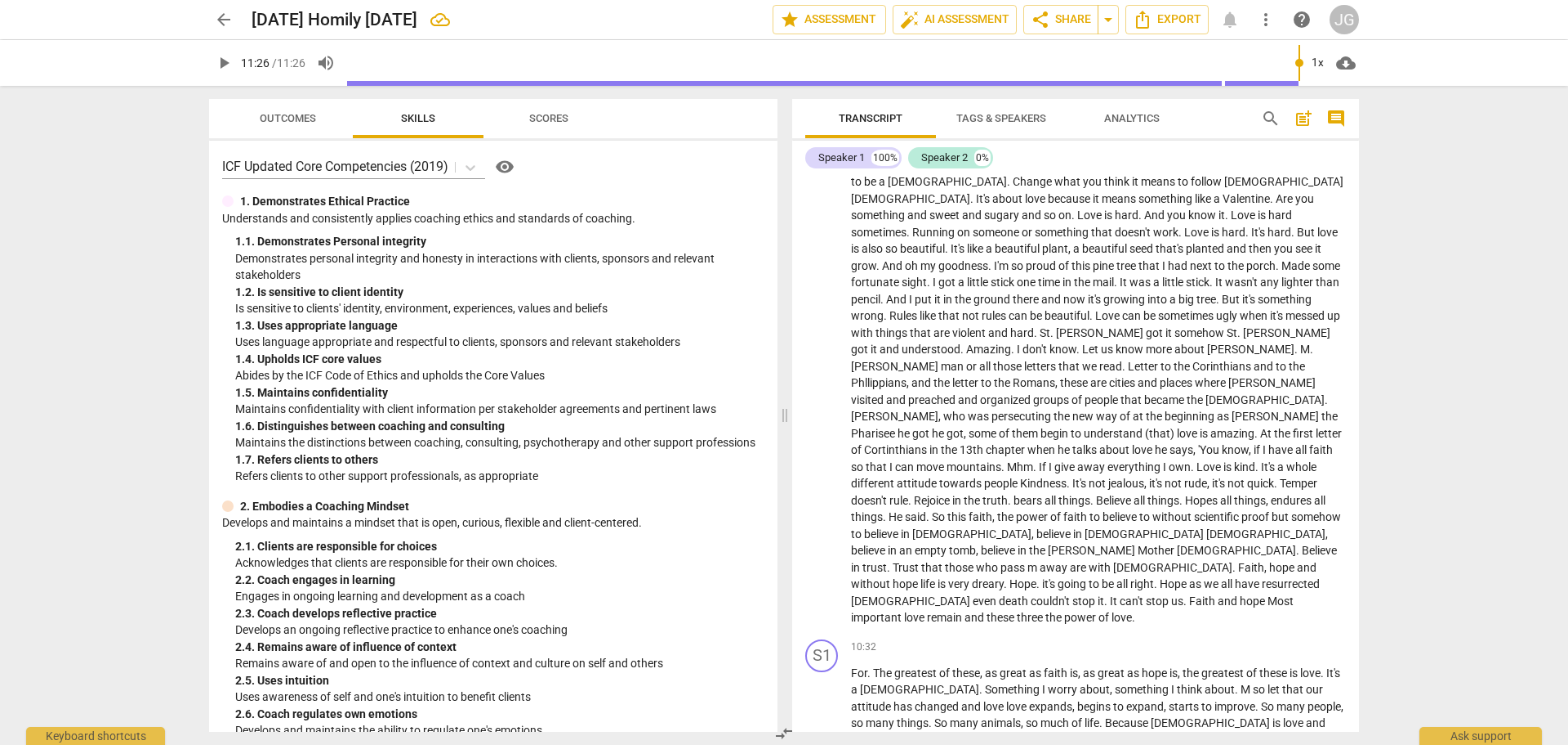
click at [222, 58] on span "play_arrow" at bounding box center [224, 63] width 19 height 19
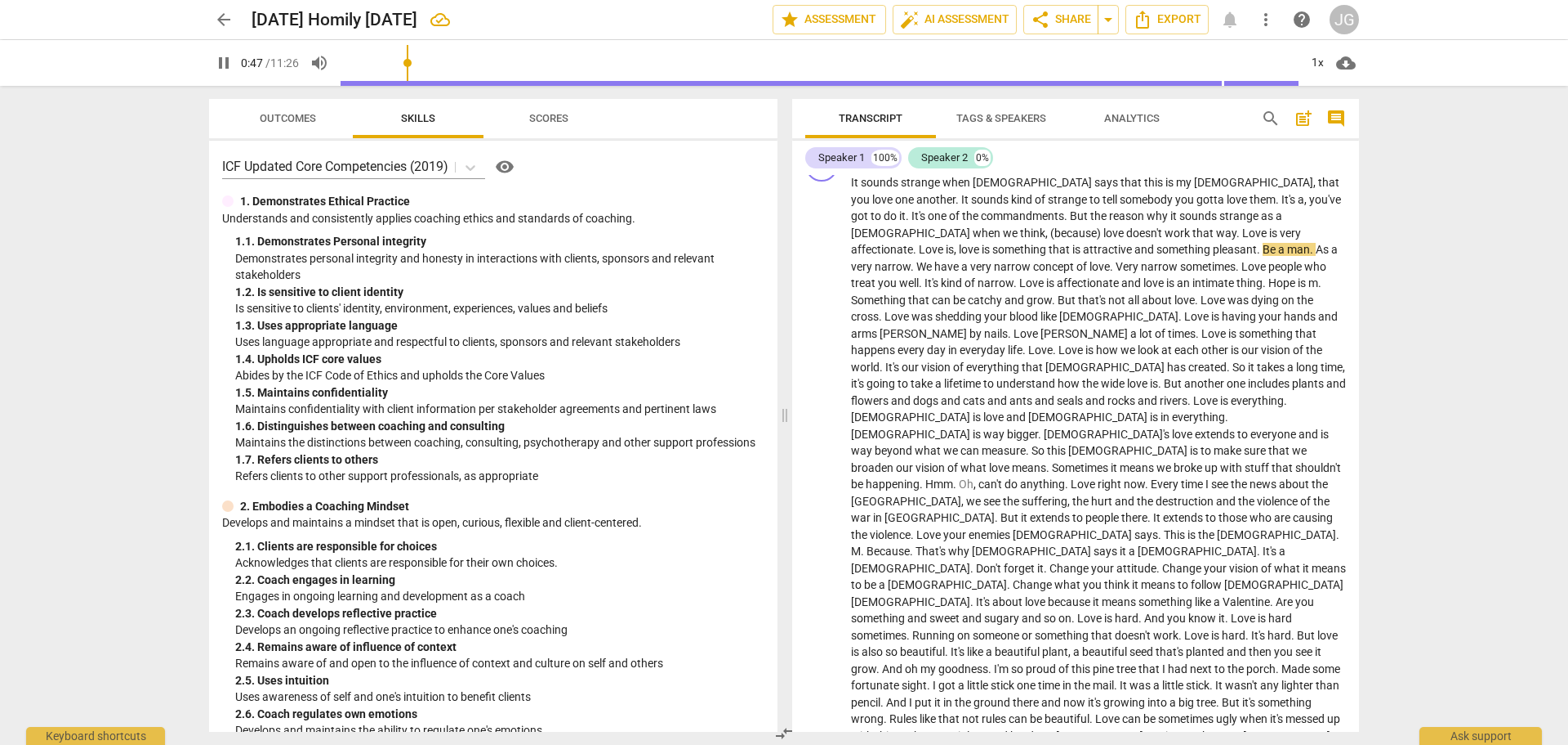
drag, startPoint x: 224, startPoint y: 58, endPoint x: 220, endPoint y: 113, distance: 55.1
click at [225, 59] on span "pause" at bounding box center [224, 63] width 19 height 19
type input "47"
click at [228, 17] on span "arrow_back" at bounding box center [224, 19] width 19 height 19
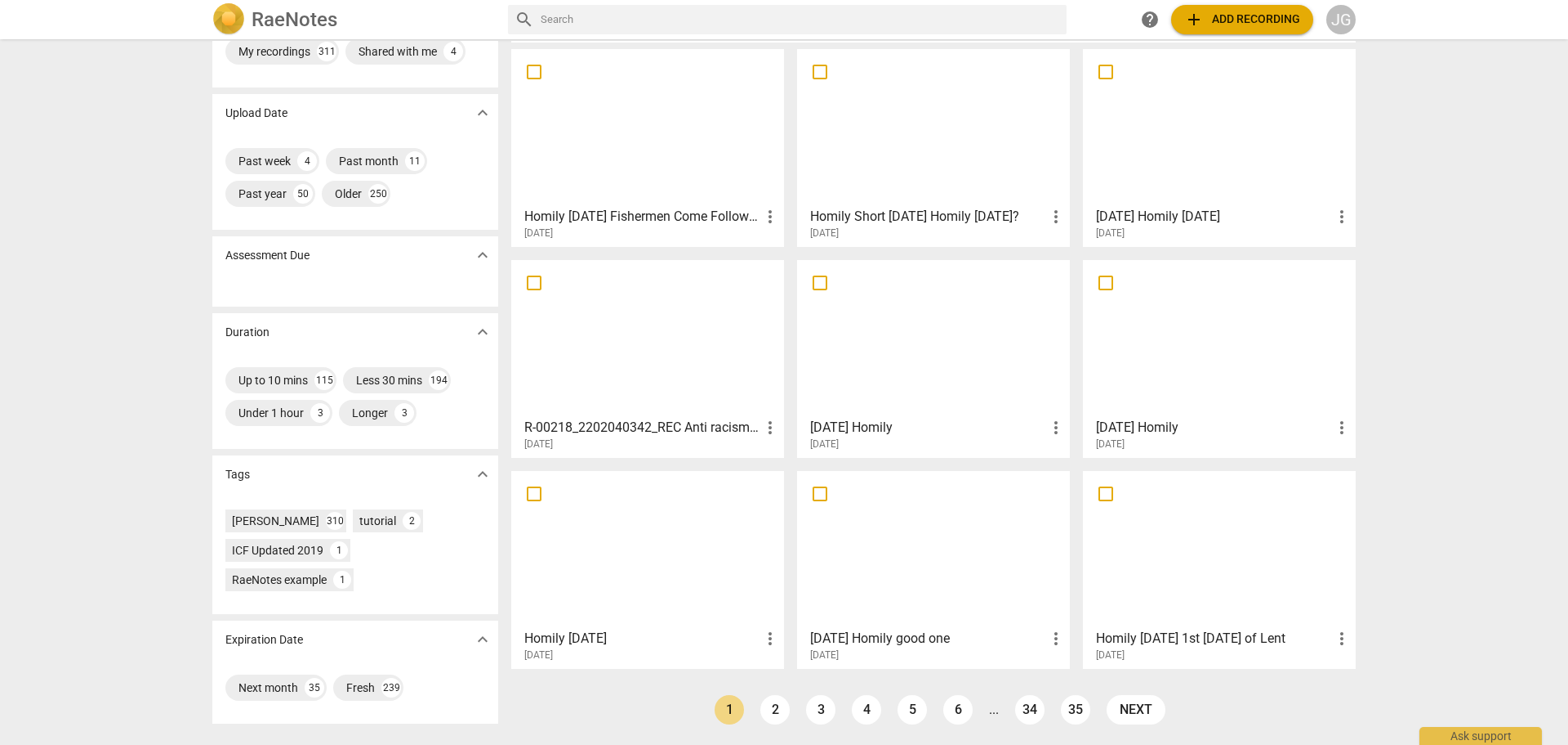
scroll to position [68, 0]
